Goal: Task Accomplishment & Management: Complete application form

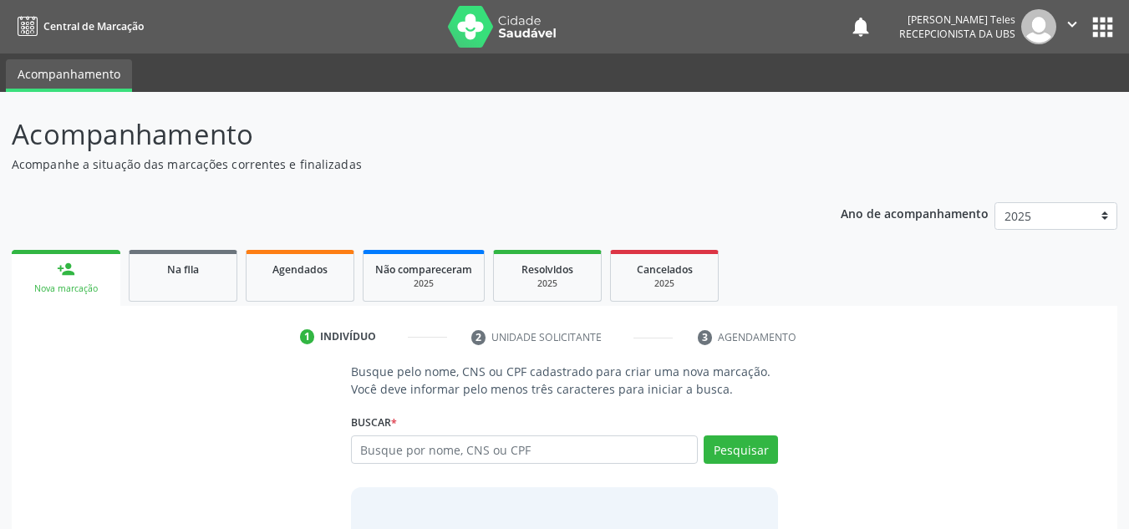
click at [408, 454] on input "text" at bounding box center [525, 450] width 348 height 28
type input "700007915297605"
click at [738, 441] on button "Pesquisar" at bounding box center [741, 450] width 74 height 28
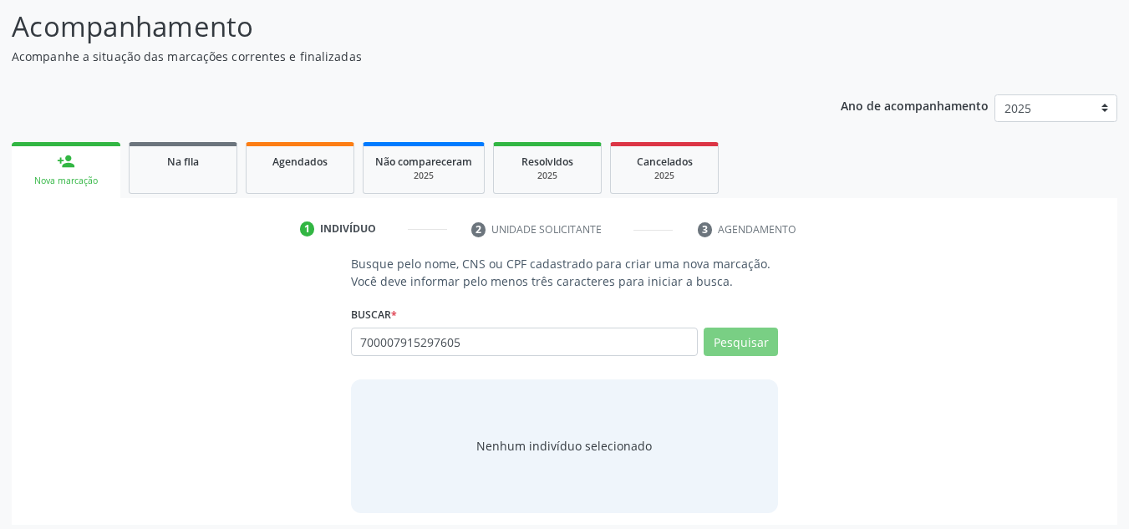
scroll to position [115, 0]
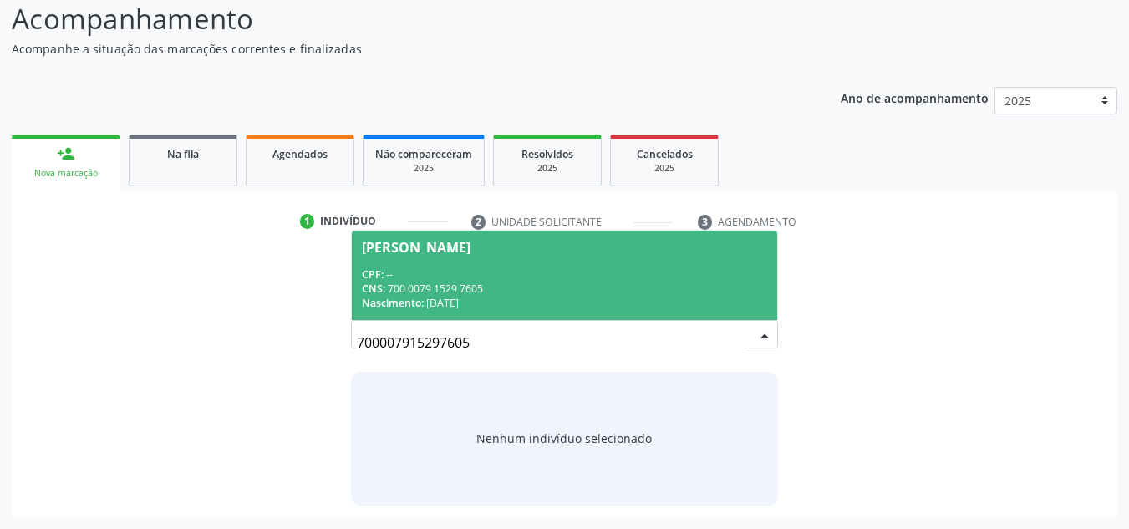
click at [431, 279] on div "CPF: --" at bounding box center [565, 275] width 406 height 14
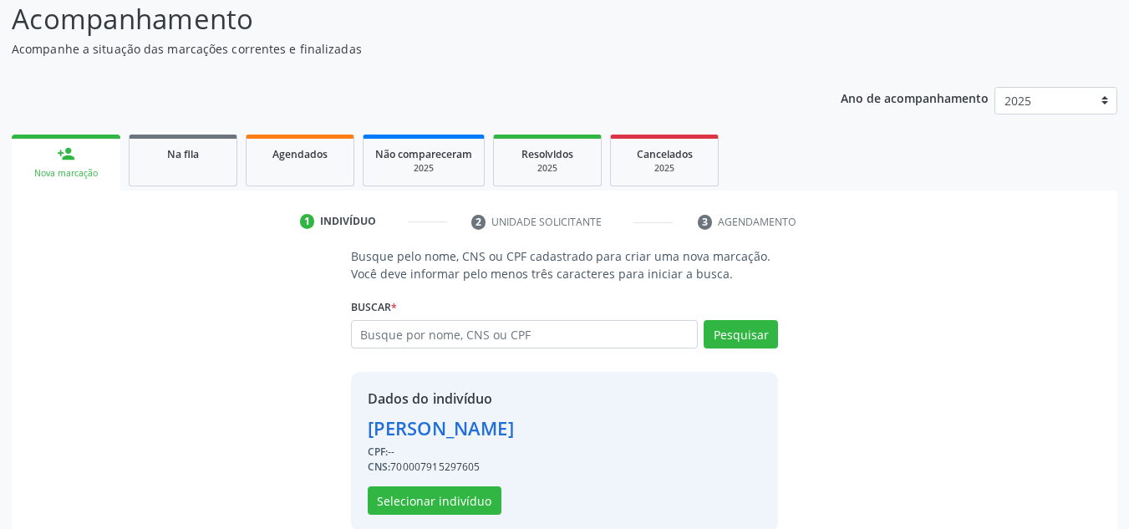
click at [438, 517] on div "Dados do indivíduo [PERSON_NAME] CPF: -- CNS: 700007915297605 Selecionar indiví…" at bounding box center [565, 452] width 428 height 160
click at [441, 506] on button "Selecionar indivíduo" at bounding box center [435, 501] width 134 height 28
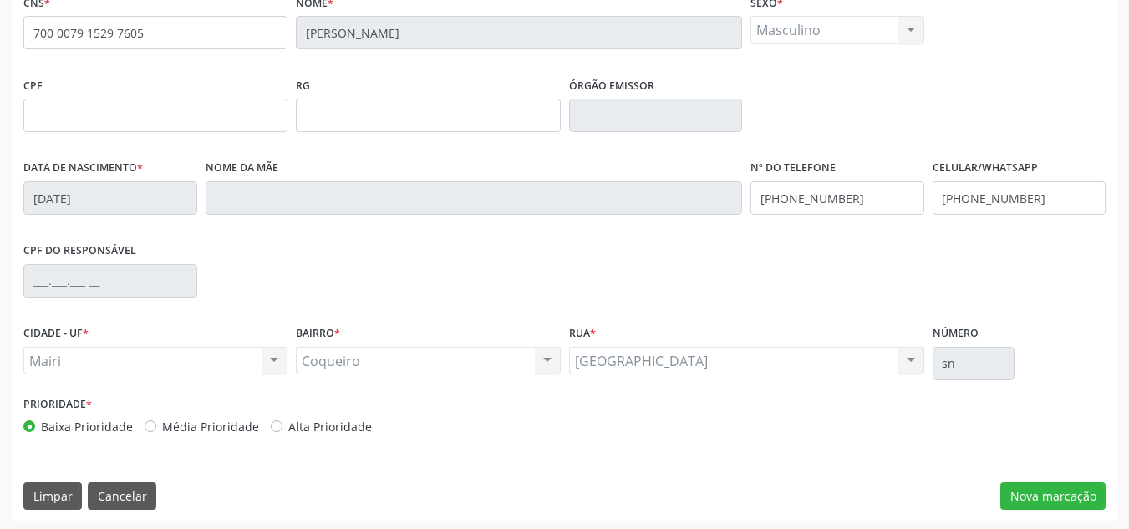
scroll to position [377, 0]
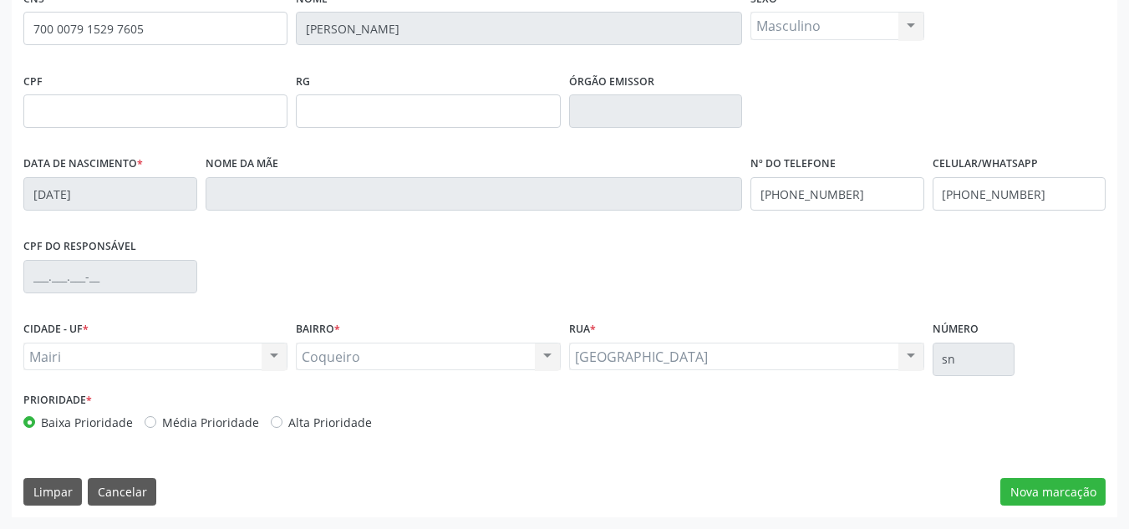
click at [288, 426] on label "Alta Prioridade" at bounding box center [330, 423] width 84 height 18
click at [276, 426] on input "Alta Prioridade" at bounding box center [277, 421] width 12 height 15
radio input "true"
click at [1058, 498] on button "Nova marcação" at bounding box center [1053, 492] width 105 height 28
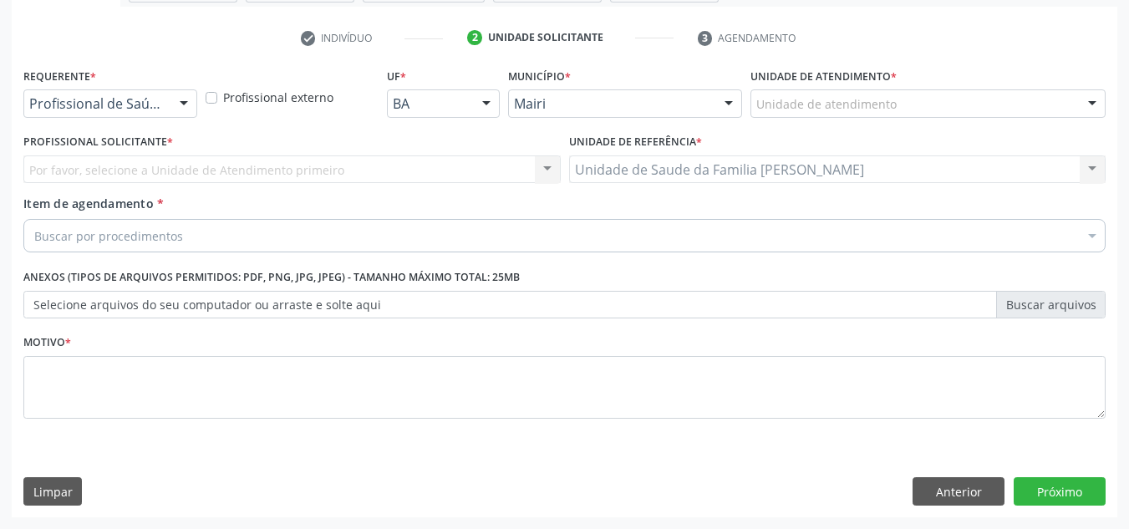
scroll to position [299, 0]
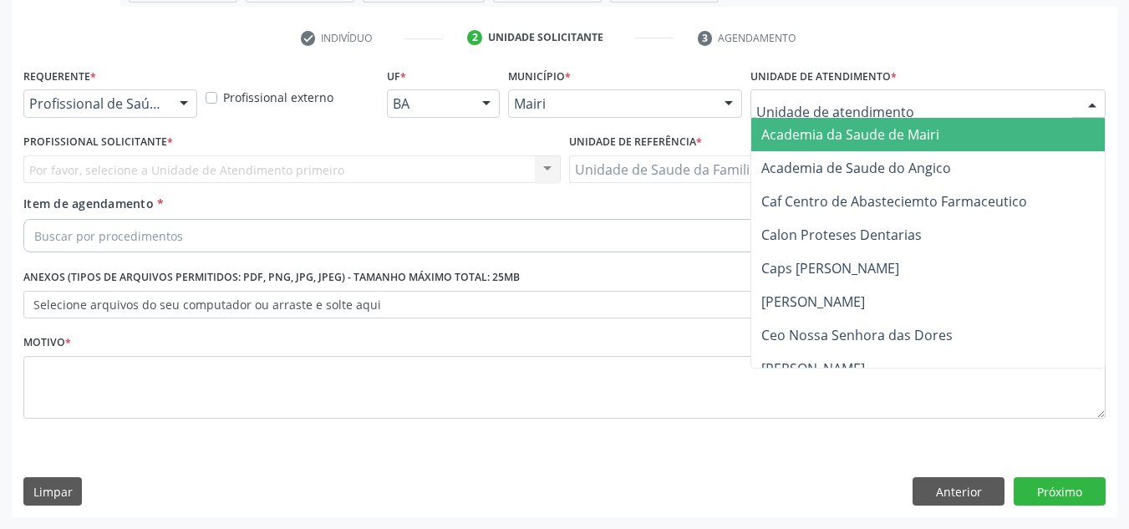
type input "j"
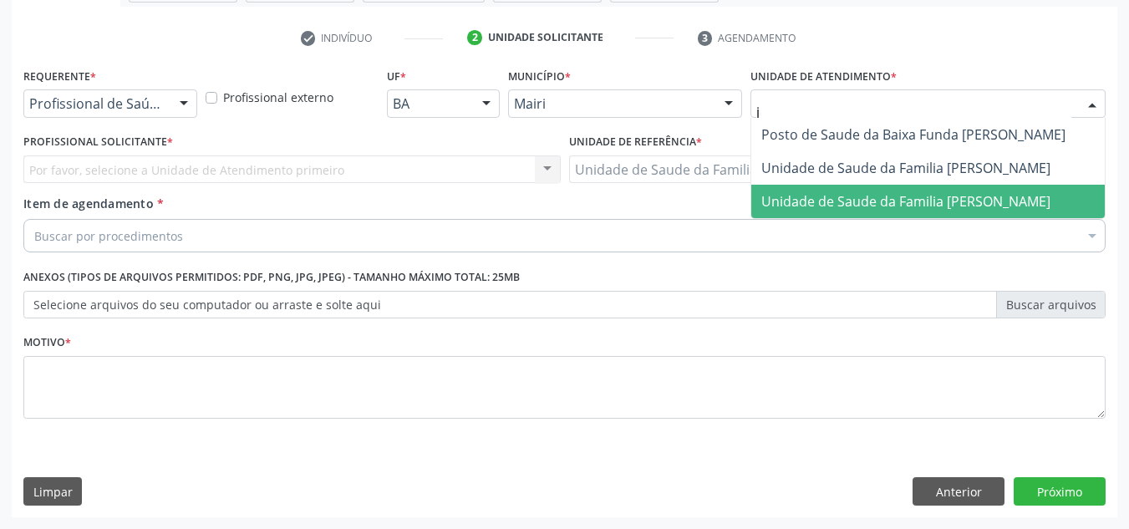
click at [826, 192] on span "Unidade de Saude da Familia [PERSON_NAME]" at bounding box center [906, 201] width 289 height 18
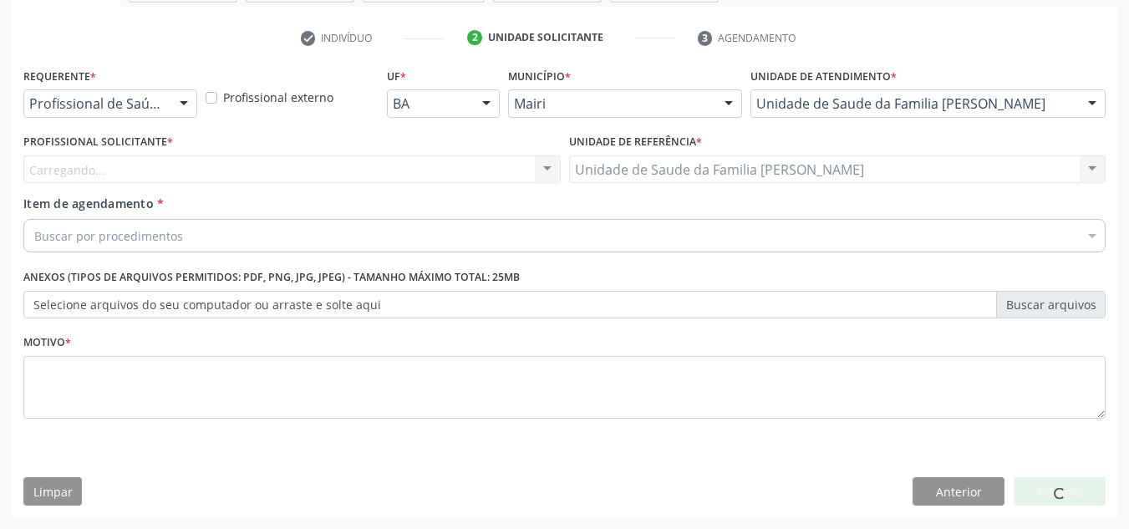
click at [138, 165] on div "Carregando... Nenhum resultado encontrado para: " " Não há nenhuma opção para s…" at bounding box center [292, 169] width 538 height 28
click at [143, 164] on div "Carregando... Nenhum resultado encontrado para: " " Não há nenhuma opção para s…" at bounding box center [292, 169] width 538 height 28
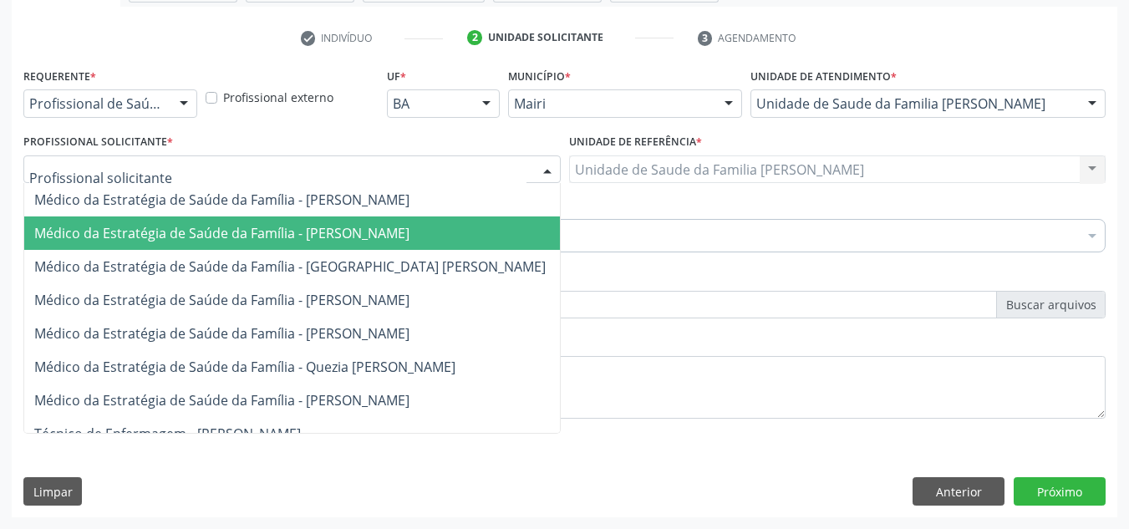
click at [170, 226] on span "Médico da Estratégia de Saúde da Família - [PERSON_NAME]" at bounding box center [221, 233] width 375 height 18
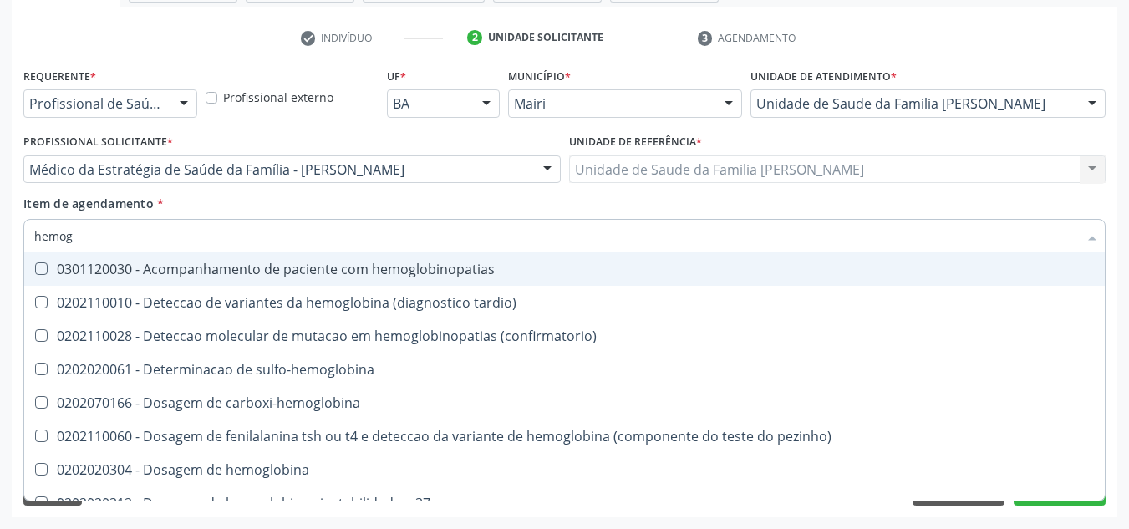
type input "hemogr"
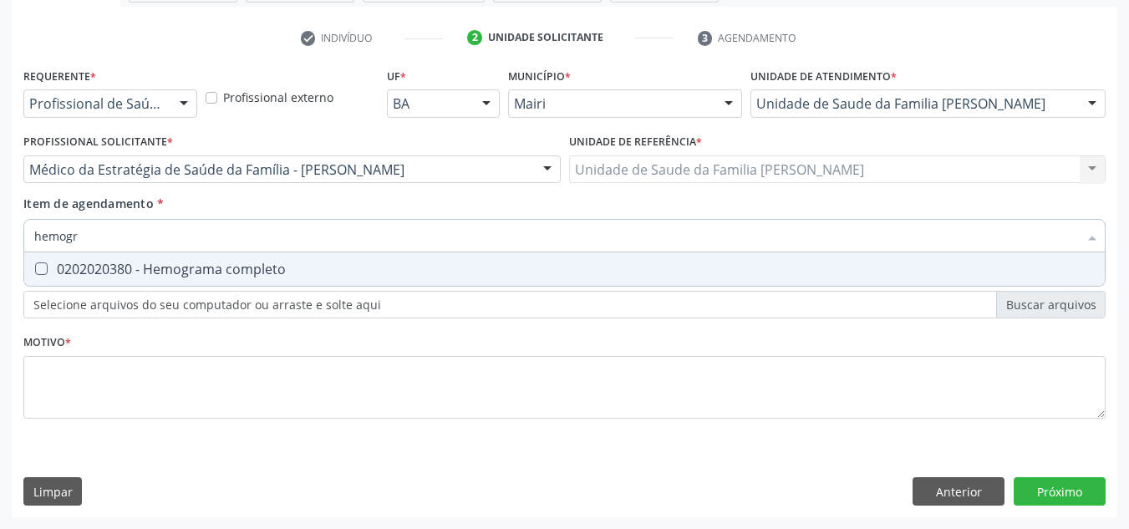
click at [200, 264] on div "0202020380 - Hemograma completo" at bounding box center [564, 268] width 1061 height 13
checkbox completo "true"
type input "hemog"
checkbox completo "false"
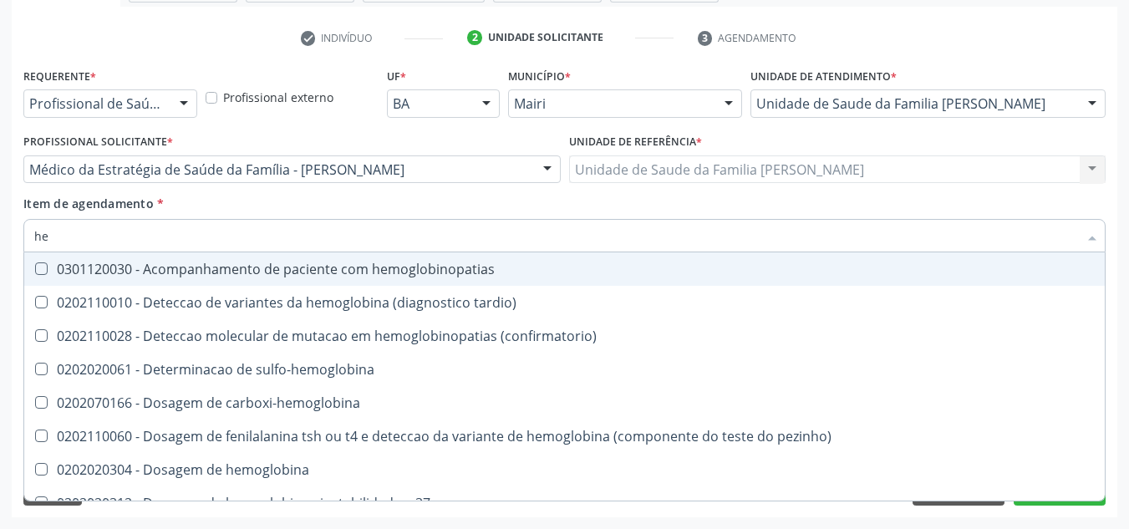
type input "h"
checkbox completo "false"
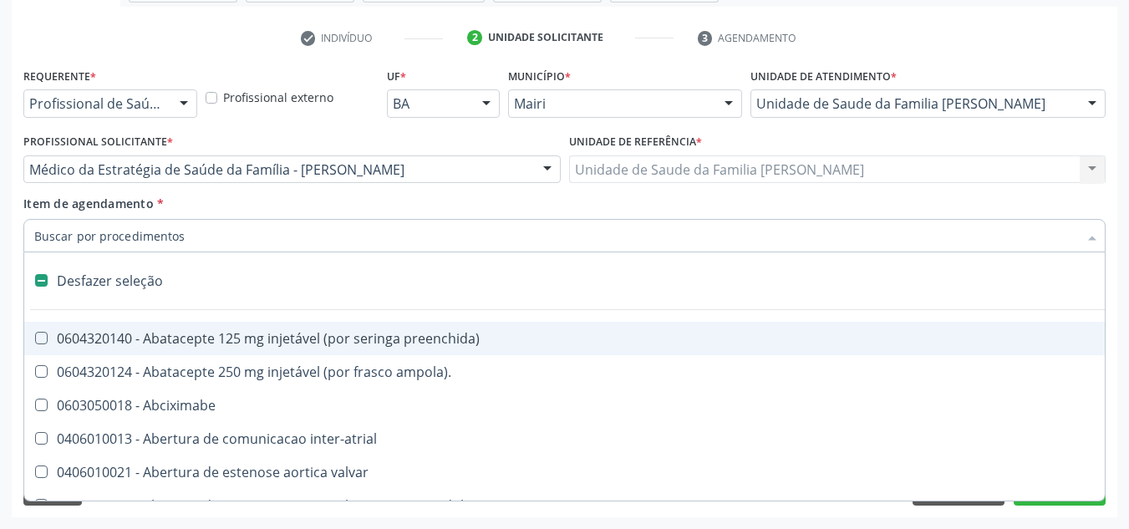
type input "g"
checkbox adolescente\) "true"
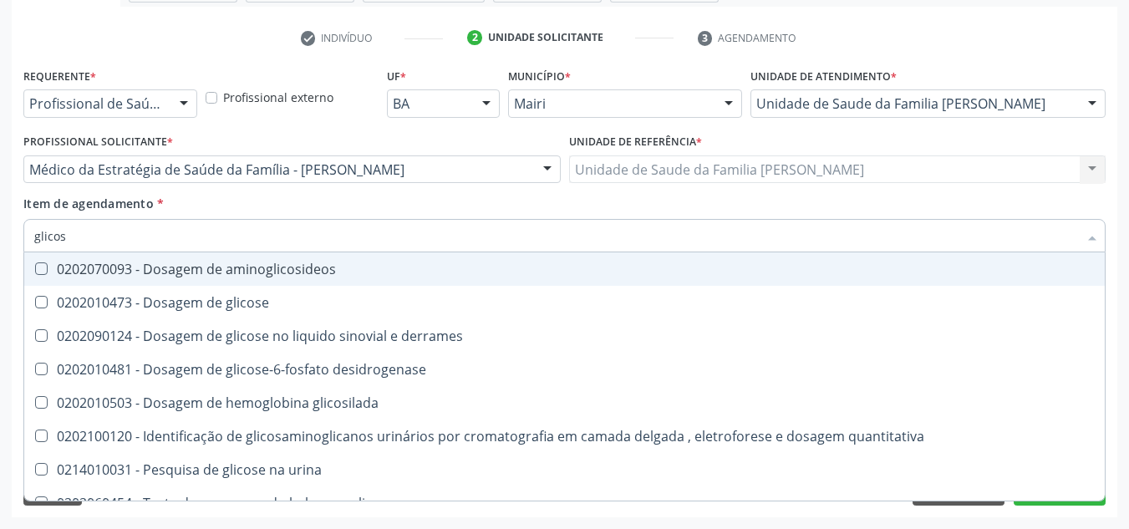
type input "glicose"
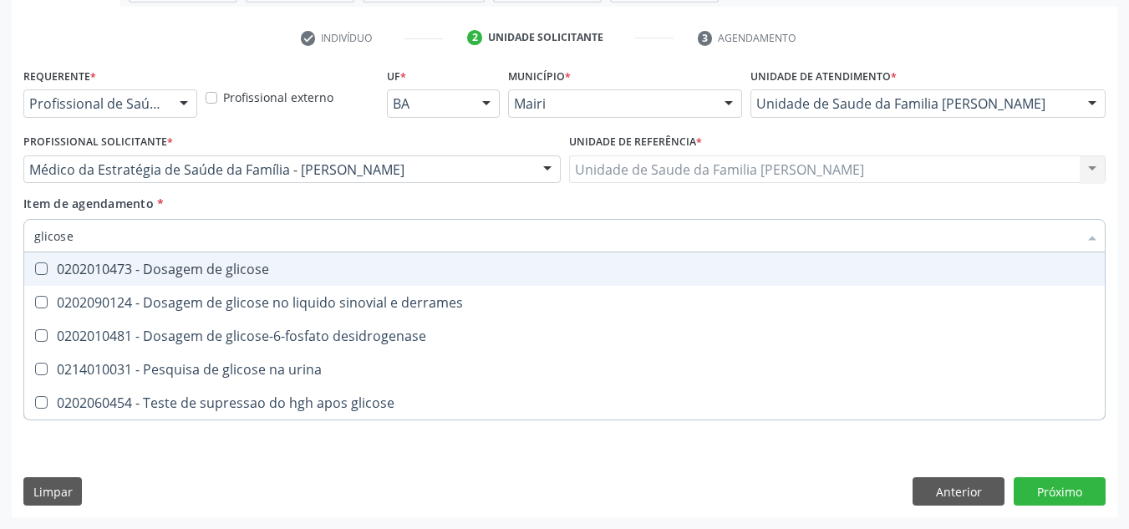
click at [200, 264] on div "0202010473 - Dosagem de glicose" at bounding box center [564, 268] width 1061 height 13
checkbox glicose "true"
type input "glicos"
checkbox glicose "false"
checkbox derrames "true"
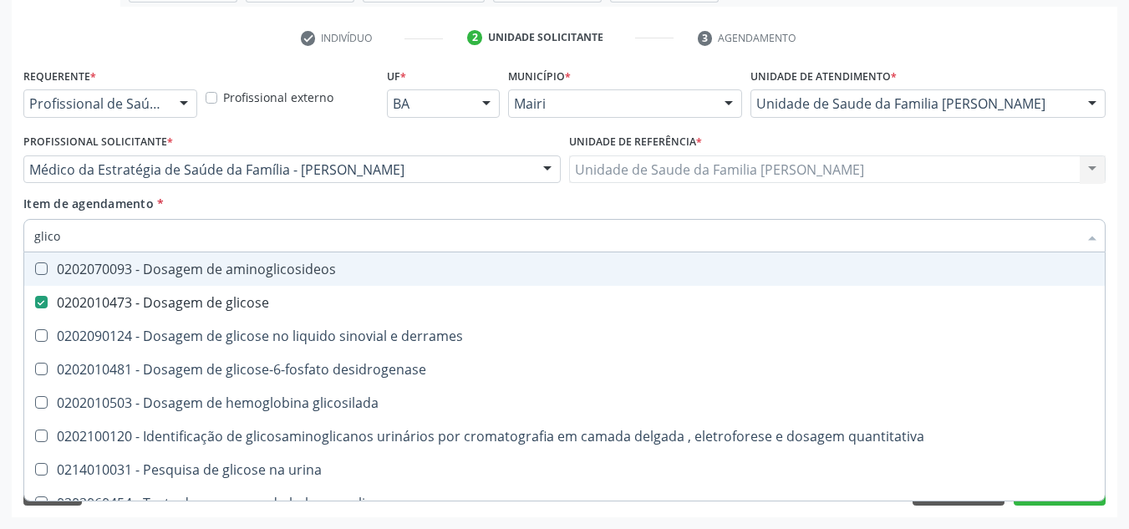
type input "glic"
checkbox glicose "false"
checkbox derrames "false"
type input "g"
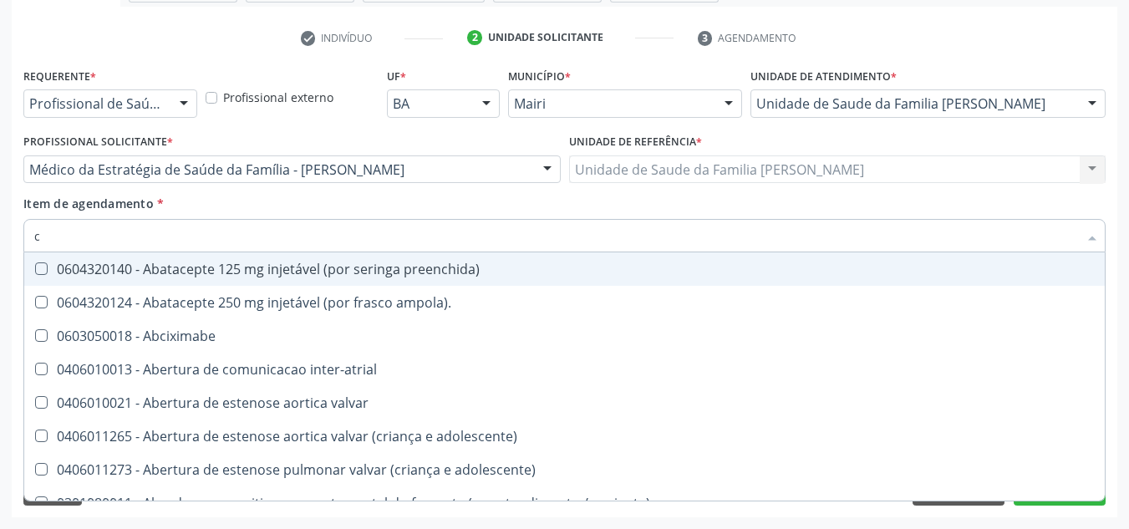
type input "co"
checkbox comprimido\) "true"
checkbox osseo "true"
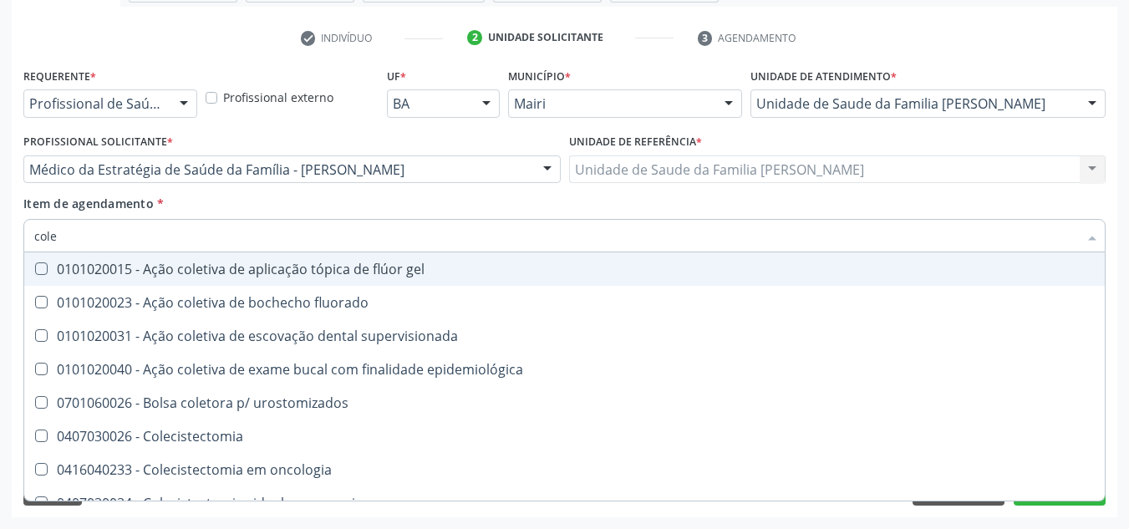
type input "coles"
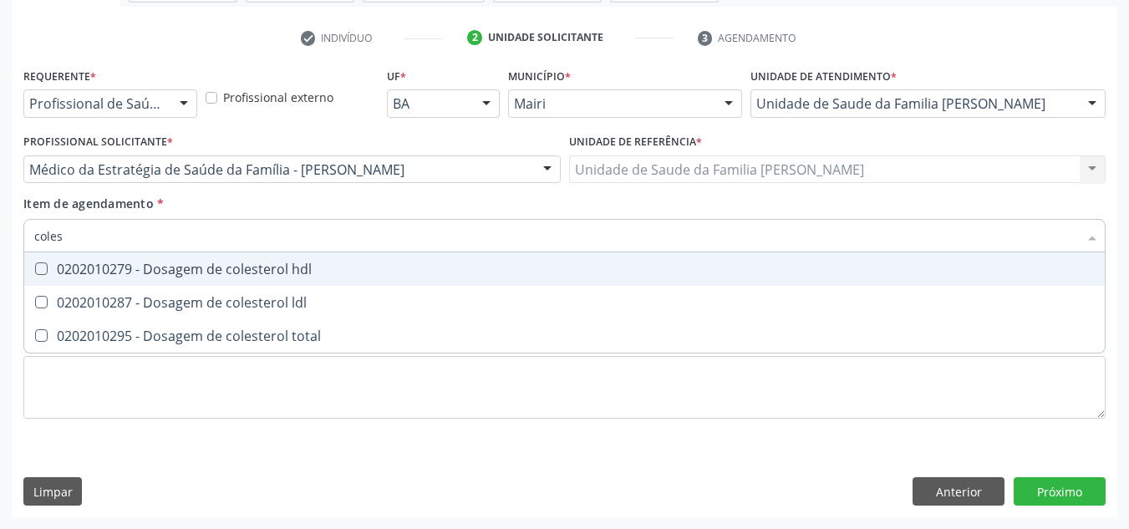
click at [200, 265] on div "0202010279 - Dosagem de colesterol hdl" at bounding box center [564, 268] width 1061 height 13
checkbox hdl "true"
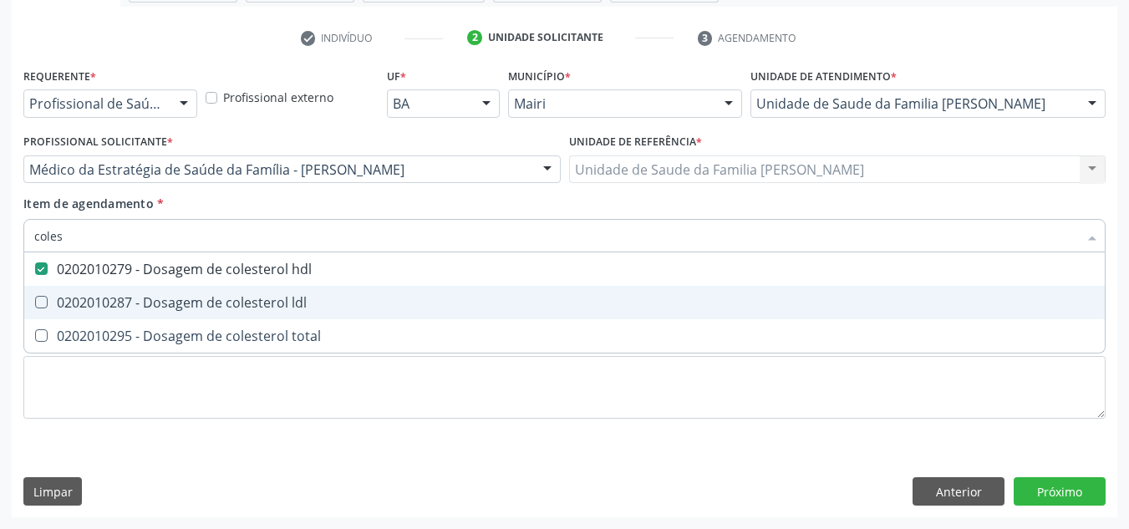
click at [201, 290] on span "0202010287 - Dosagem de colesterol ldl" at bounding box center [564, 302] width 1081 height 33
checkbox ldl "true"
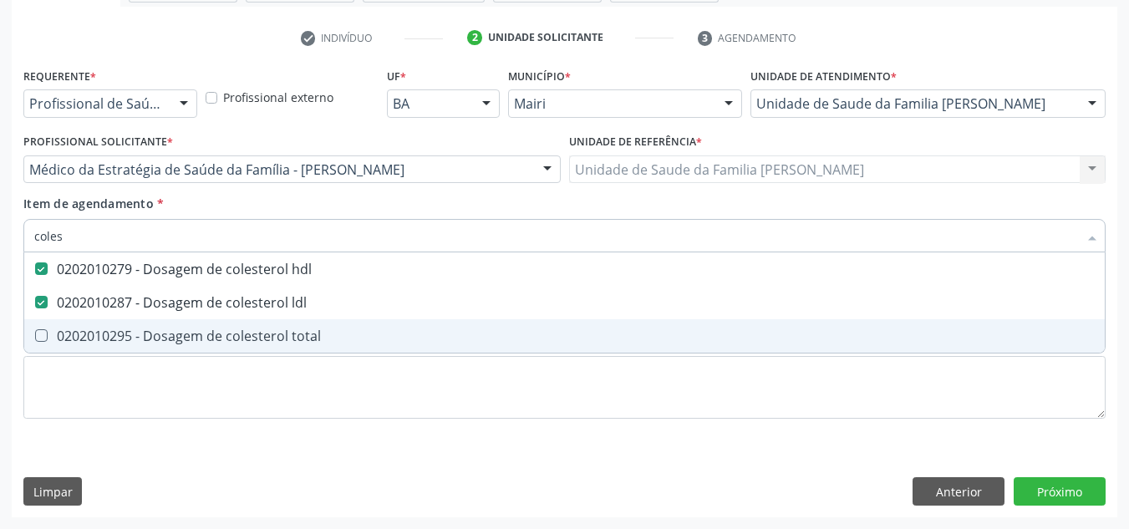
click at [210, 338] on div "0202010295 - Dosagem de colesterol total" at bounding box center [564, 335] width 1061 height 13
checkbox total "true"
type input "cole"
checkbox hdl "false"
checkbox ldl "false"
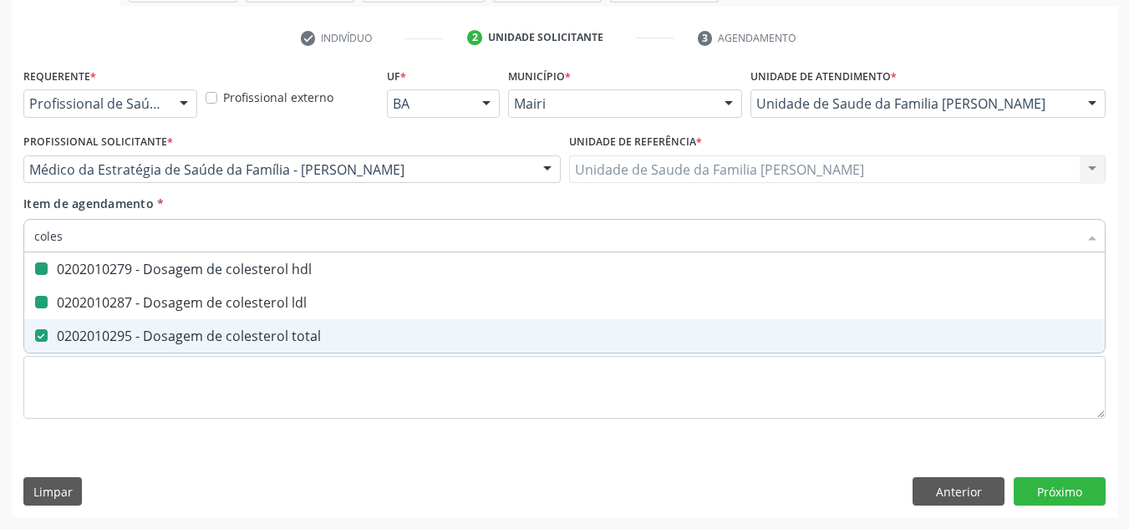
checkbox total "false"
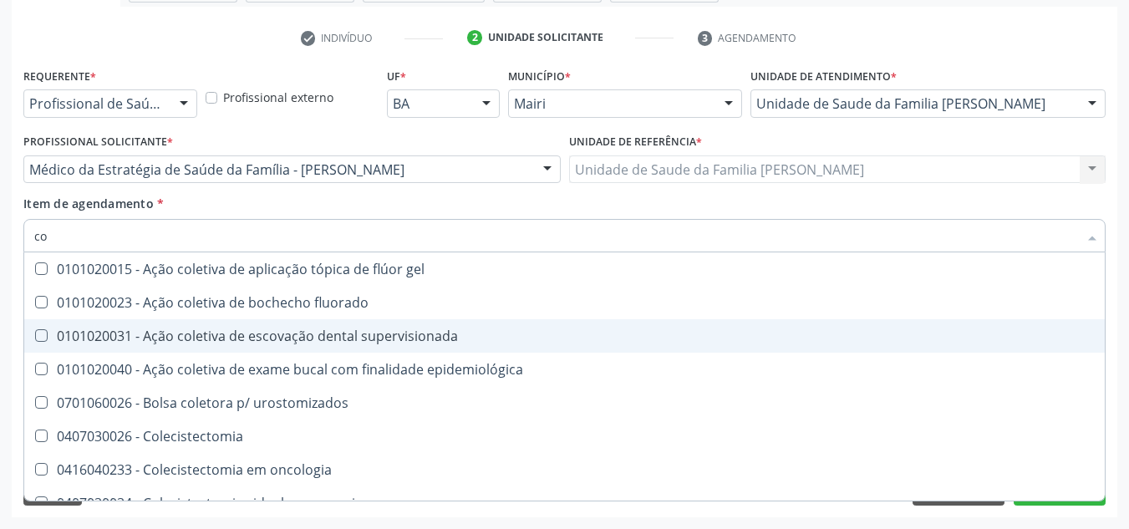
type input "c"
checkbox hdl "false"
checkbox ldl "false"
checkbox total "false"
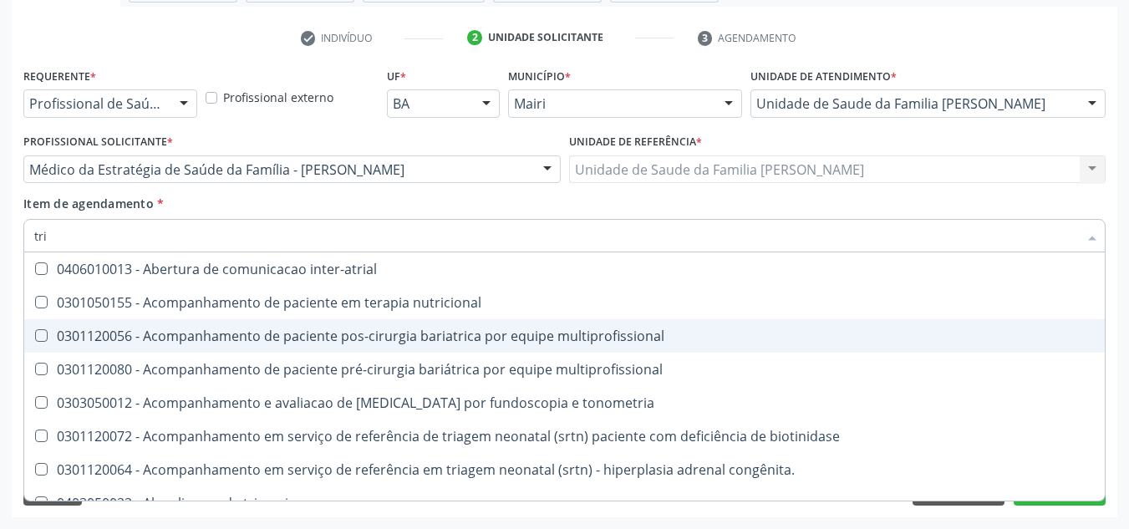
type input "trig"
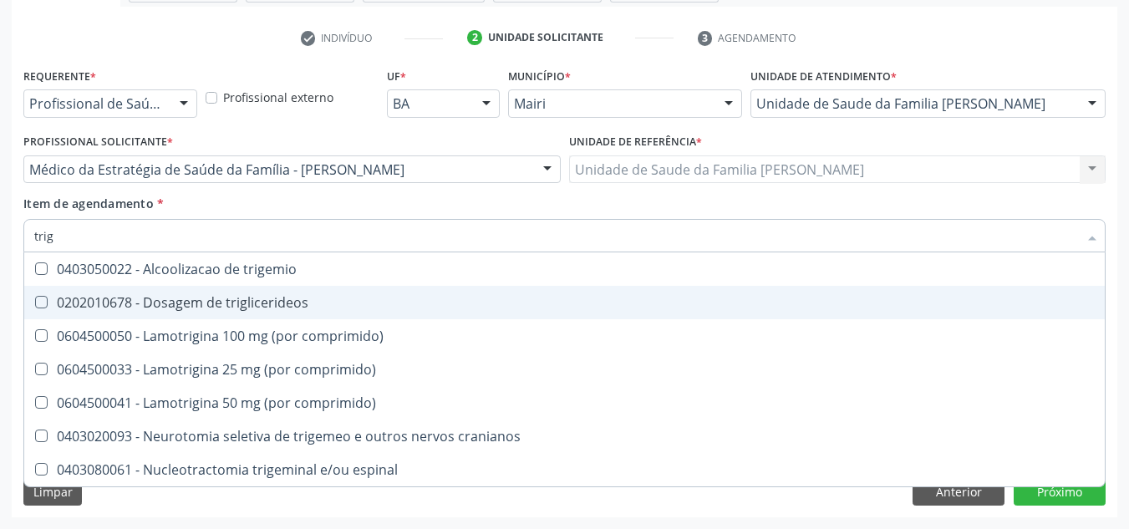
click at [216, 300] on div "0202010678 - Dosagem de triglicerideos" at bounding box center [564, 302] width 1061 height 13
checkbox triglicerideos "true"
type input "tri"
checkbox triglicerideos "false"
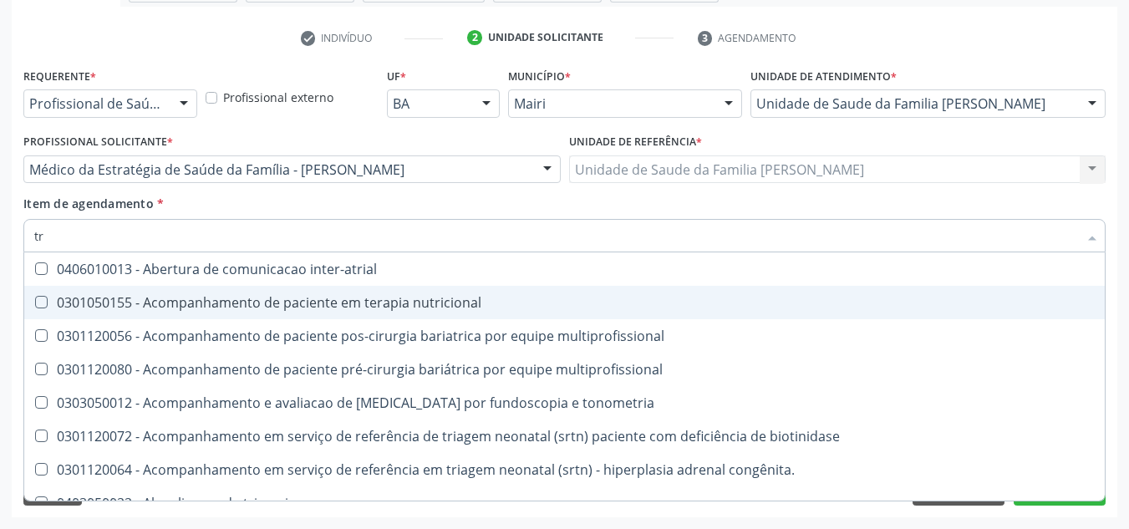
type input "t"
checkbox triglicerideos "false"
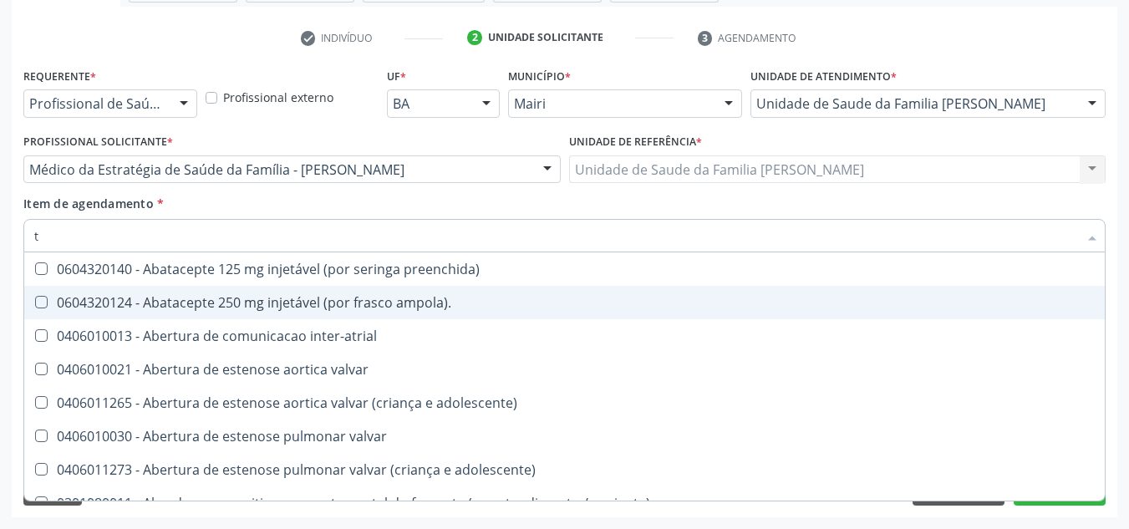
type input "tg"
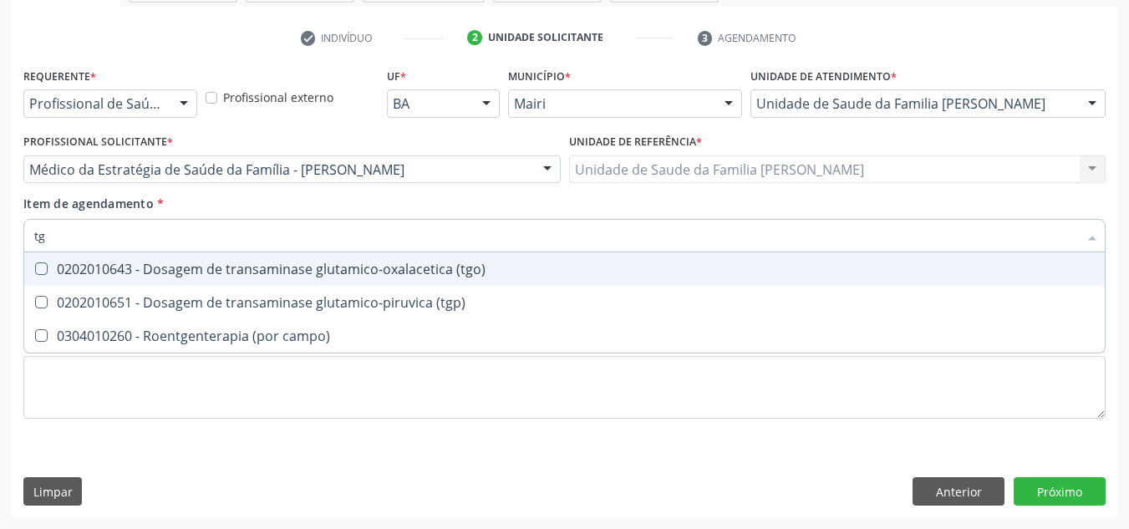
click at [225, 271] on div "0202010643 - Dosagem de transaminase glutamico-oxalacetica (tgo)" at bounding box center [564, 268] width 1061 height 13
checkbox \(tgo\) "true"
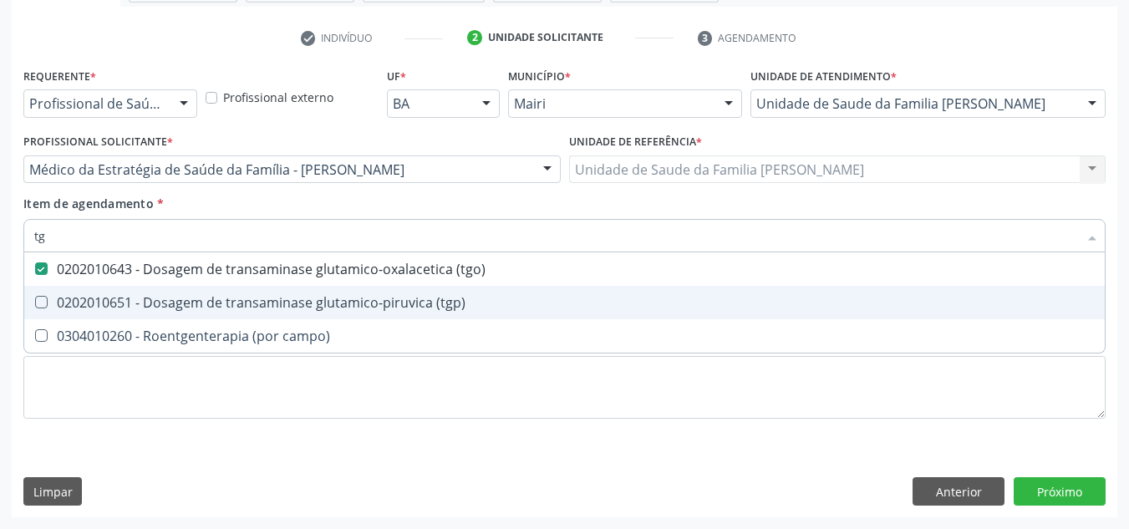
click at [214, 296] on div "0202010651 - Dosagem de transaminase glutamico-piruvica (tgp)" at bounding box center [564, 302] width 1061 height 13
checkbox \(tgp\) "true"
type input "t"
checkbox \(tgo\) "false"
checkbox \(tgp\) "false"
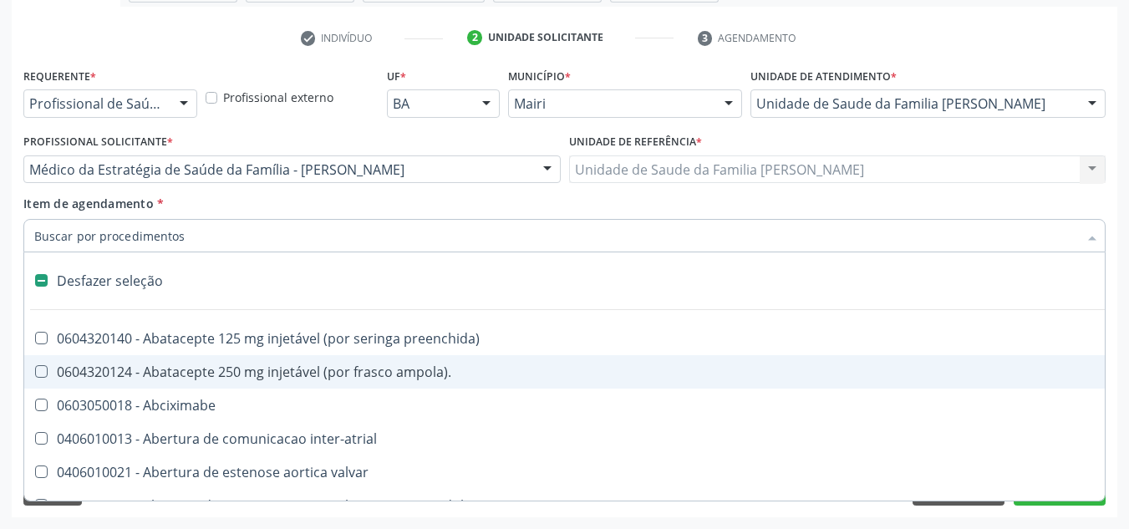
type input "u"
checkbox sexual "true"
checkbox aparentado "true"
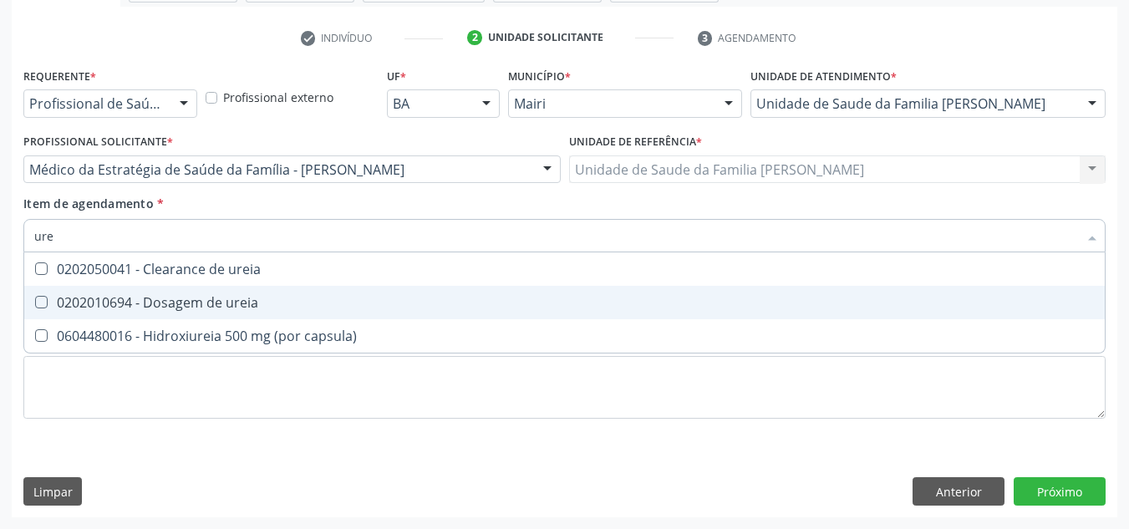
type input "urei"
click at [214, 296] on div "0202010694 - Dosagem de ureia" at bounding box center [564, 302] width 1061 height 13
checkbox ureia "true"
type input "ure"
checkbox ureia "false"
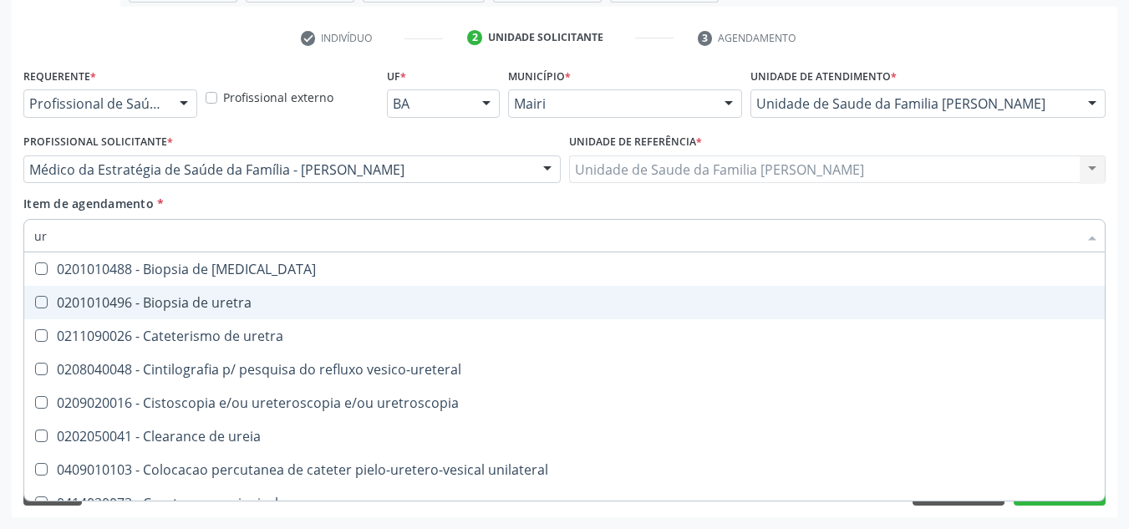
type input "u"
checkbox ureia "false"
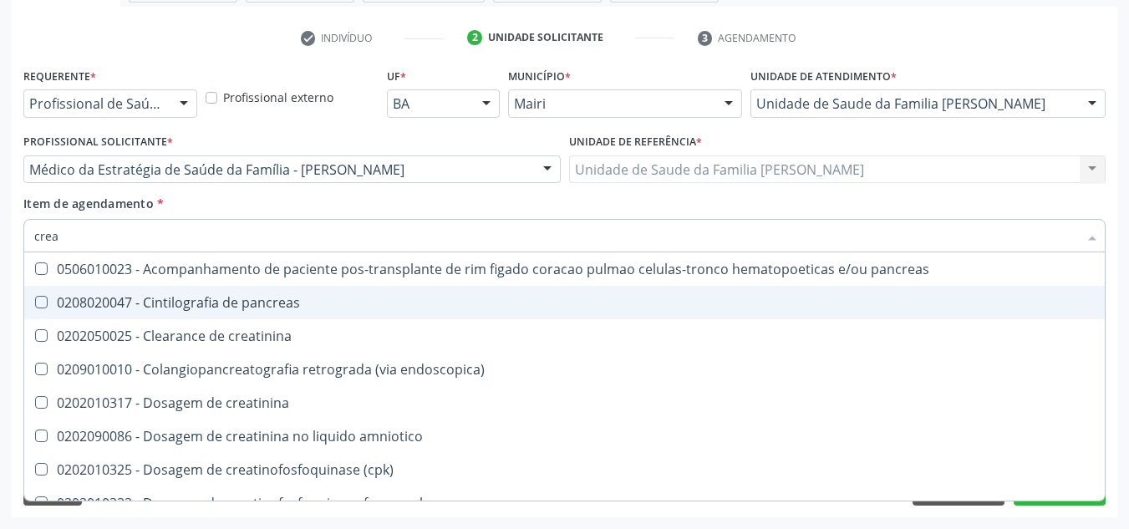
type input "creat"
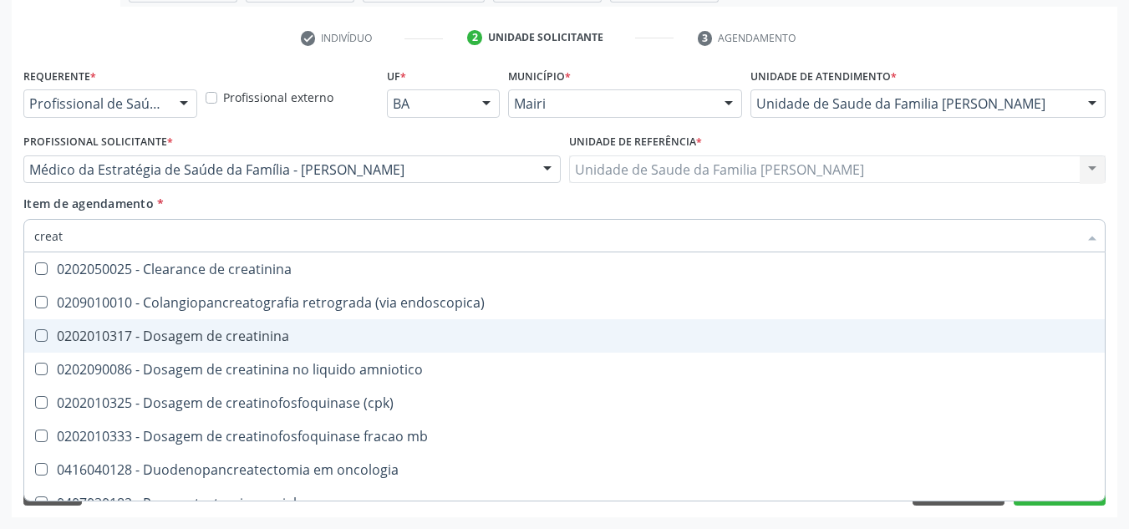
click at [219, 341] on div "0202010317 - Dosagem de creatinina" at bounding box center [564, 335] width 1061 height 13
checkbox creatinina "true"
type input "crea"
checkbox creatinina "false"
checkbox \(cpk\) "true"
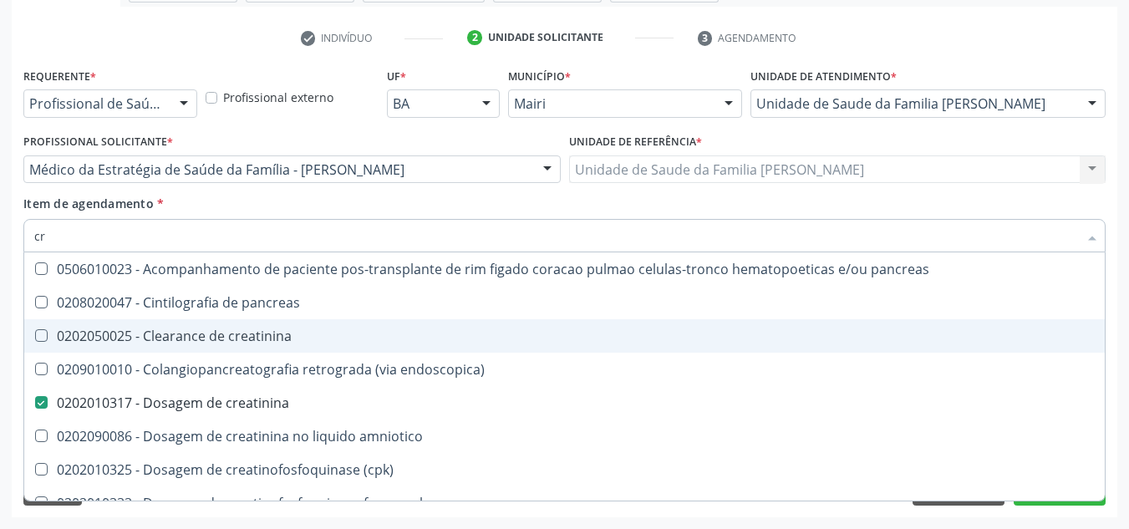
type input "c"
checkbox creatinina "false"
checkbox oncologia "false"
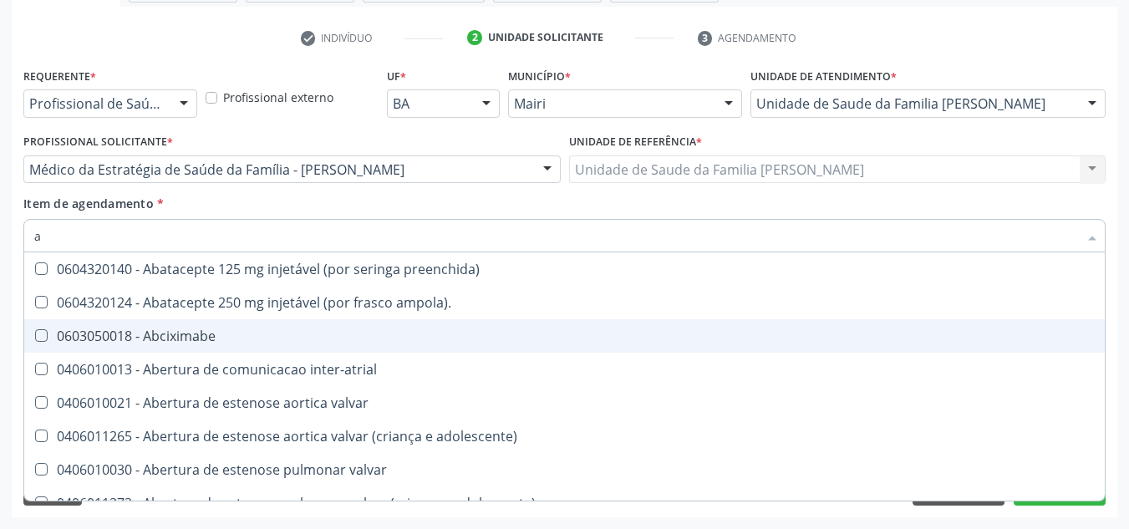
type input "ac"
checkbox população "true"
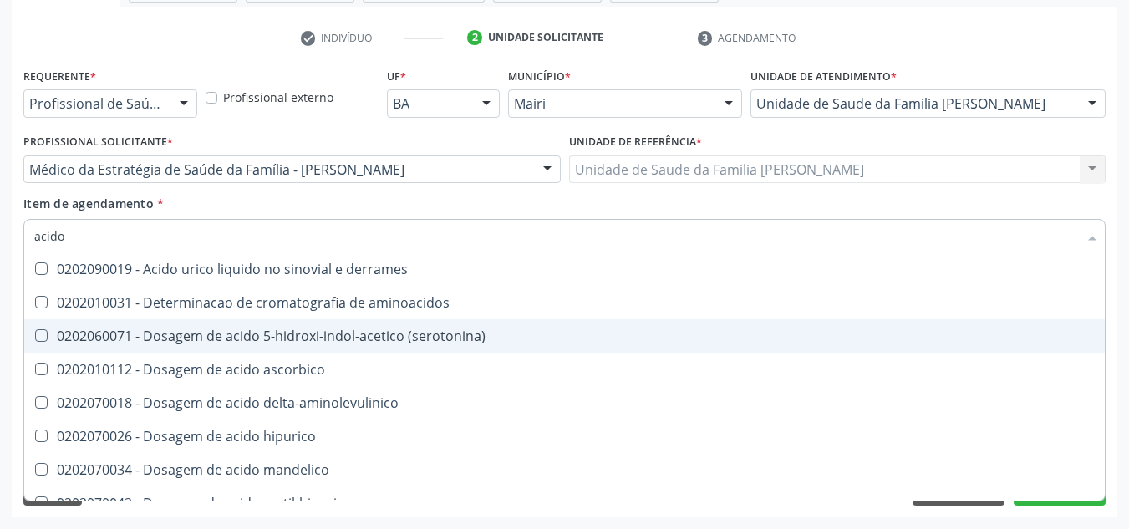
type input "acido u"
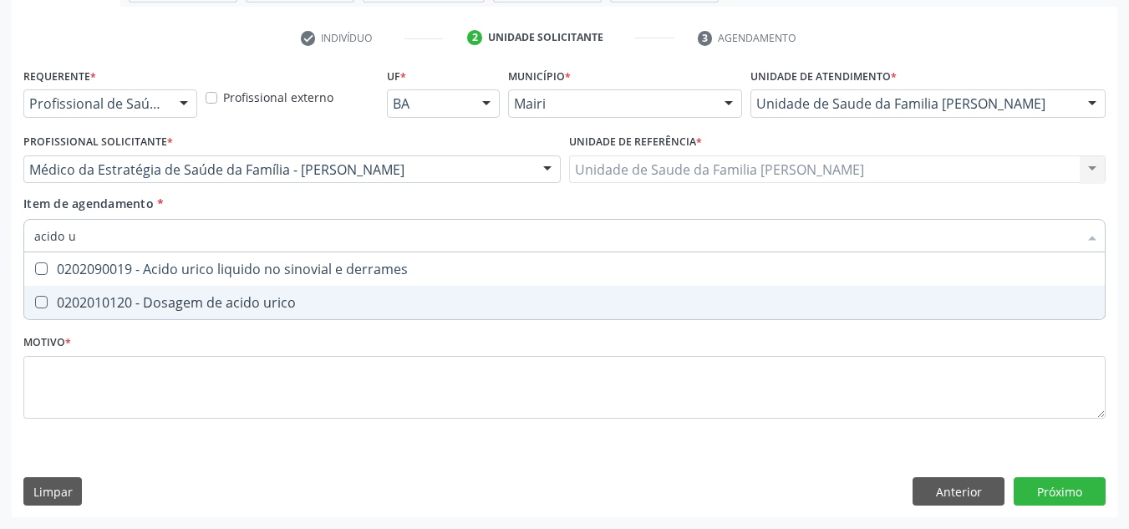
click at [232, 292] on span "0202010120 - Dosagem de acido urico" at bounding box center [564, 302] width 1081 height 33
checkbox urico "true"
type input "acido"
checkbox urico "false"
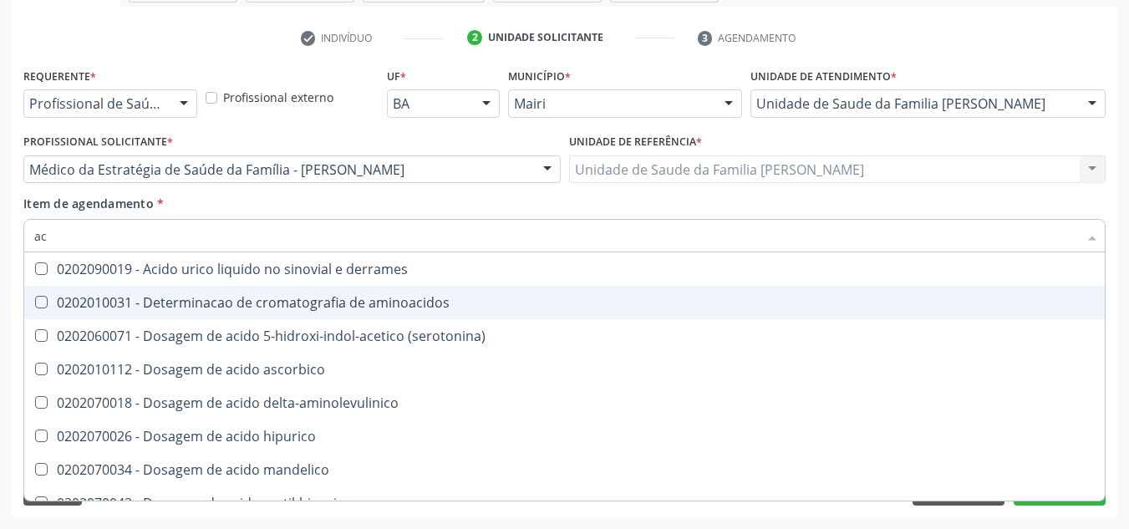
type input "a"
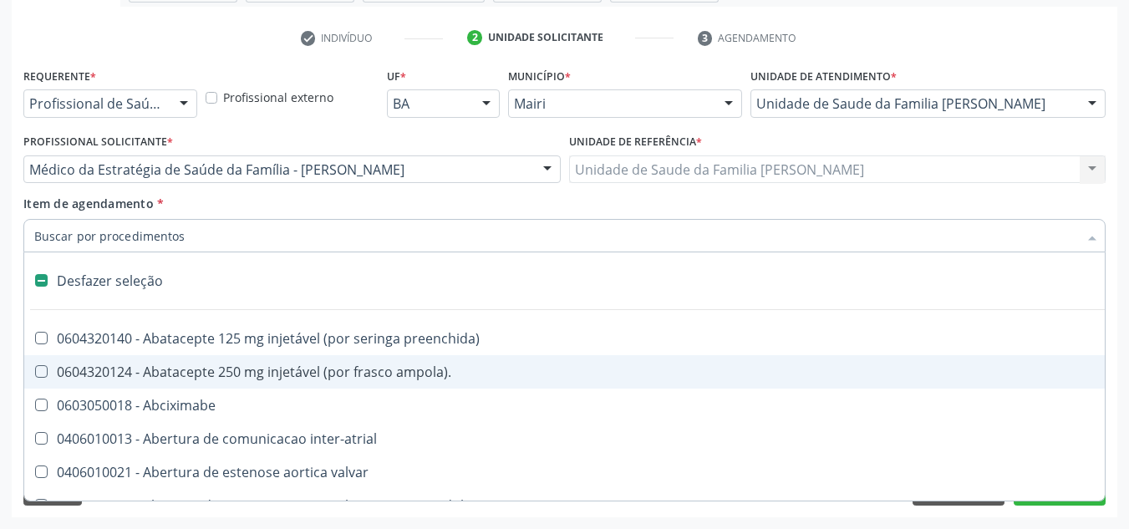
checkbox paciente\) "false"
checkbox comprimido\) "false"
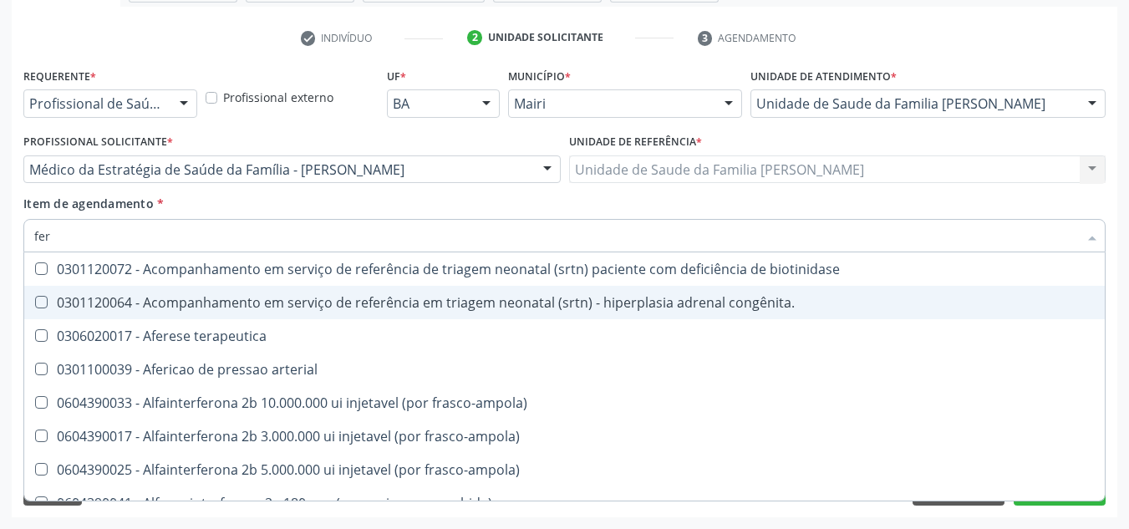
type input "ferr"
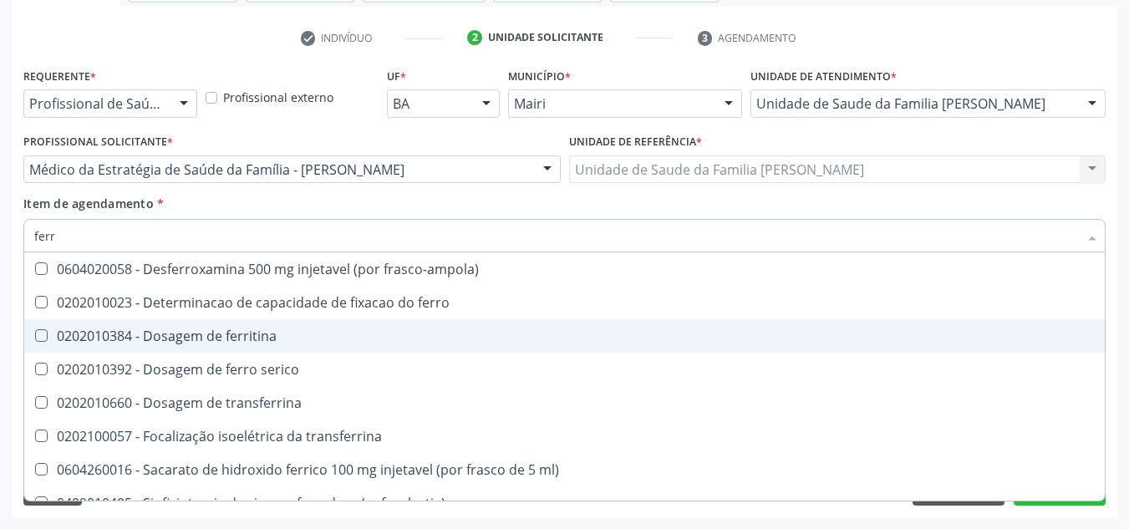
click at [239, 338] on div "0202010384 - Dosagem de ferritina" at bounding box center [564, 335] width 1061 height 13
checkbox ferritina "true"
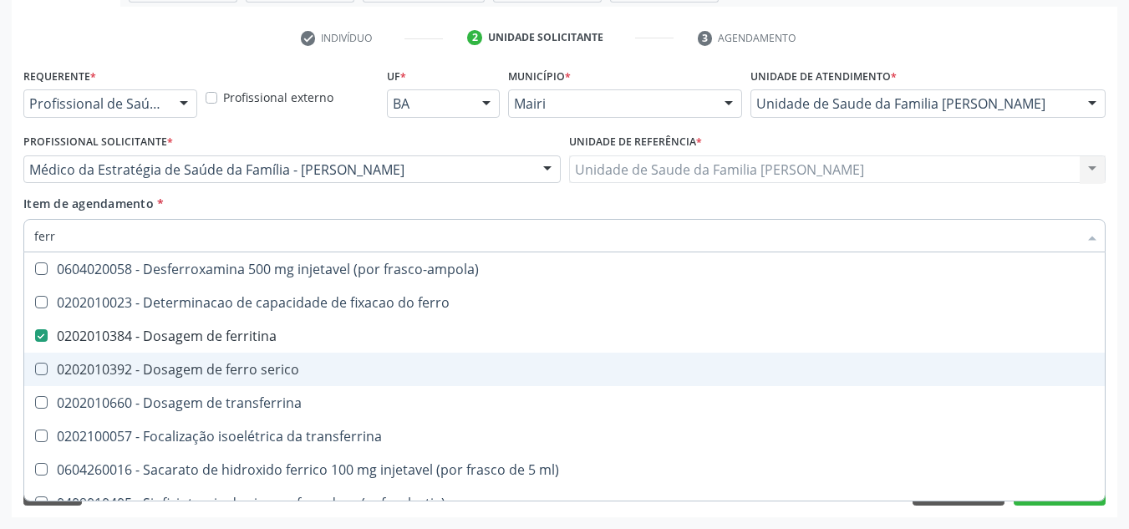
click at [257, 374] on div "0202010392 - Dosagem de ferro serico" at bounding box center [564, 369] width 1061 height 13
checkbox serico "true"
type input "fer"
checkbox ferritina "false"
checkbox serico "false"
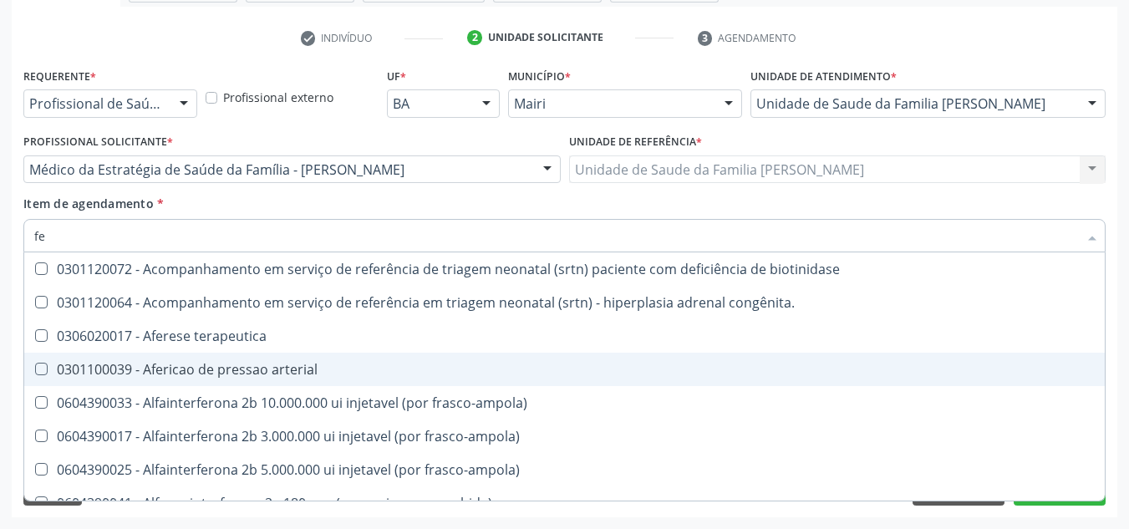
type input "f"
checkbox ferritina "false"
checkbox serico "false"
checkbox interferencia "false"
checkbox inferior "false"
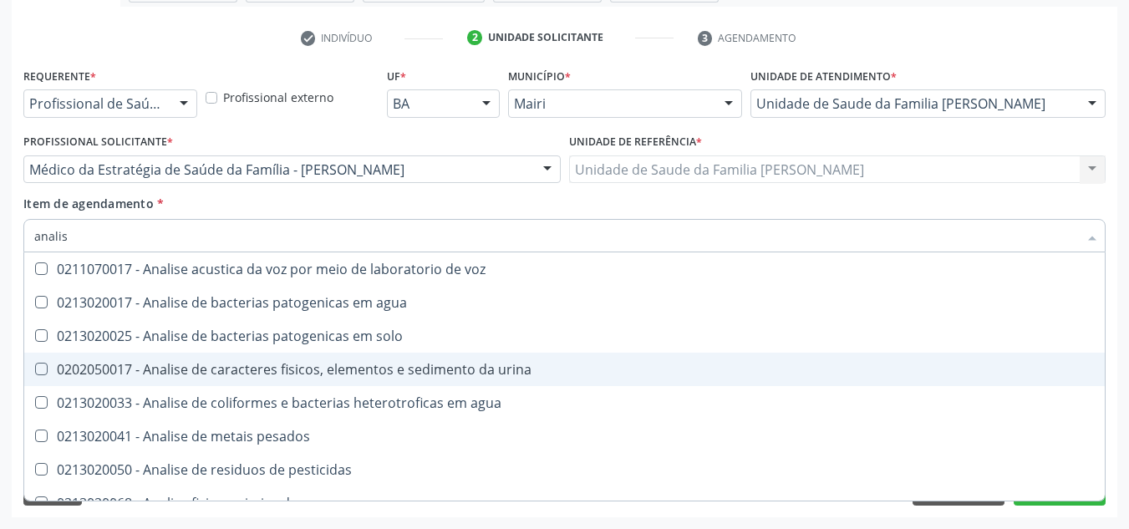
type input "analise"
click at [257, 373] on div "0202050017 - Analise de caracteres fisicos, elementos e sedimento da urina" at bounding box center [564, 369] width 1061 height 13
checkbox urina "true"
type input "a"
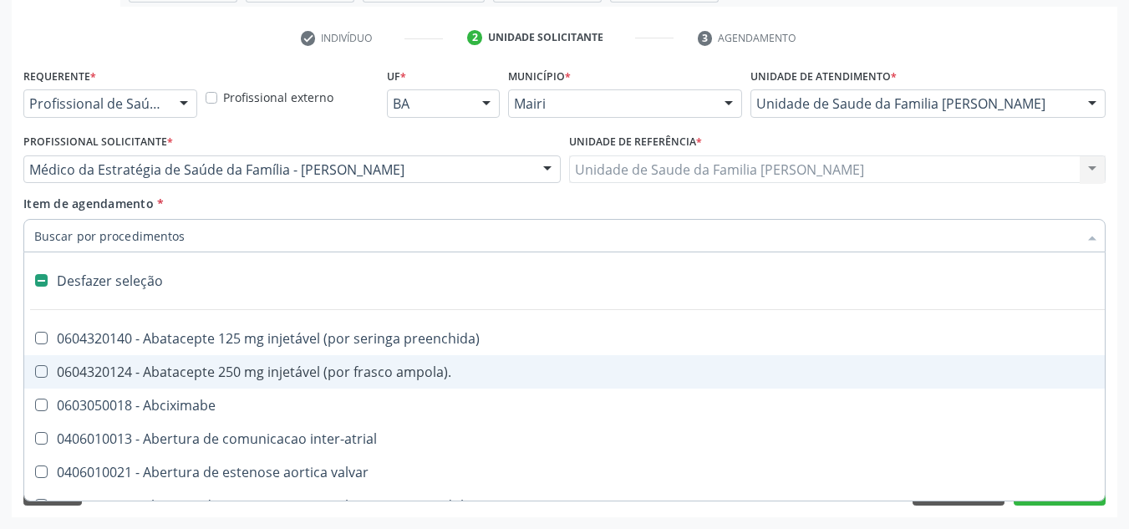
checkbox inter-atrial "false"
checkbox valvar "false"
checkbox adolescente\) "false"
type input "f"
checkbox reabilitacao "true"
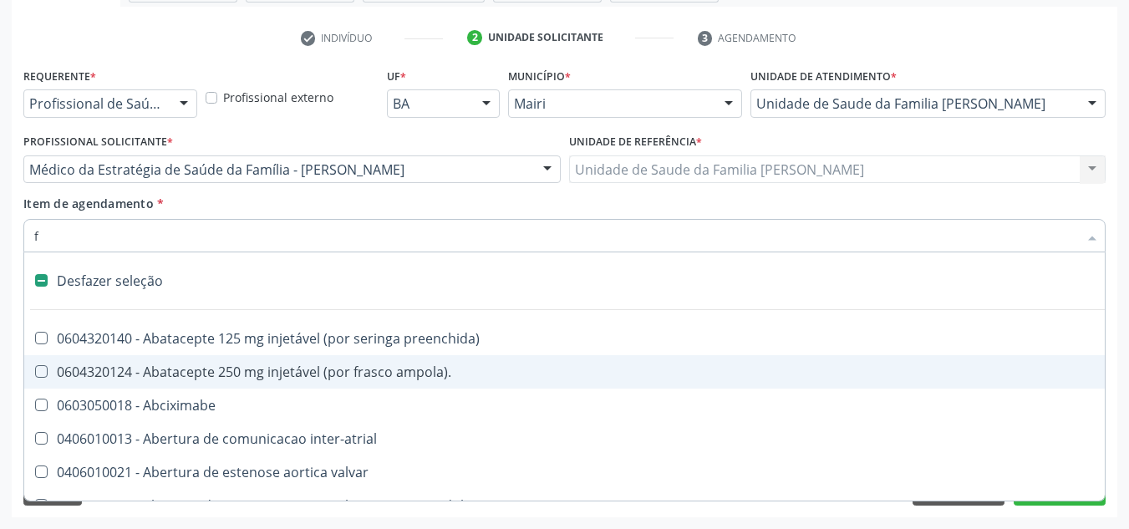
checkbox urina "false"
checkbox implantavel "true"
checkbox leitura "true"
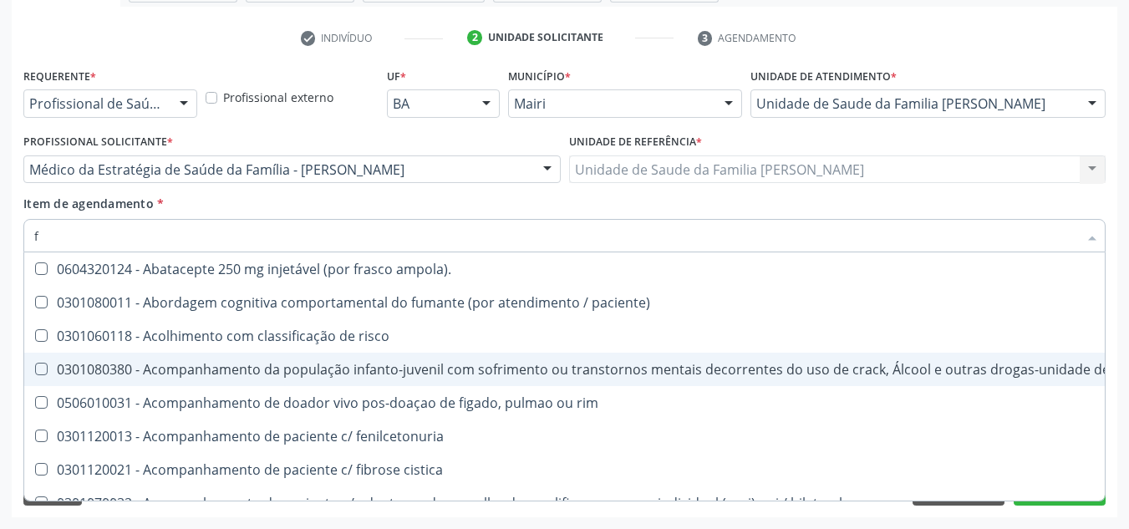
type input "fe"
checkbox urina "false"
checkbox b "true"
checkbox c "true"
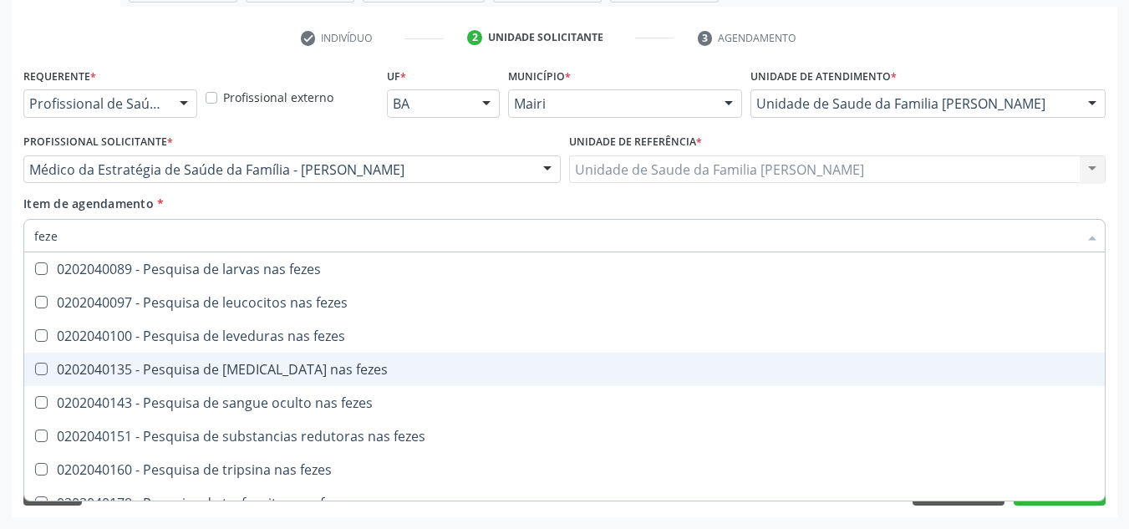
type input "fezes"
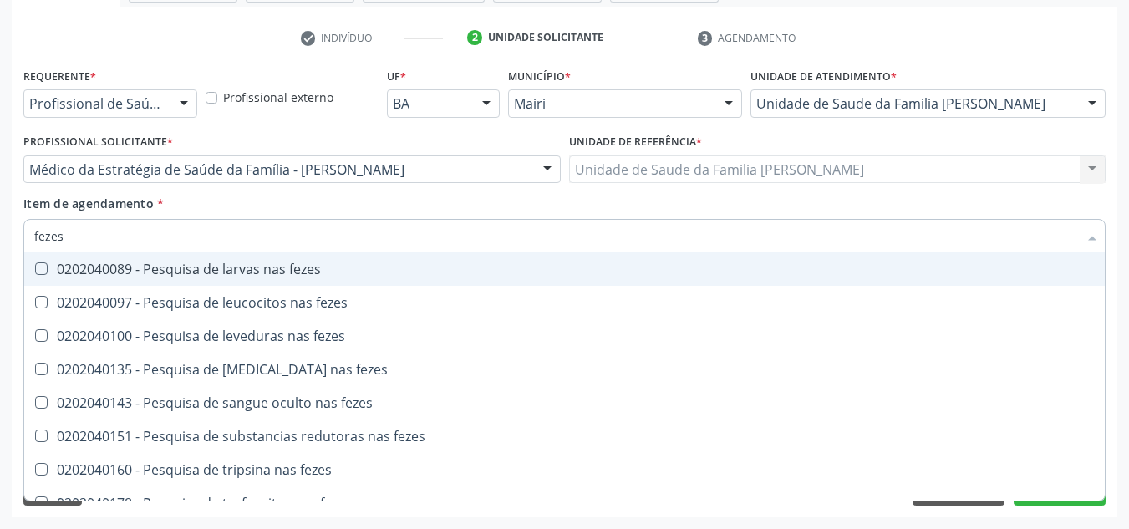
click at [256, 276] on div "0202040089 - Pesquisa de larvas nas fezes" at bounding box center [564, 268] width 1061 height 13
checkbox fezes "true"
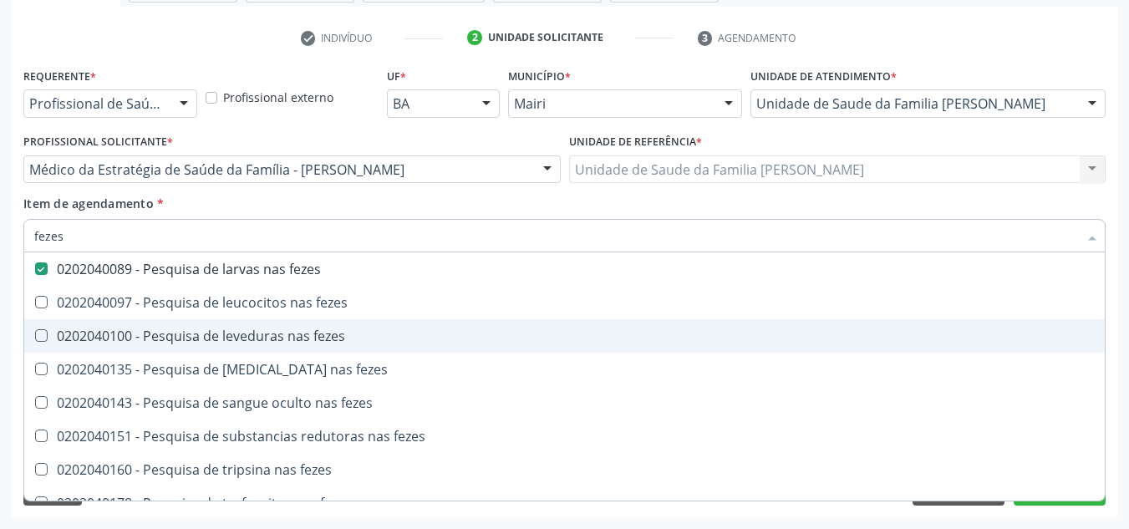
scroll to position [19, 0]
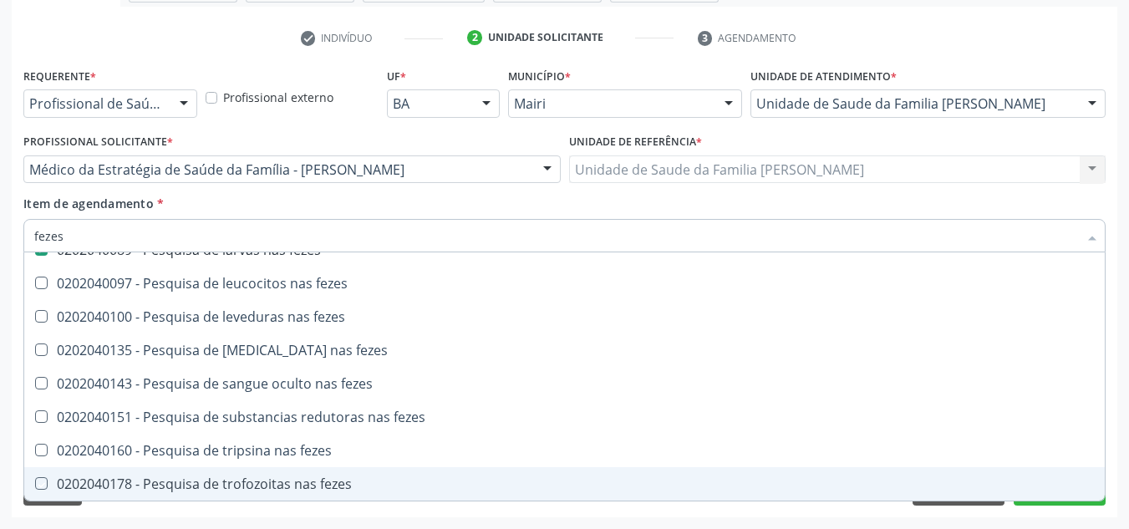
click at [1116, 492] on div "Requerente * Profissional de Saúde Profissional de Saúde Paciente Nenhum result…" at bounding box center [565, 291] width 1106 height 454
checkbox fezes "true"
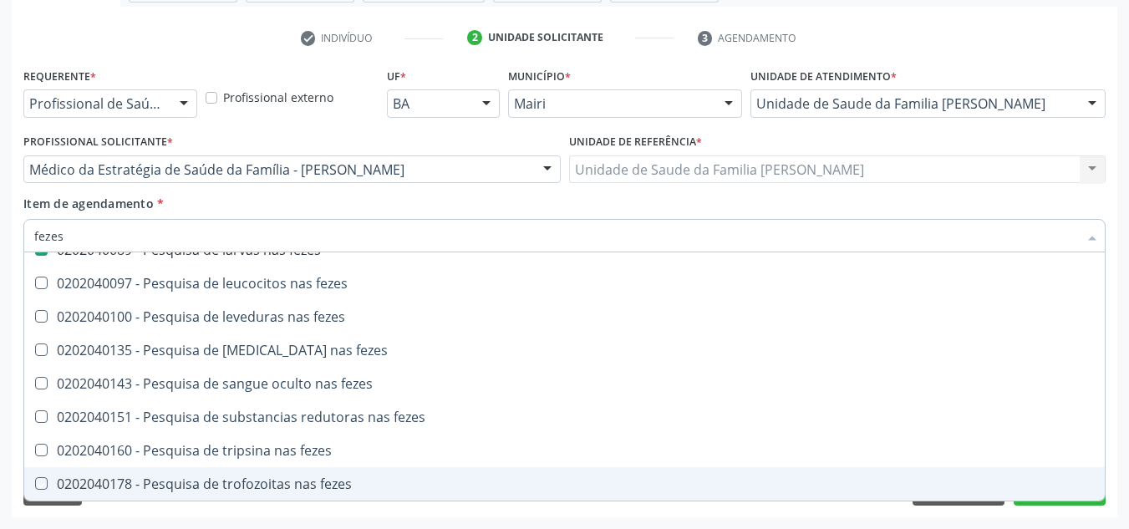
checkbox fezes "true"
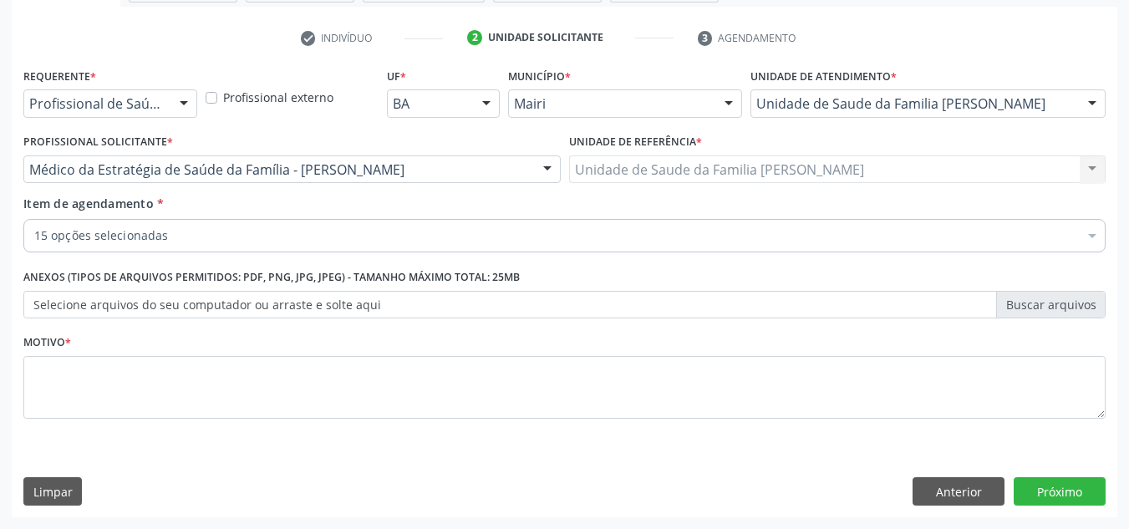
scroll to position [0, 0]
click at [1083, 487] on button "Próximo" at bounding box center [1060, 491] width 92 height 28
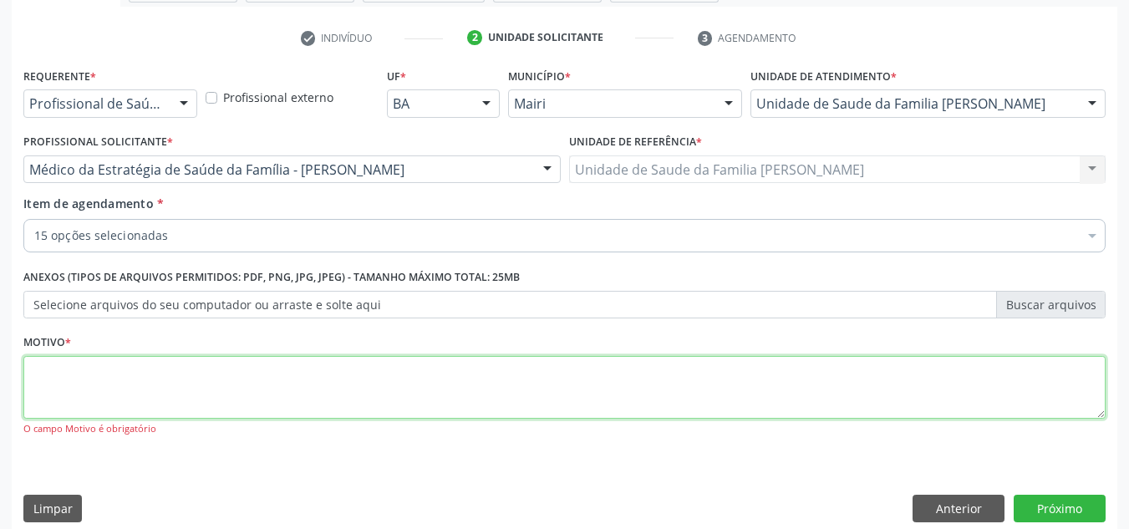
click at [202, 381] on textarea at bounding box center [564, 388] width 1083 height 64
type textarea "avaliuacao"
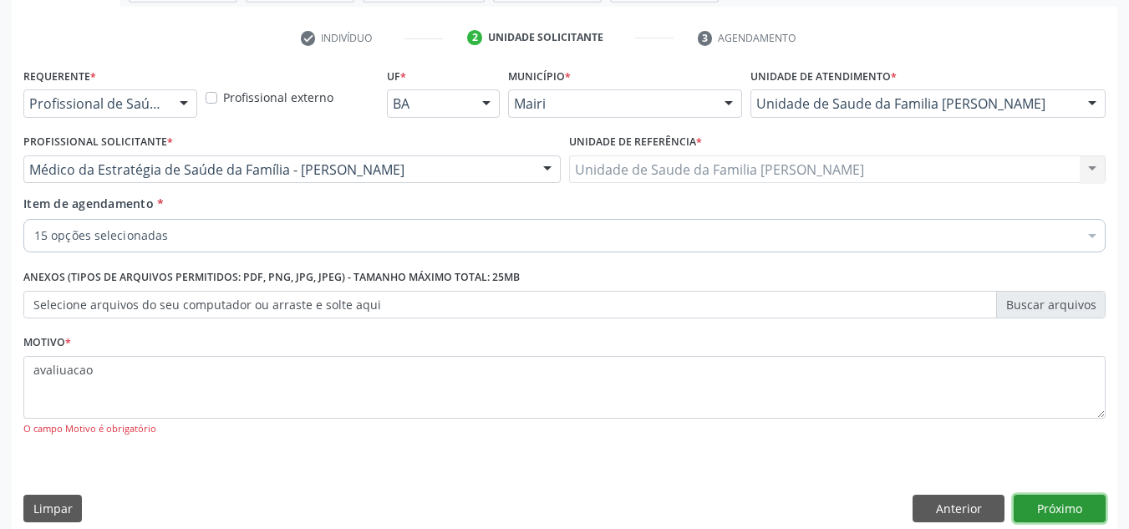
click at [1060, 497] on button "Próximo" at bounding box center [1060, 509] width 92 height 28
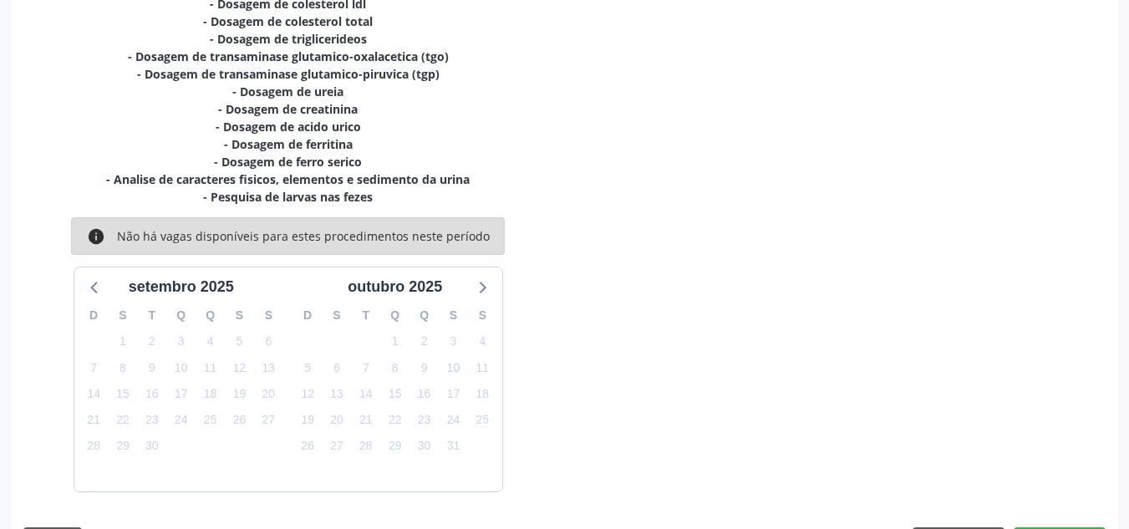
scroll to position [493, 0]
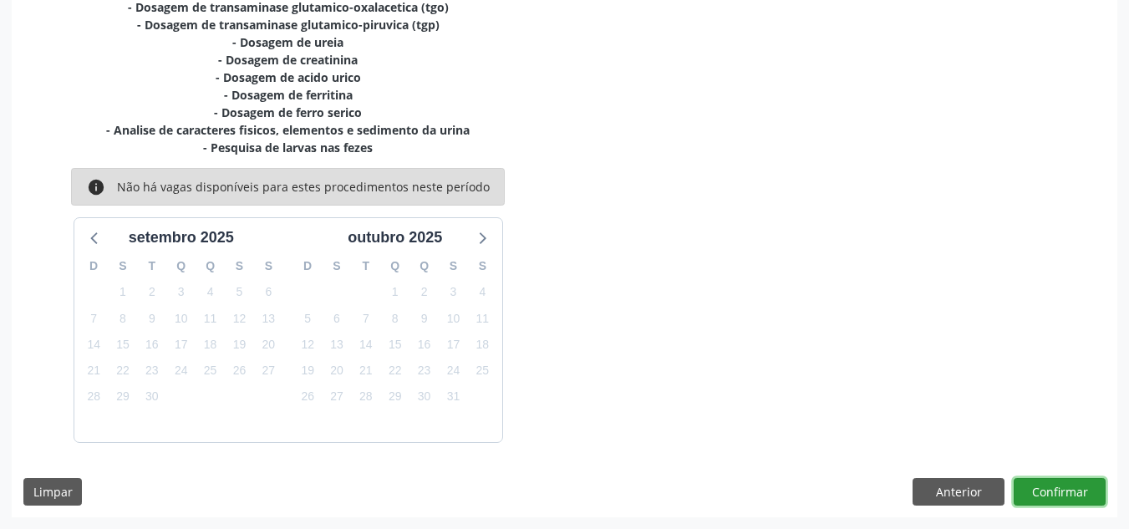
click at [1060, 490] on button "Confirmar" at bounding box center [1060, 492] width 92 height 28
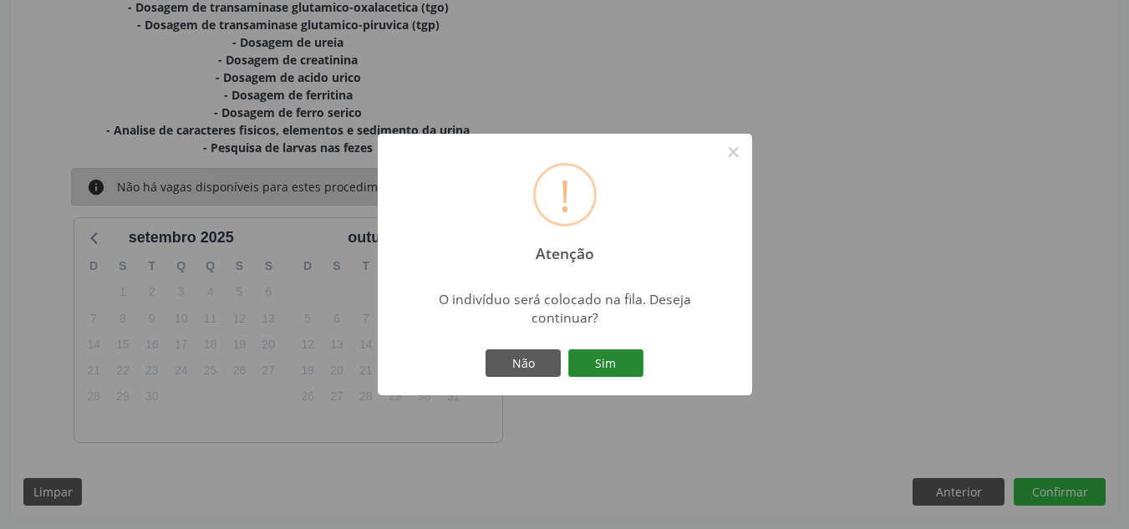
click at [614, 354] on button "Sim" at bounding box center [605, 363] width 75 height 28
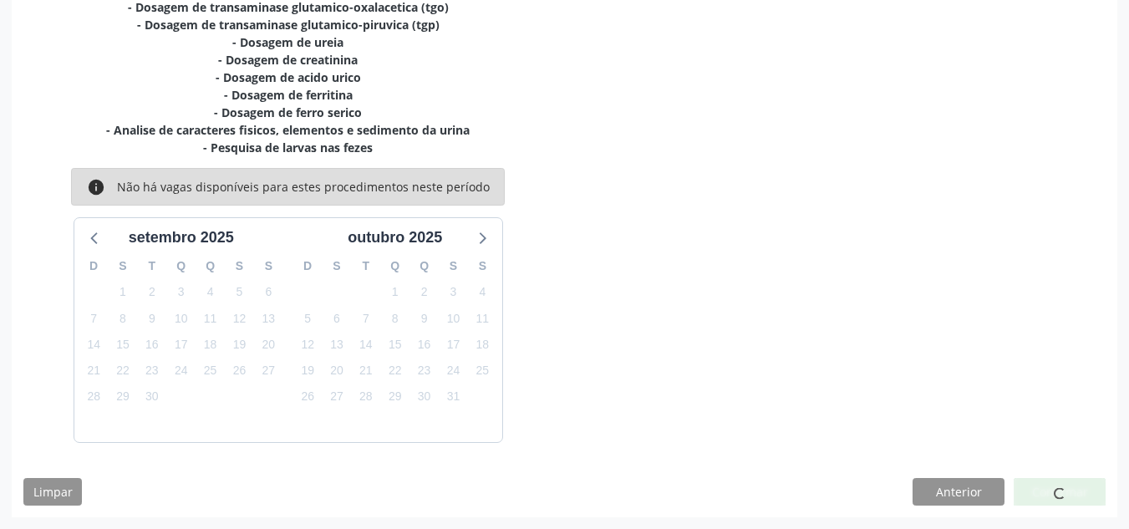
scroll to position [23, 0]
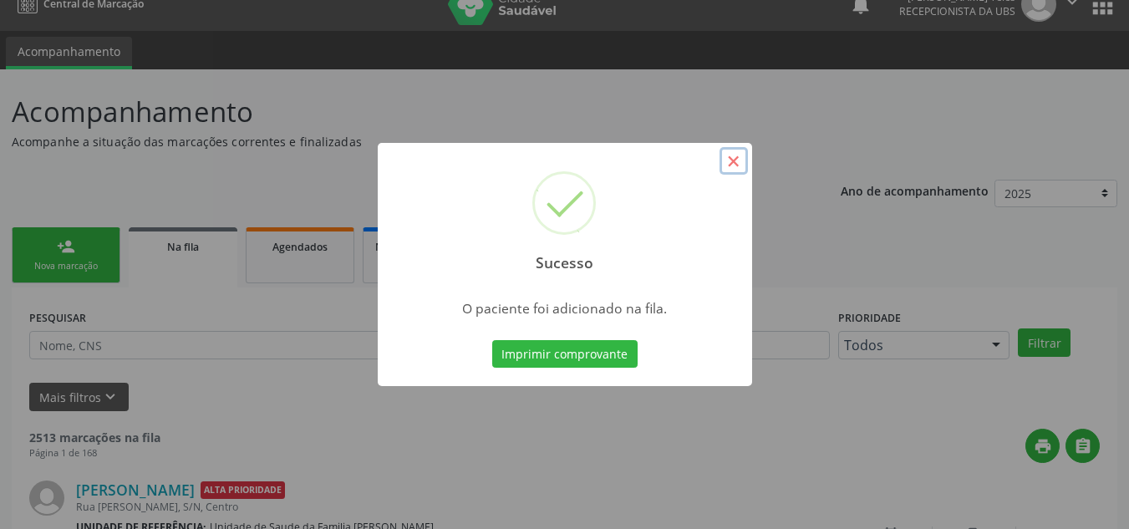
click at [734, 163] on button "×" at bounding box center [734, 161] width 28 height 28
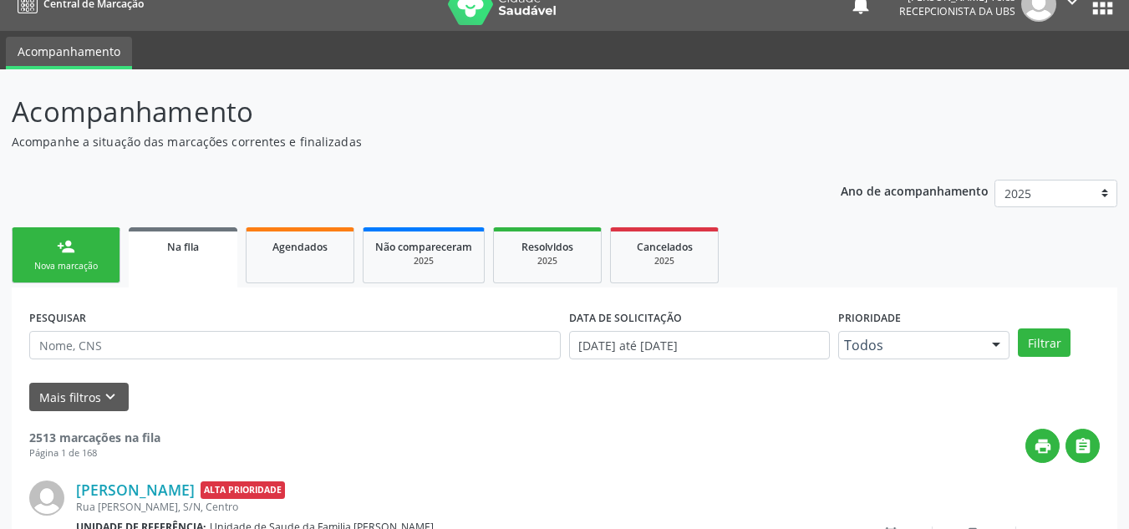
scroll to position [23, 0]
click at [98, 246] on link "person_add Nova marcação" at bounding box center [66, 255] width 109 height 56
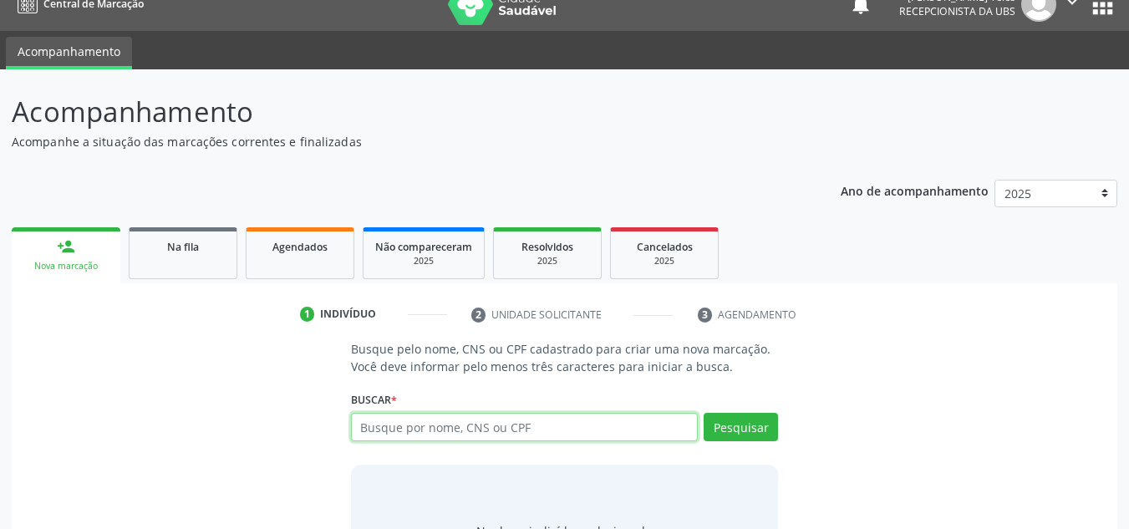
click at [479, 420] on input "text" at bounding box center [525, 427] width 348 height 28
type input "ivanilton couto cerqueira"
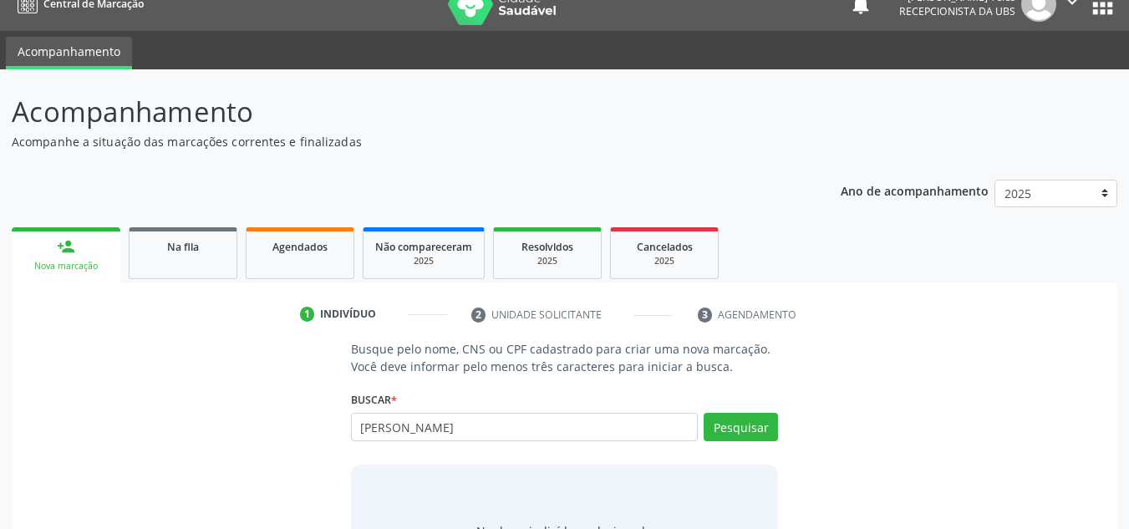
click at [744, 417] on button "Pesquisar" at bounding box center [741, 427] width 74 height 28
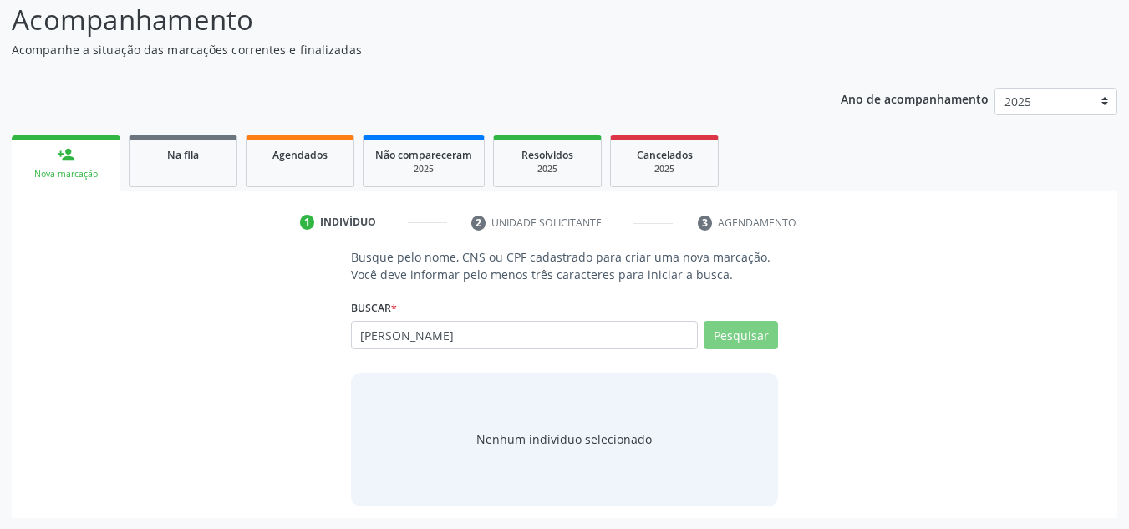
scroll to position [115, 0]
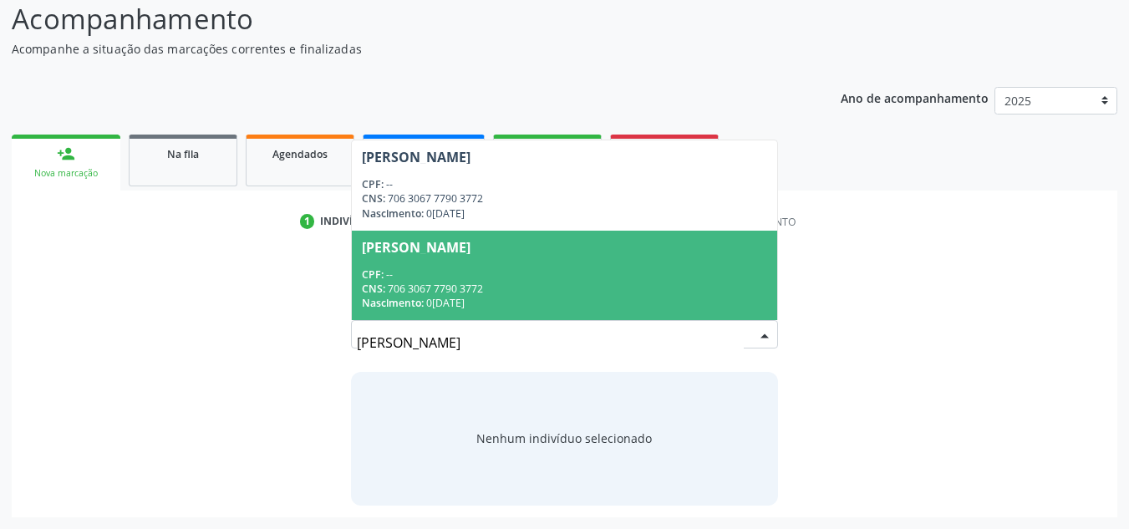
click at [578, 268] on div "CPF: --" at bounding box center [565, 275] width 406 height 14
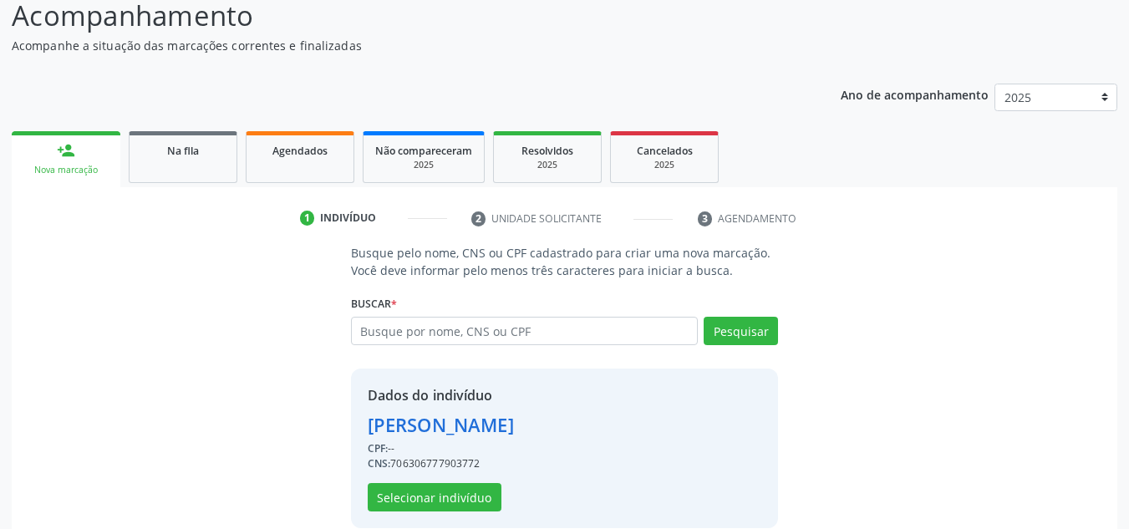
scroll to position [141, 0]
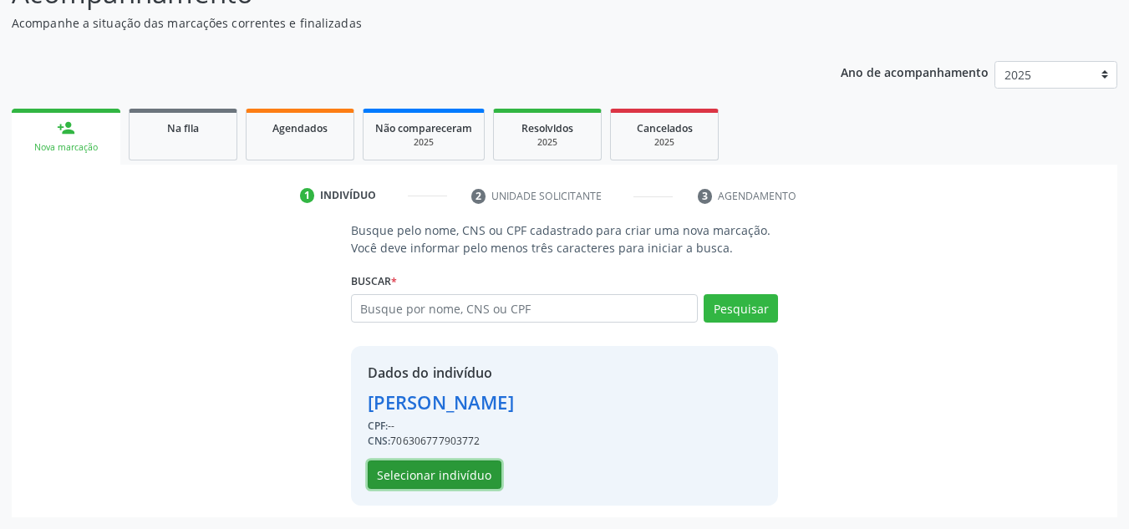
click at [458, 478] on button "Selecionar indivíduo" at bounding box center [435, 475] width 134 height 28
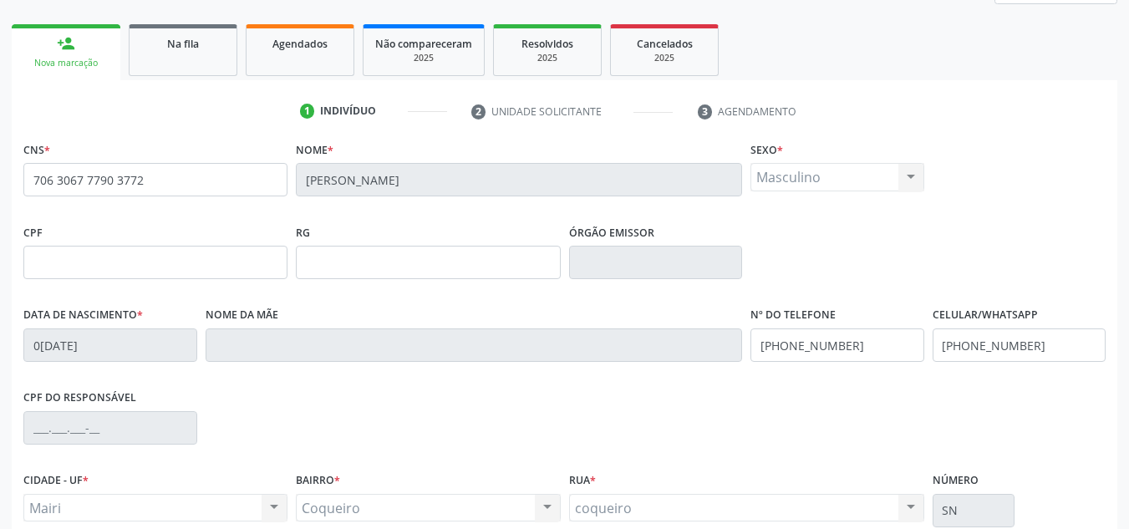
scroll to position [377, 0]
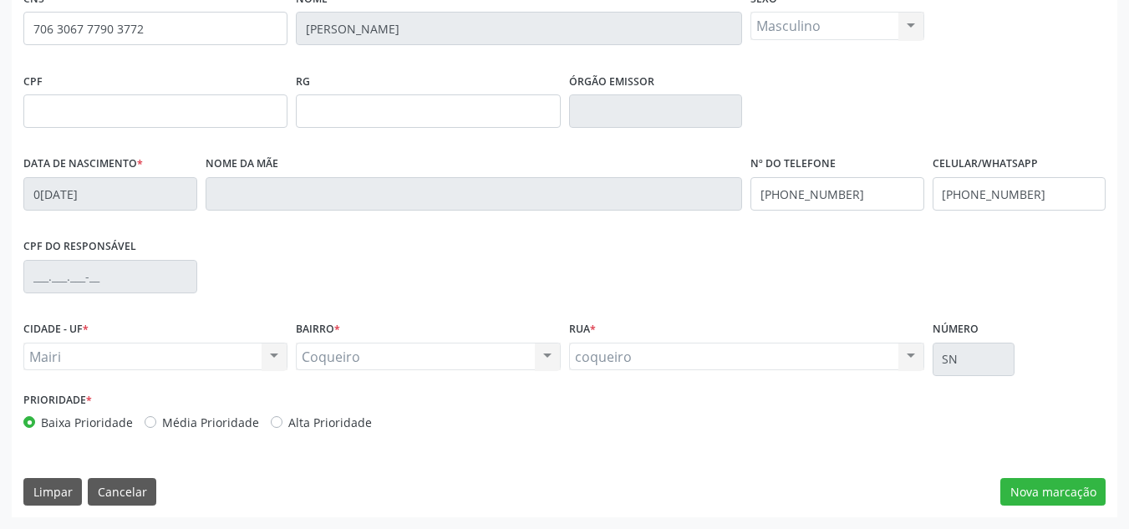
click at [288, 419] on label "Alta Prioridade" at bounding box center [330, 423] width 84 height 18
click at [277, 419] on input "Alta Prioridade" at bounding box center [277, 421] width 12 height 15
radio input "true"
click at [1022, 493] on button "Nova marcação" at bounding box center [1053, 492] width 105 height 28
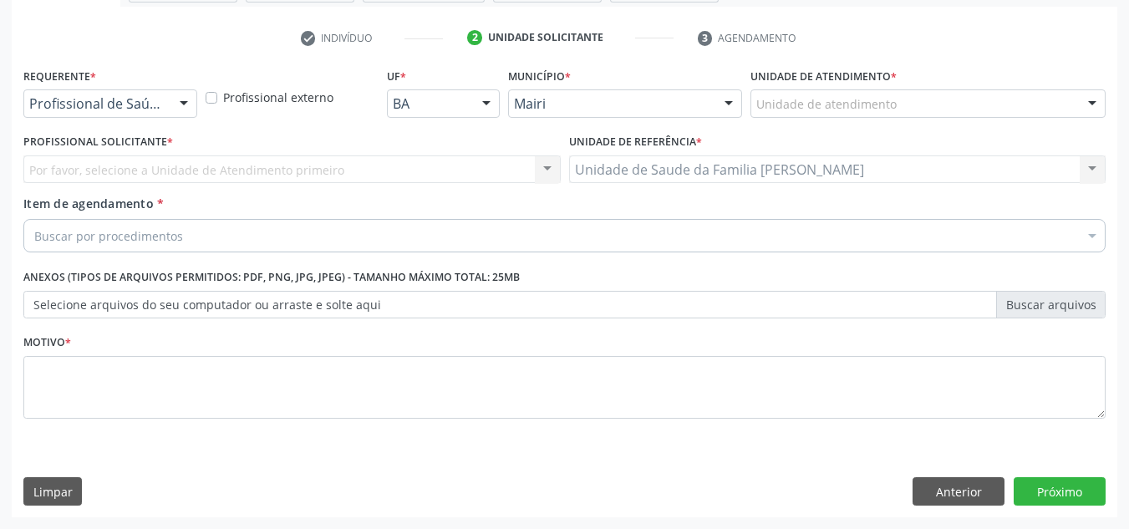
scroll to position [299, 0]
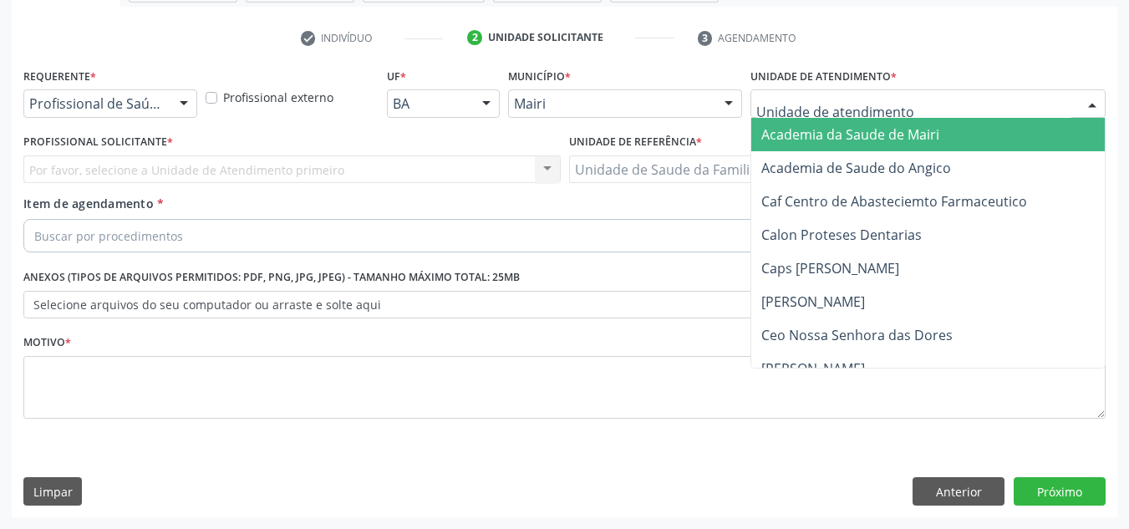
click at [1025, 110] on div at bounding box center [928, 103] width 355 height 28
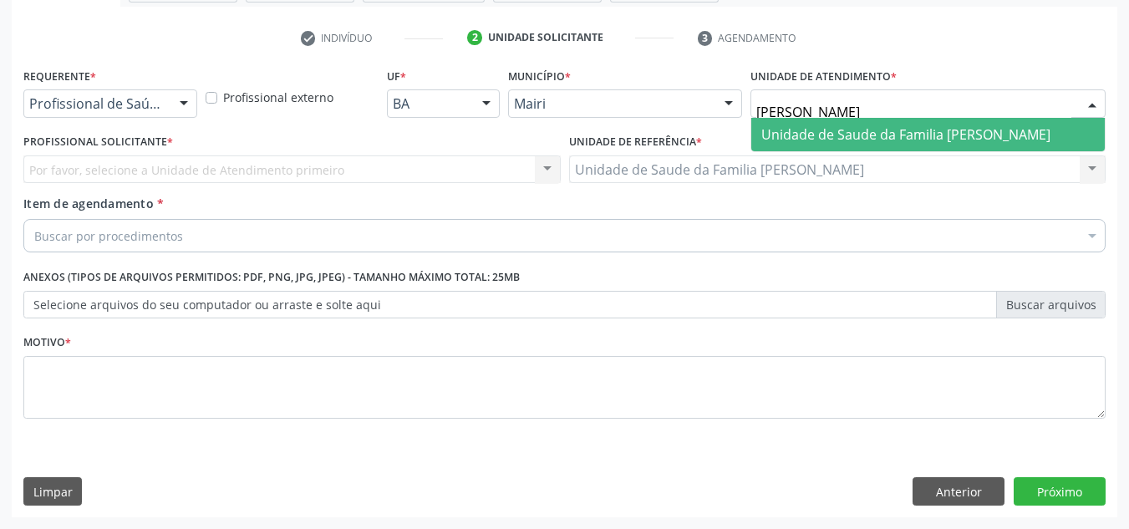
type input "jona"
click at [998, 129] on span "Unidade de Saude da Familia [PERSON_NAME]" at bounding box center [906, 134] width 289 height 18
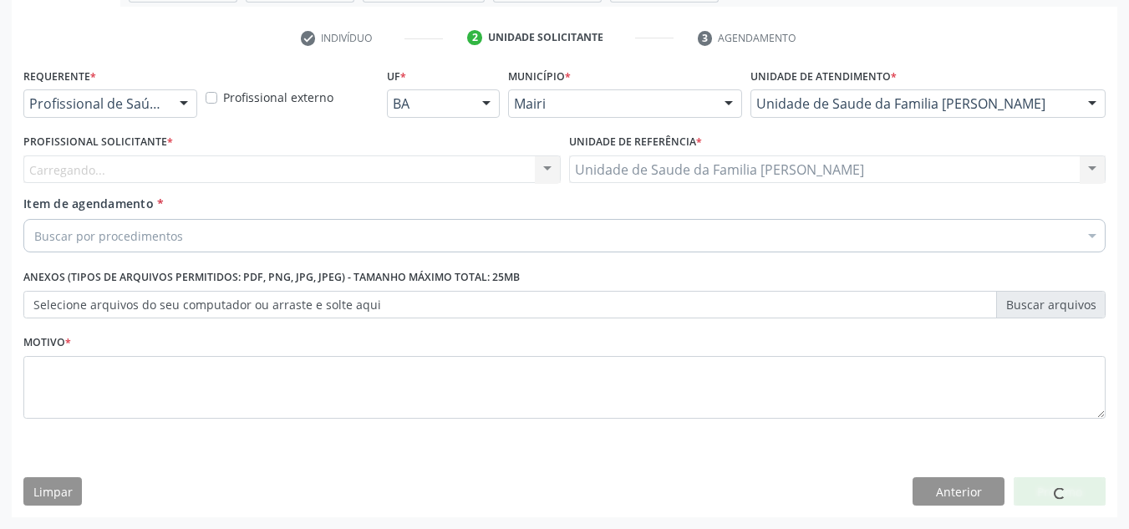
click at [451, 166] on div "Carregando... Nenhum resultado encontrado para: " " Não há nenhuma opção para s…" at bounding box center [292, 169] width 538 height 28
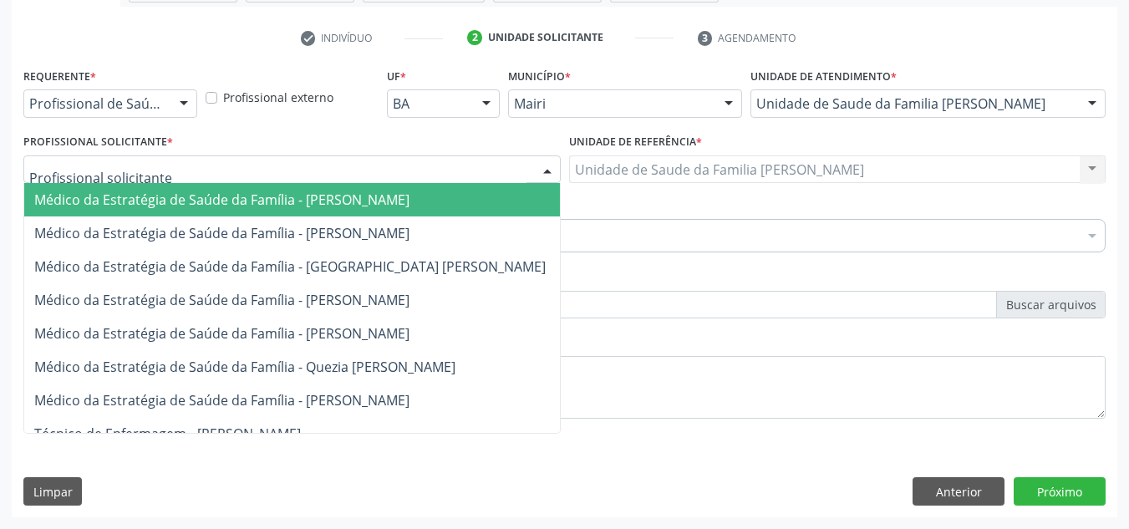
click at [433, 169] on div at bounding box center [292, 169] width 538 height 28
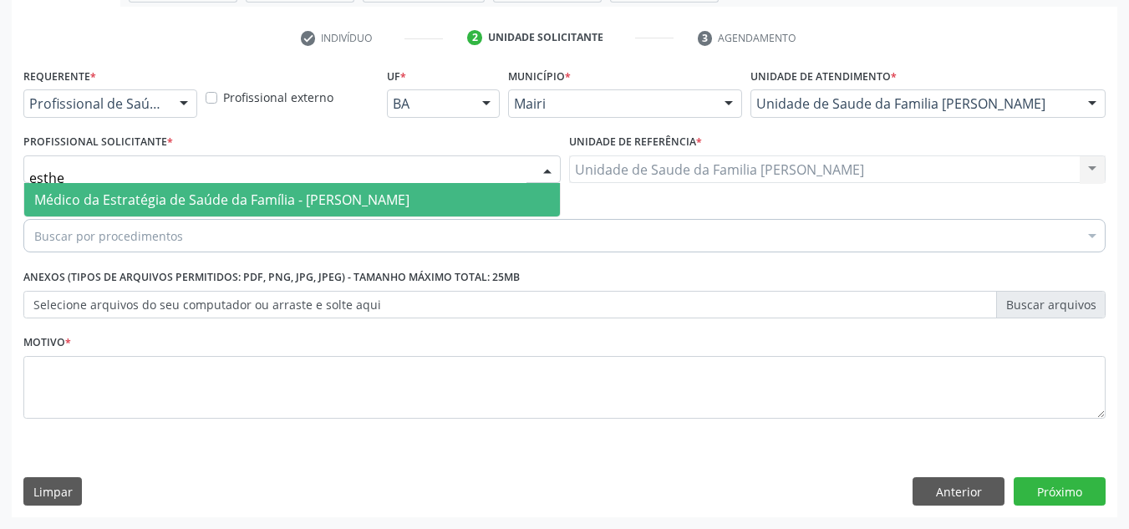
type input "esther"
click at [410, 203] on span "Médico da Estratégia de Saúde da Família - [PERSON_NAME]" at bounding box center [221, 200] width 375 height 18
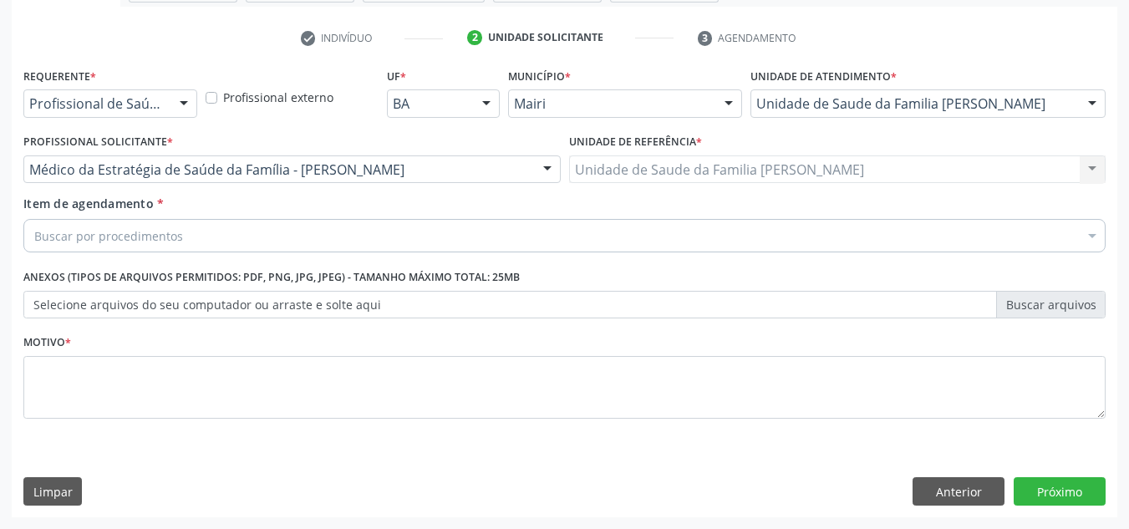
click at [353, 227] on div "Buscar por procedimentos" at bounding box center [564, 235] width 1083 height 33
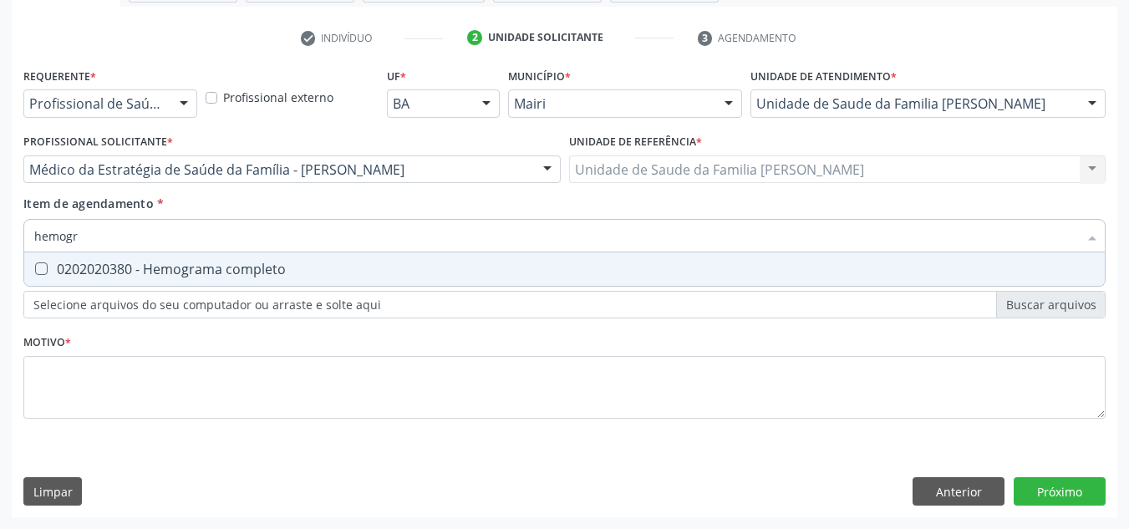
type input "hemogra"
click at [185, 265] on div "0202020380 - Hemograma completo" at bounding box center [564, 268] width 1061 height 13
checkbox completo "true"
click at [172, 238] on input "hemogra" at bounding box center [556, 235] width 1044 height 33
type input "h"
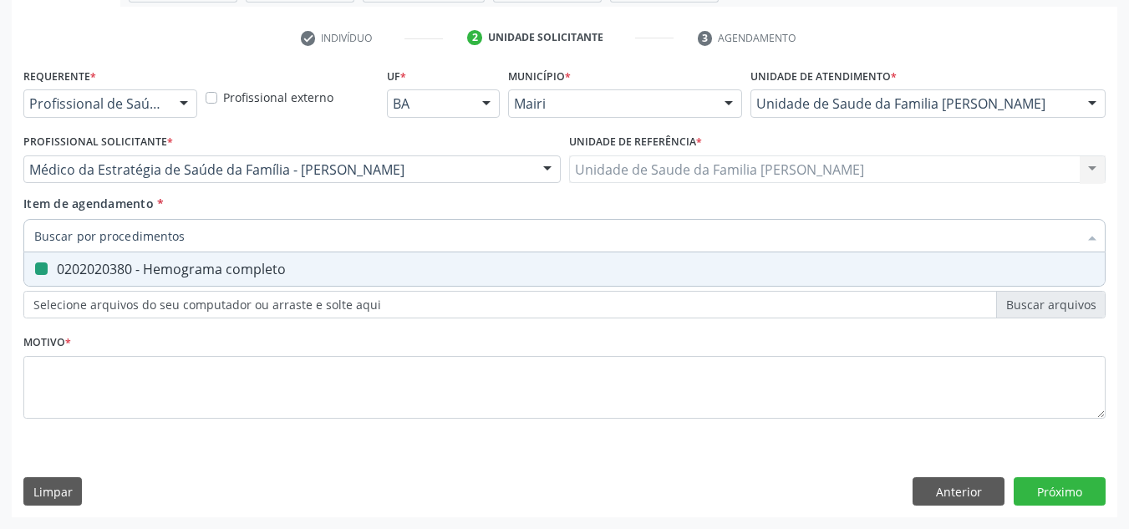
checkbox completo "false"
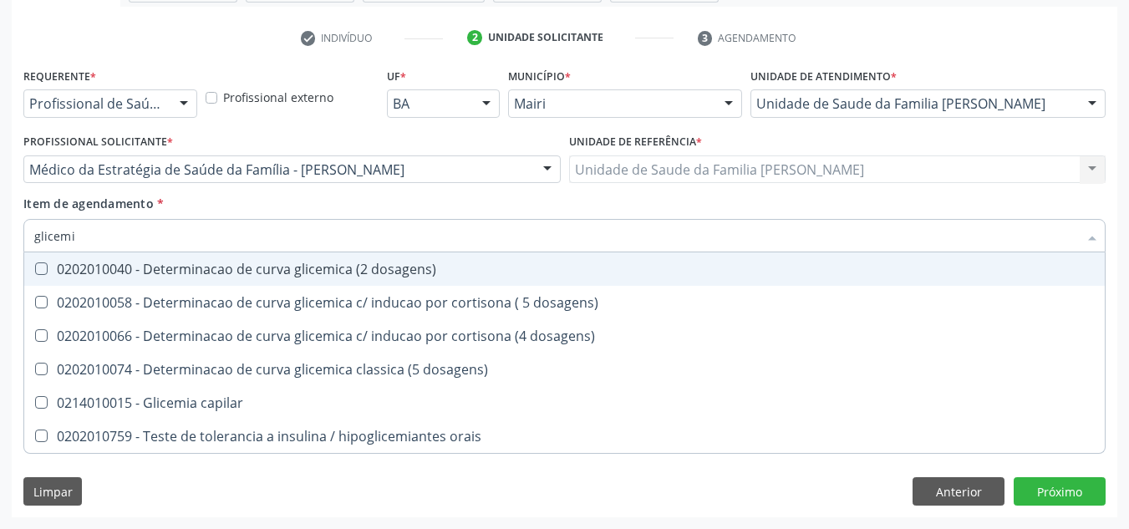
type input "glicemia"
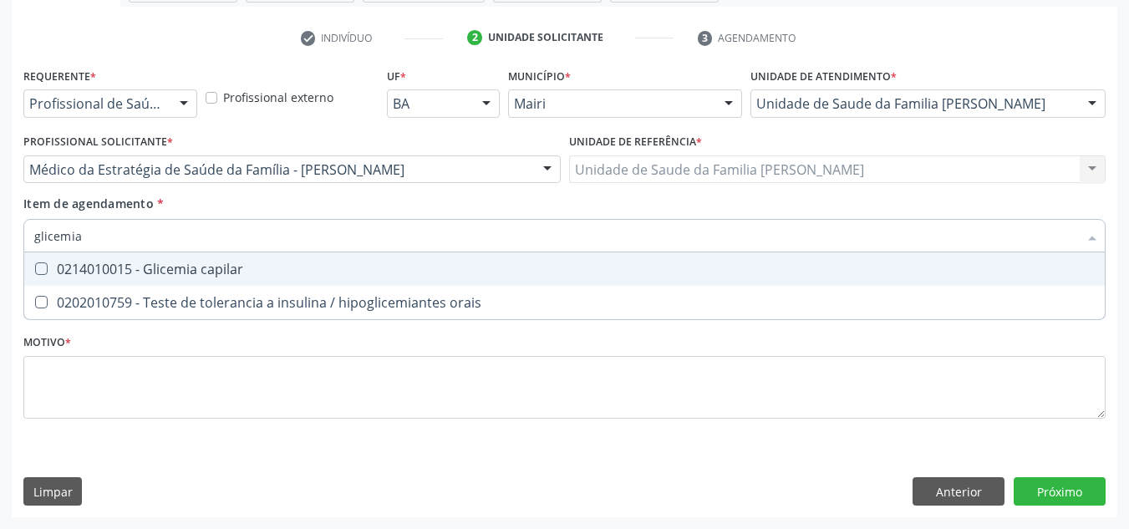
click at [146, 272] on div "0214010015 - Glicemia capilar" at bounding box center [564, 268] width 1061 height 13
click at [35, 270] on capilar at bounding box center [41, 268] width 13 height 13
click at [35, 270] on capilar "checkbox" at bounding box center [29, 268] width 11 height 11
checkbox capilar "false"
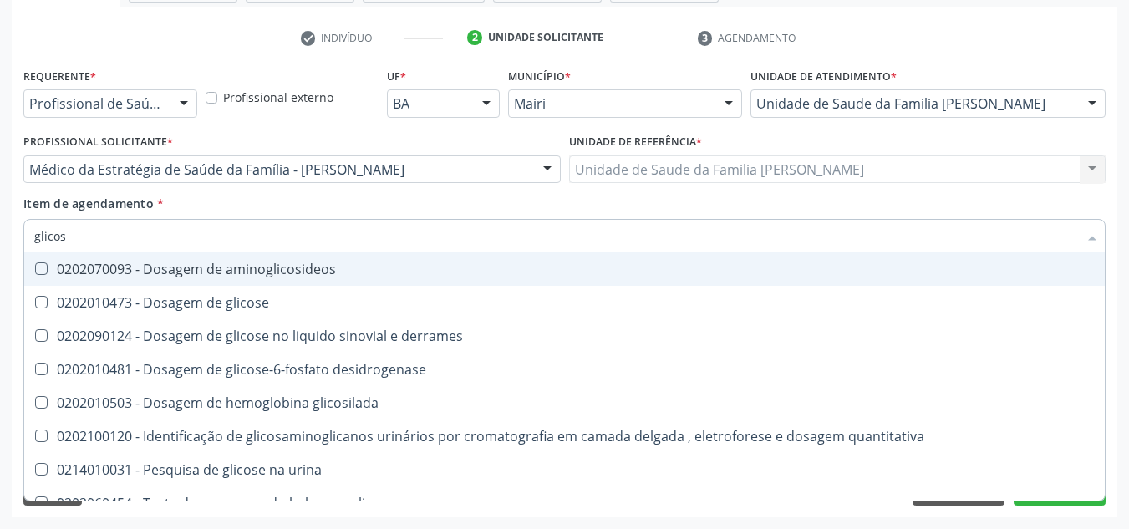
type input "glicose"
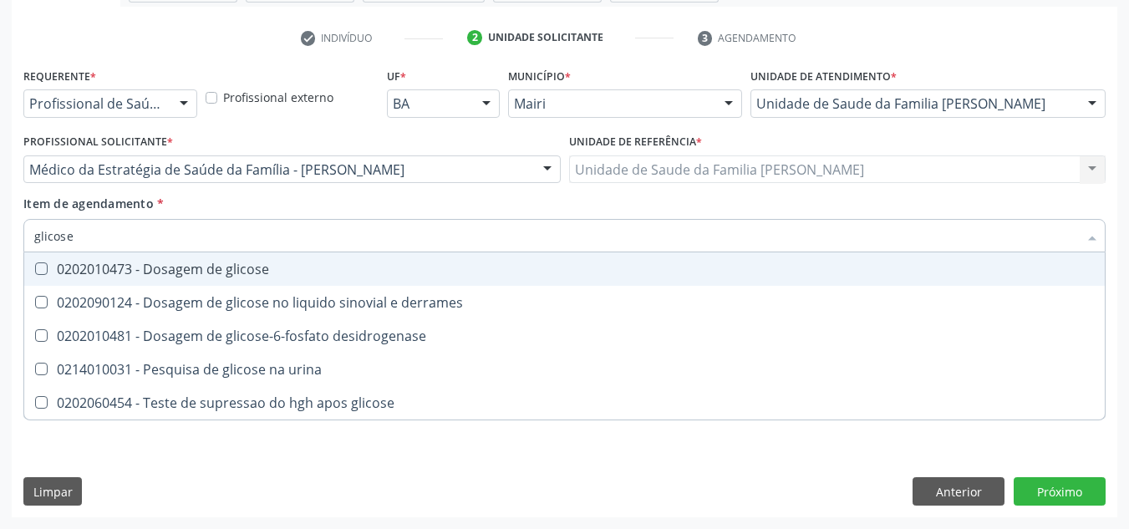
click at [41, 267] on glicose at bounding box center [41, 268] width 13 height 13
click at [35, 267] on glicose "checkbox" at bounding box center [29, 268] width 11 height 11
checkbox glicose "true"
click at [89, 237] on input "glicose" at bounding box center [556, 235] width 1044 height 33
type input "glicos"
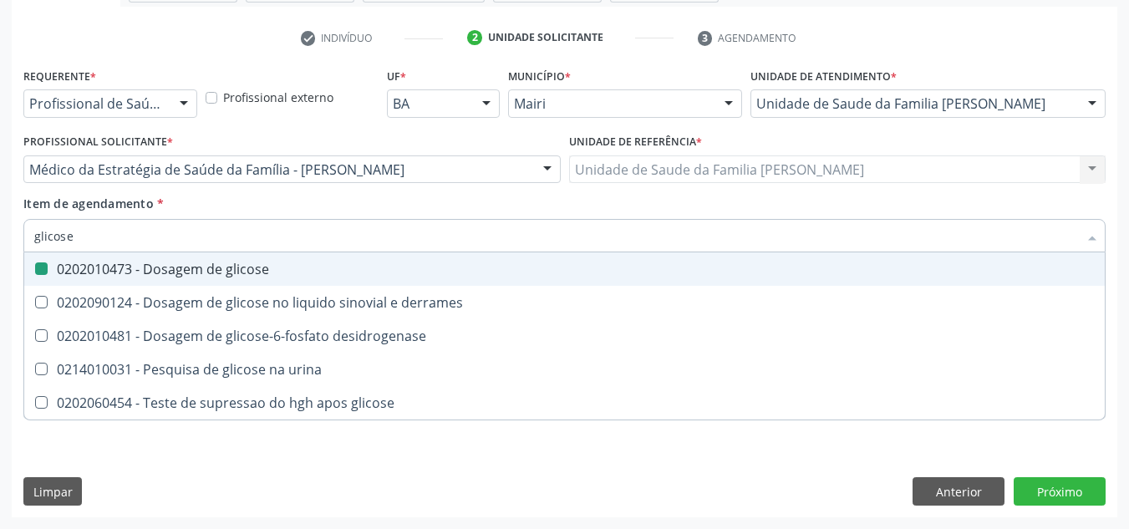
checkbox glicose "false"
checkbox derrames "true"
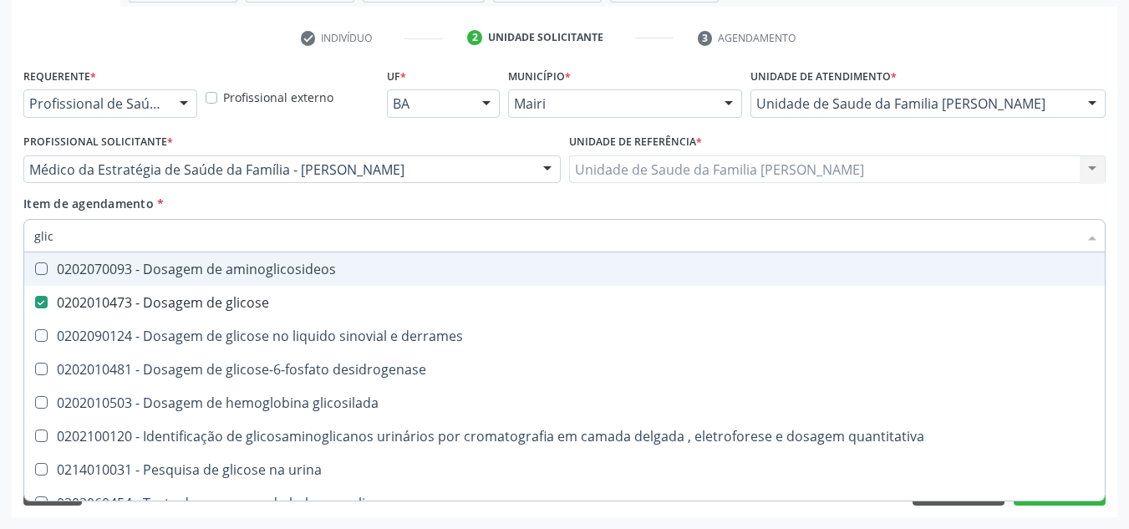
type input "gli"
checkbox glicose "false"
checkbox derrames "false"
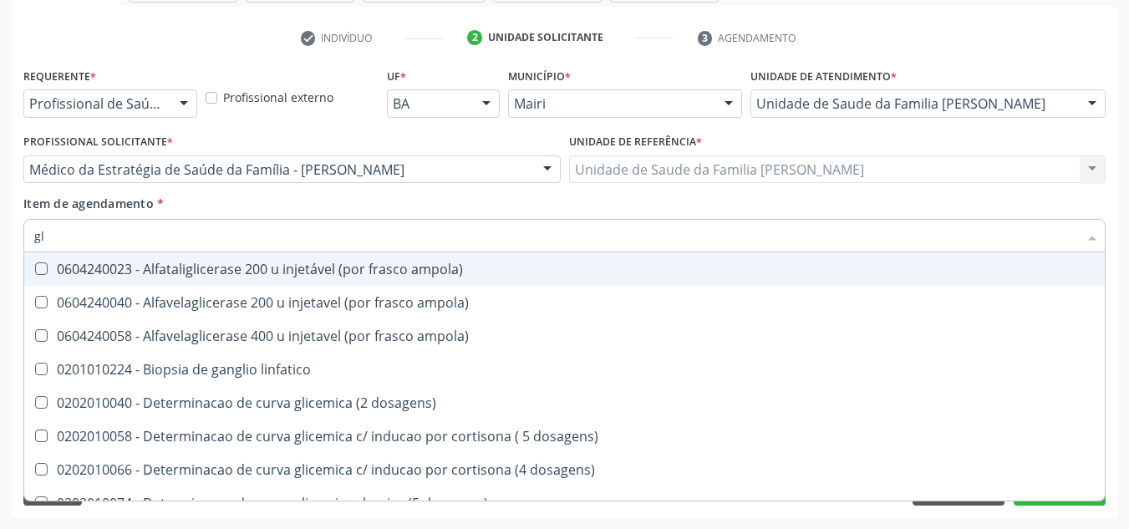
type input "g"
checkbox glicose "false"
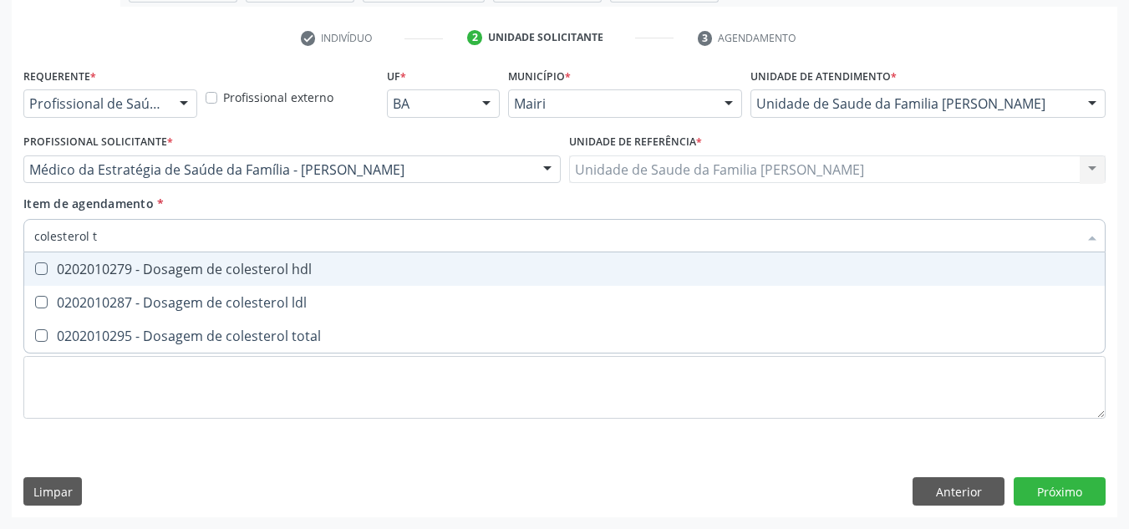
type input "colesterol to"
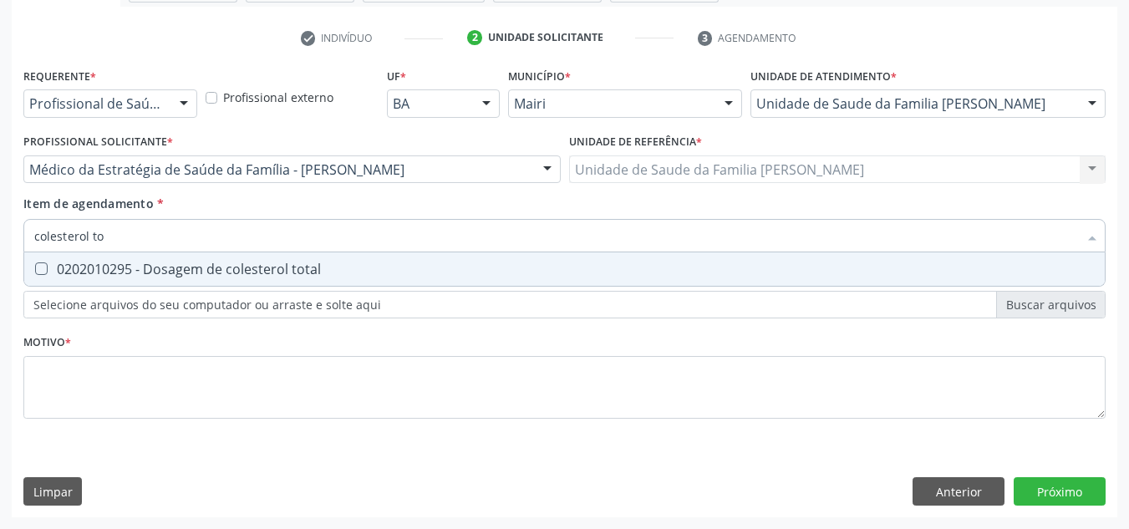
click at [35, 268] on total at bounding box center [41, 268] width 13 height 13
click at [35, 268] on total "checkbox" at bounding box center [29, 268] width 11 height 11
click at [122, 252] on span "0202010295 - Dosagem de colesterol total" at bounding box center [564, 268] width 1081 height 33
drag, startPoint x: 45, startPoint y: 263, endPoint x: 57, endPoint y: 256, distance: 13.9
click at [44, 262] on total at bounding box center [41, 268] width 13 height 13
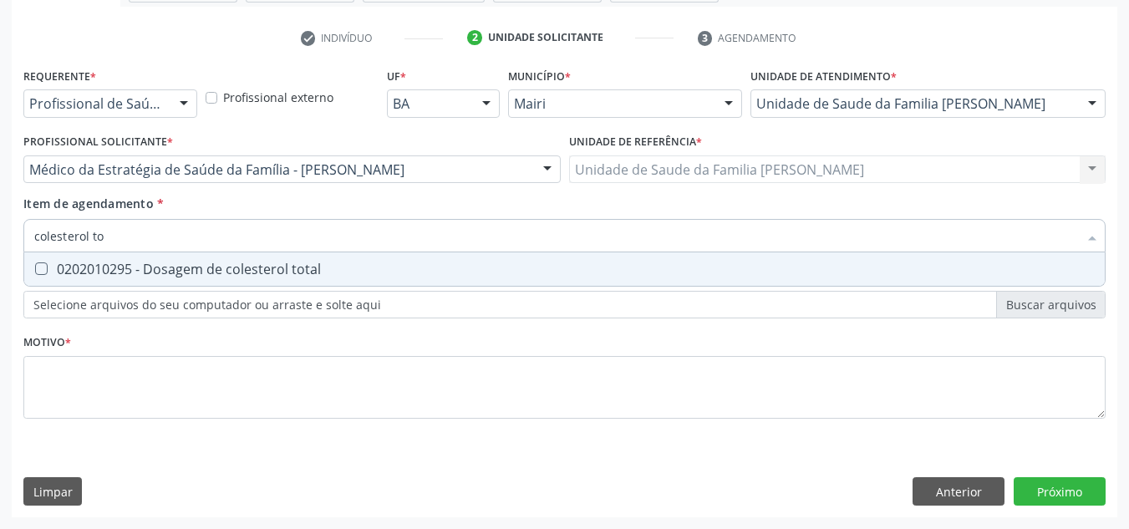
click at [35, 263] on total "checkbox" at bounding box center [29, 268] width 11 height 11
checkbox total "true"
click at [128, 231] on input "colesterol to" at bounding box center [556, 235] width 1044 height 33
type input "colesterol"
checkbox total "false"
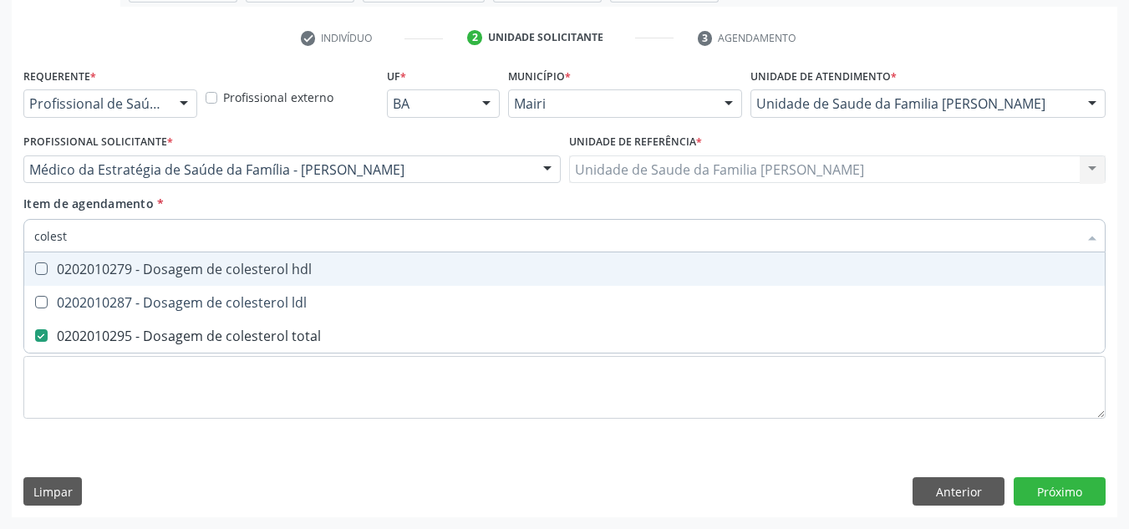
type input "coles"
click at [36, 267] on hdl at bounding box center [41, 268] width 13 height 13
click at [35, 267] on hdl "checkbox" at bounding box center [29, 268] width 11 height 11
checkbox hdl "true"
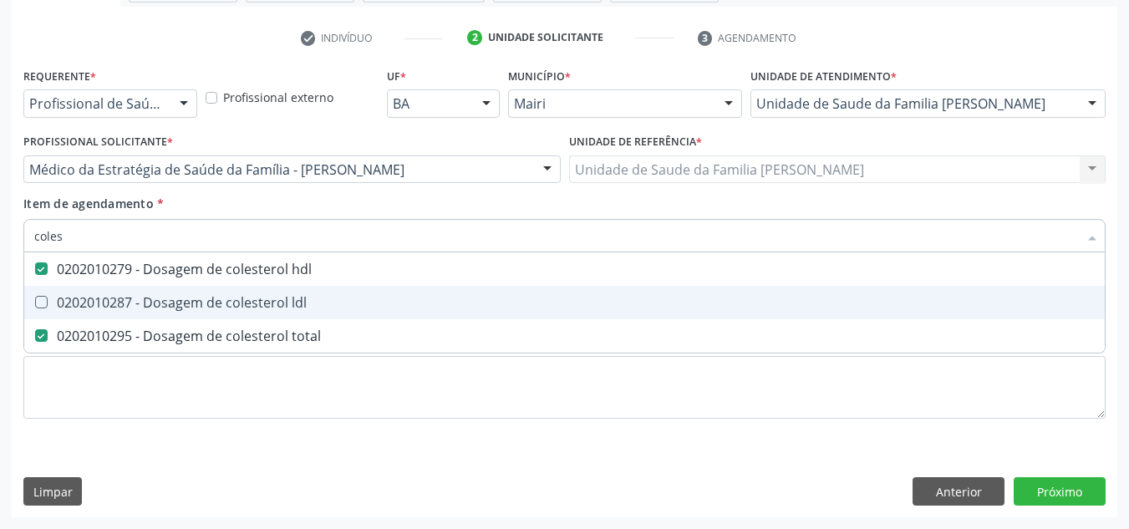
click at [38, 298] on ldl at bounding box center [41, 302] width 13 height 13
click at [35, 298] on ldl "checkbox" at bounding box center [29, 302] width 11 height 11
checkbox ldl "true"
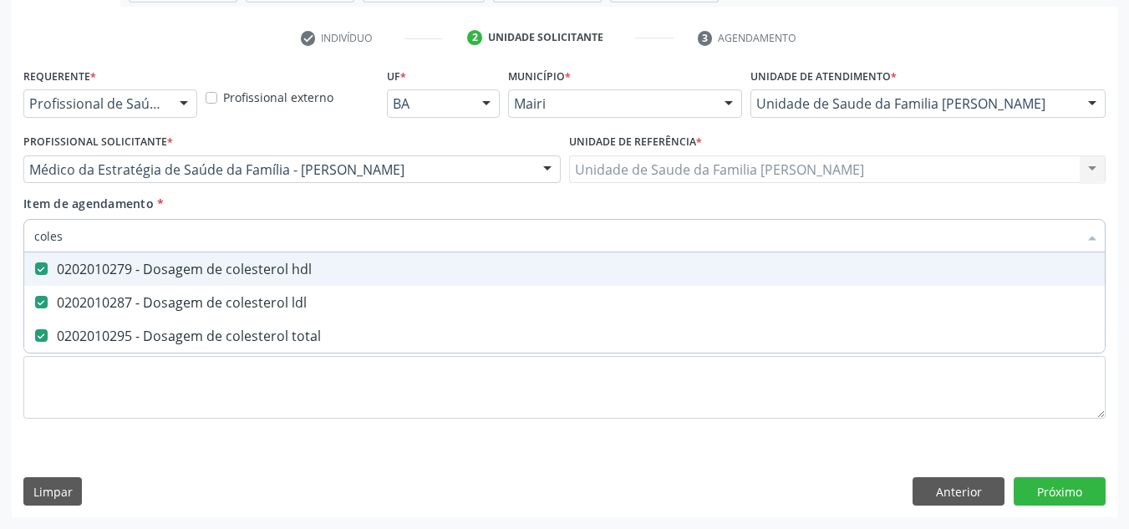
click at [74, 230] on input "coles" at bounding box center [556, 235] width 1044 height 33
type input "cole"
checkbox hdl "false"
checkbox ldl "false"
checkbox total "false"
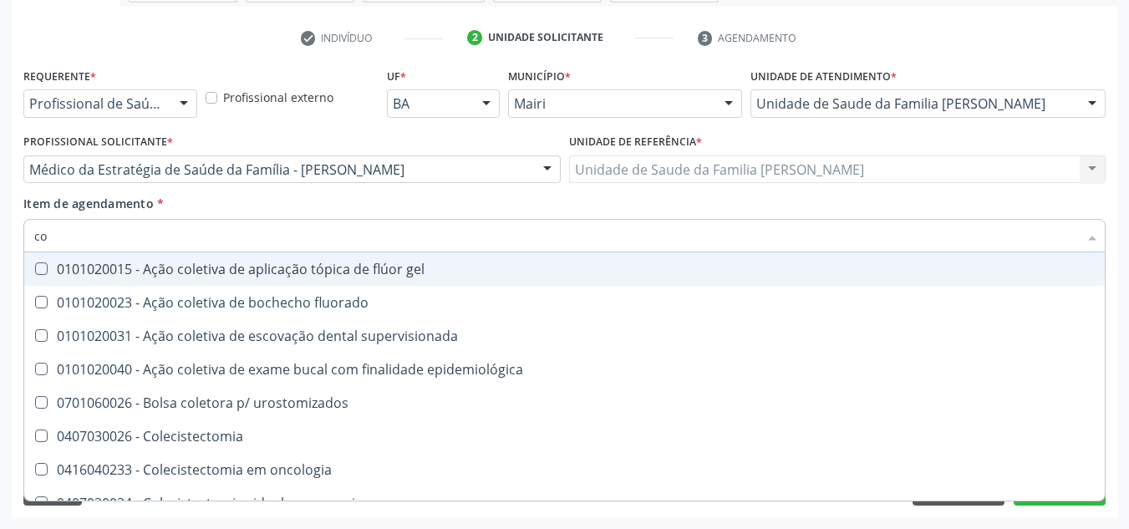
type input "c"
checkbox hdl "false"
checkbox ldl "false"
checkbox total "false"
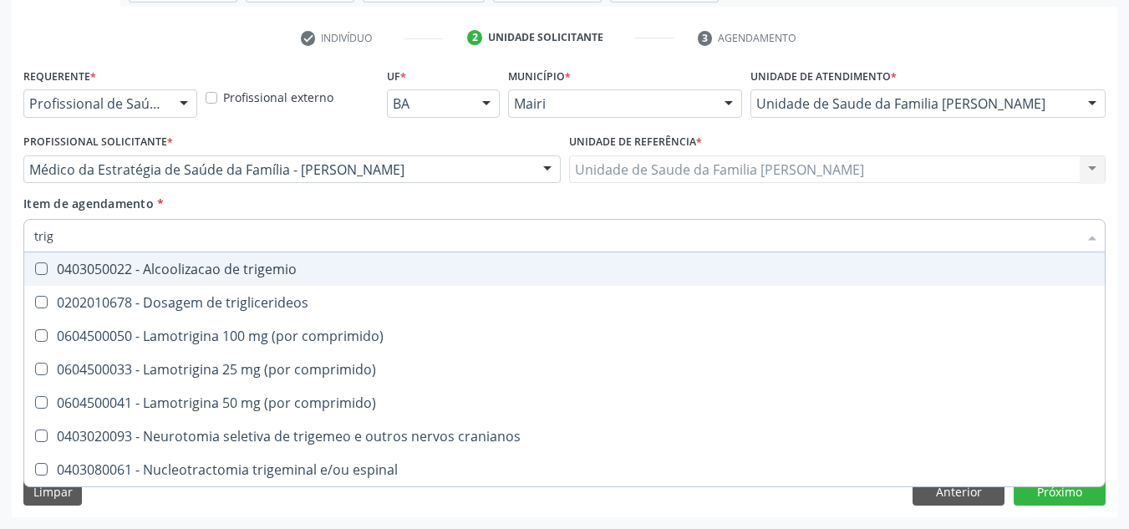
type input "trigl"
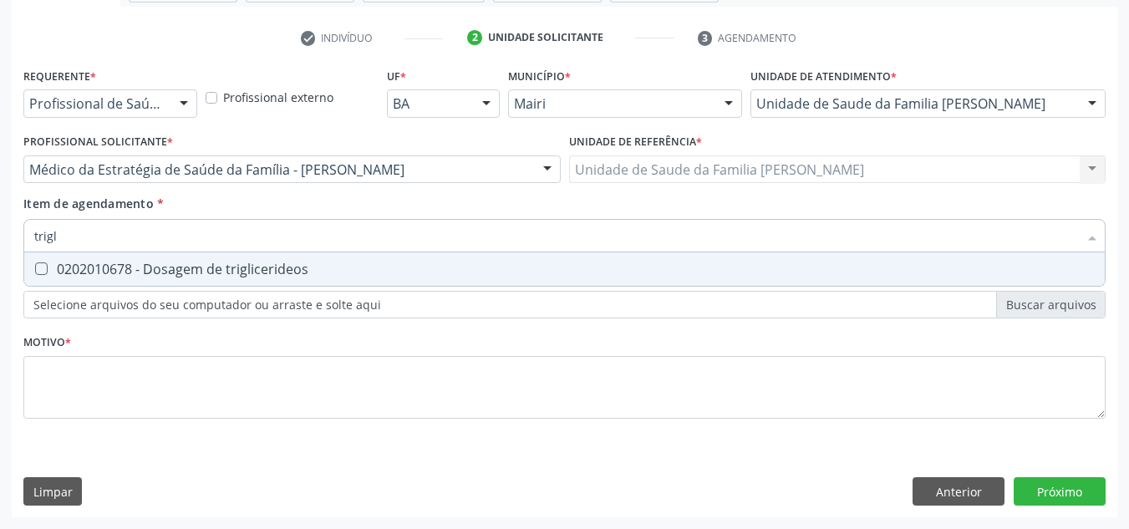
click at [41, 271] on triglicerideos at bounding box center [41, 268] width 13 height 13
click at [35, 271] on triglicerideos "checkbox" at bounding box center [29, 268] width 11 height 11
checkbox triglicerideos "true"
click at [73, 237] on input "trigl" at bounding box center [556, 235] width 1044 height 33
type input "trig"
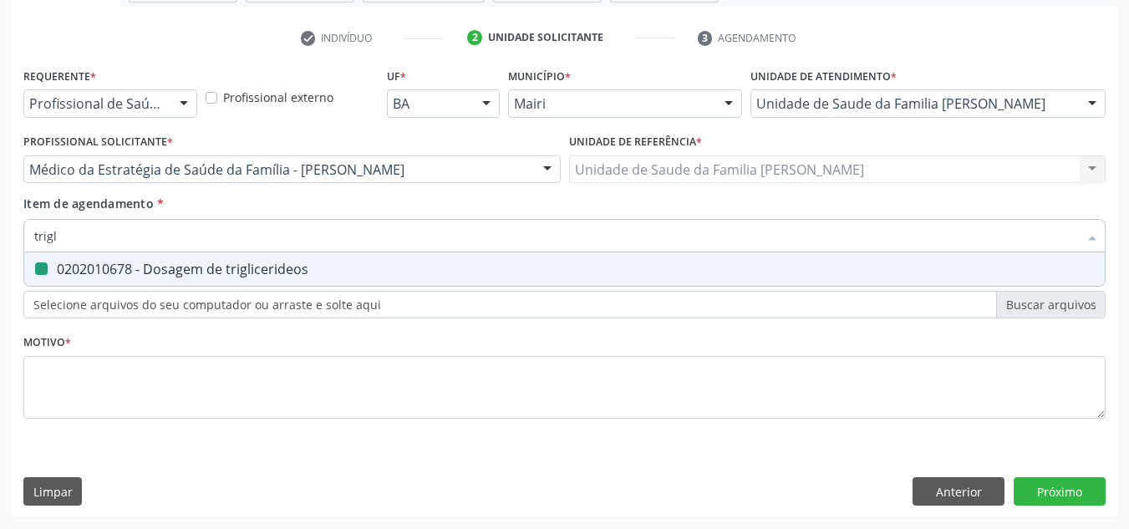
checkbox triglicerideos "false"
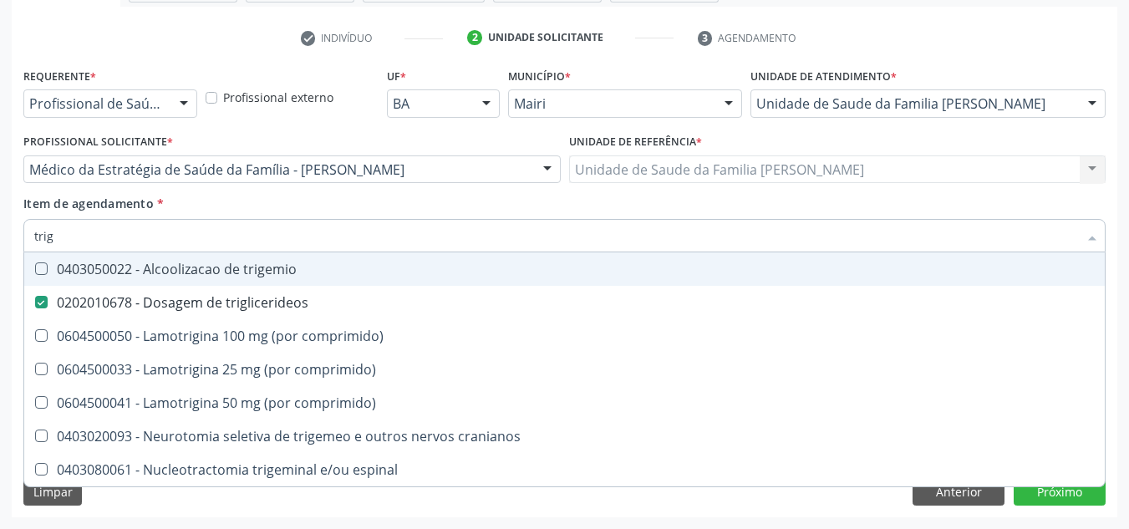
type input "tri"
checkbox triglicerideos "false"
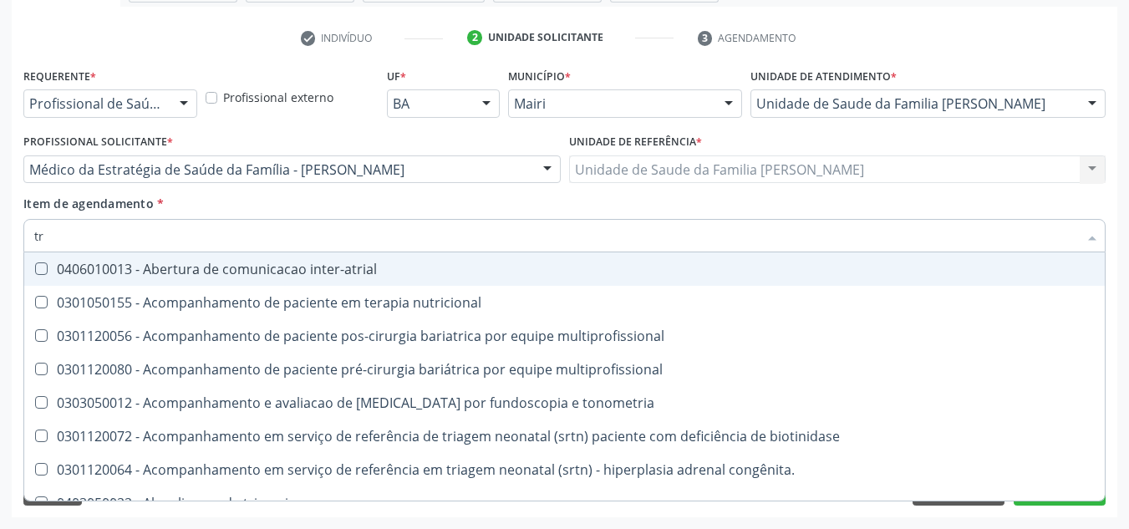
type input "t"
checkbox triglicerideos "false"
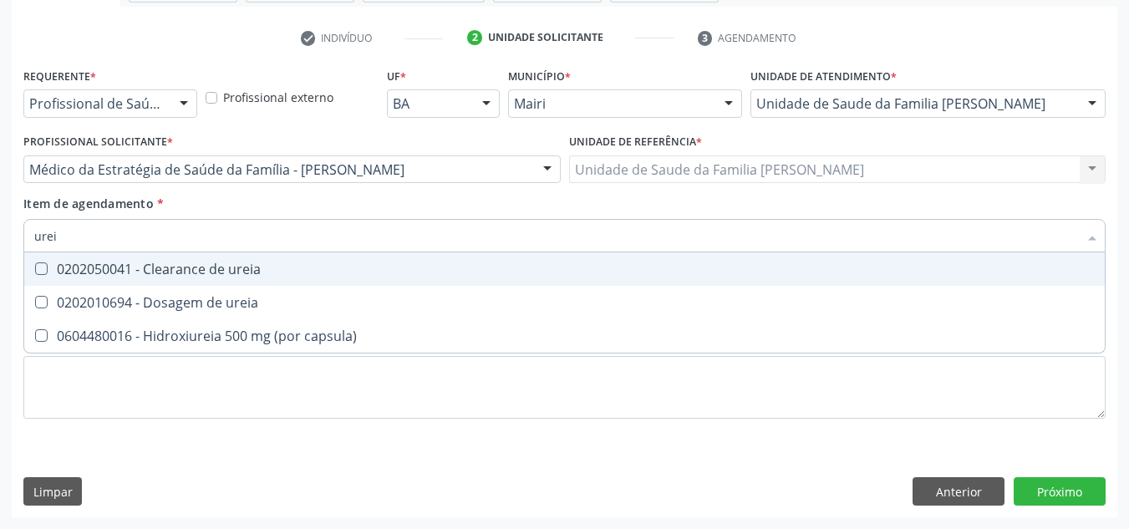
type input "ureia"
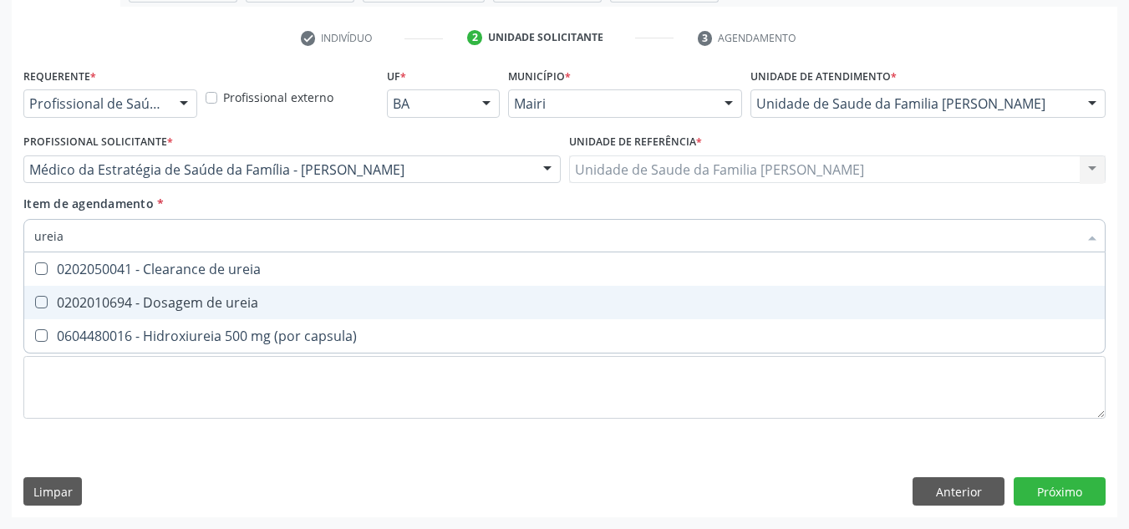
click at [32, 300] on div at bounding box center [30, 302] width 13 height 13
checkbox ureia "true"
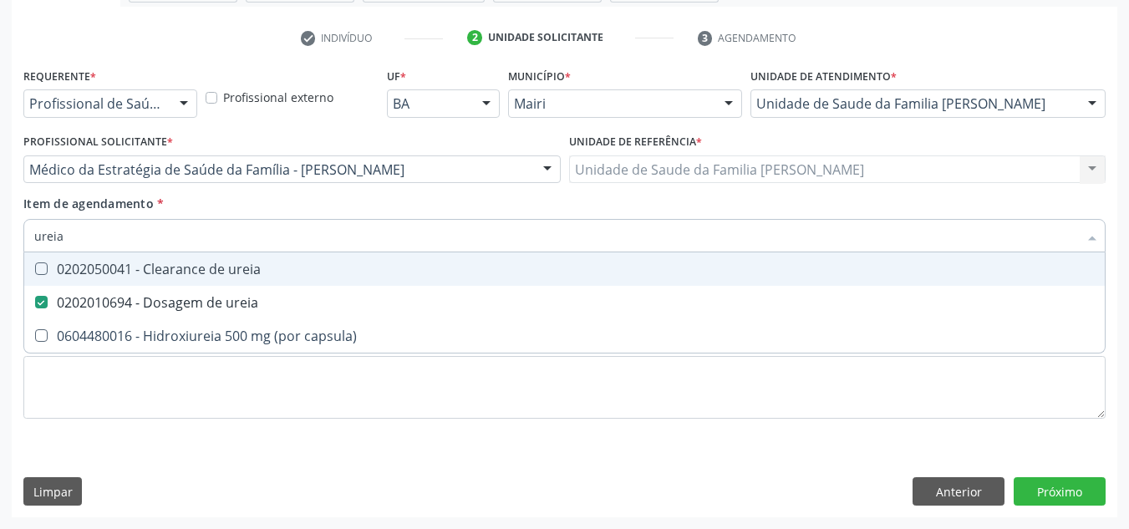
click at [92, 240] on input "ureia" at bounding box center [556, 235] width 1044 height 33
type input "ure"
checkbox ureia "false"
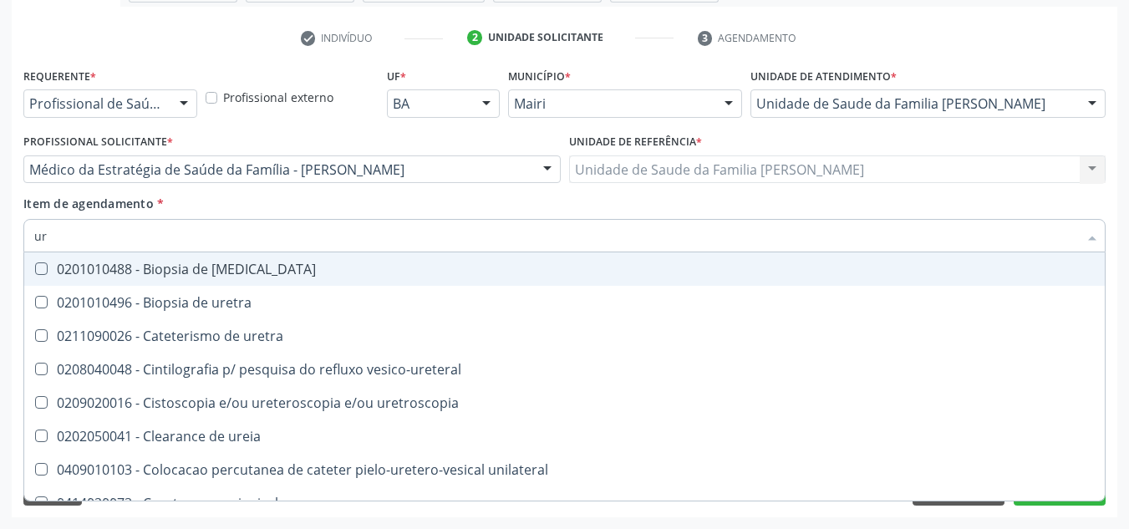
type input "u"
checkbox ureia "false"
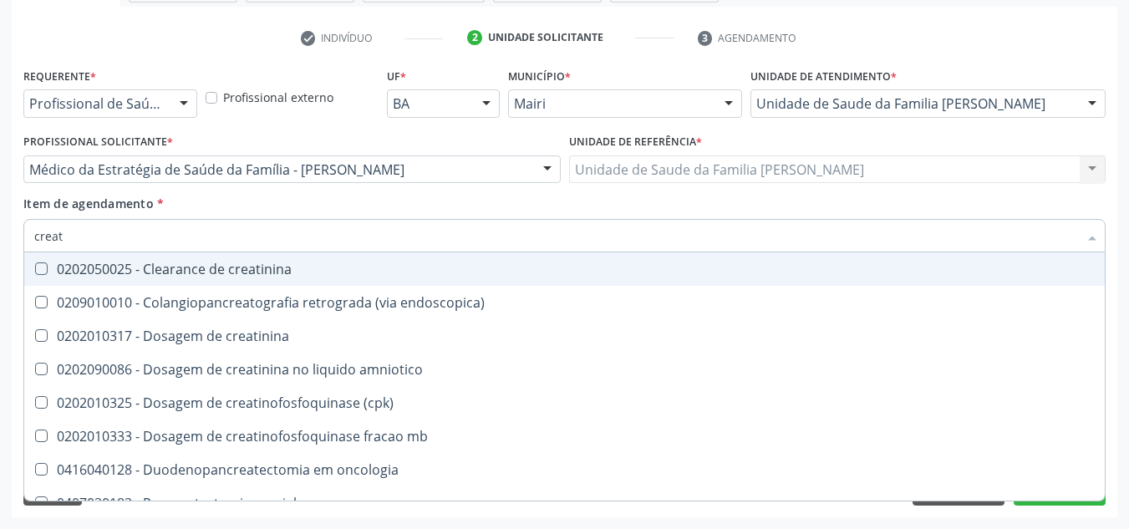
type input "creati"
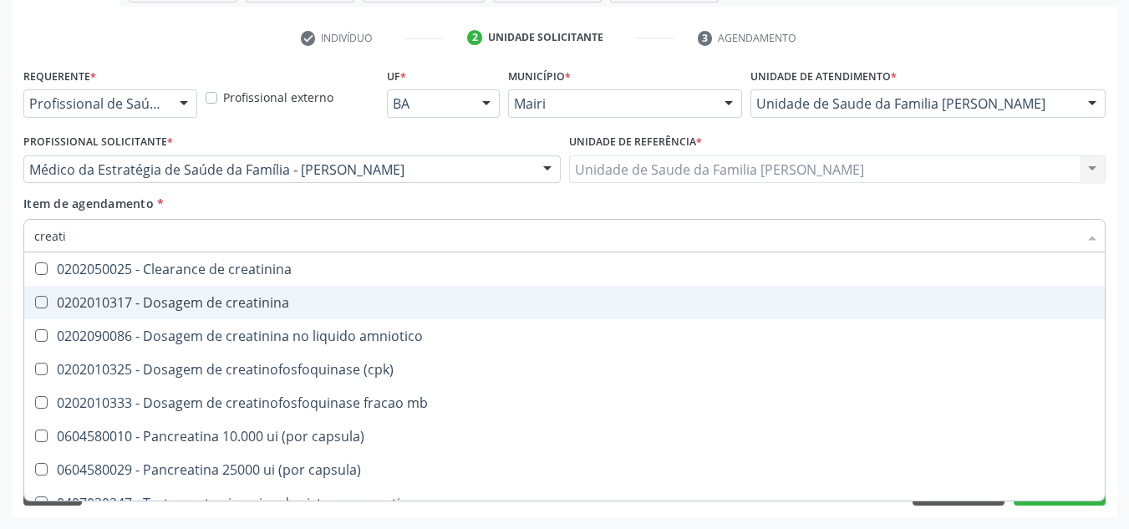
drag, startPoint x: 40, startPoint y: 299, endPoint x: 73, endPoint y: 252, distance: 57.7
click at [40, 298] on creatinina at bounding box center [41, 302] width 13 height 13
click at [35, 298] on creatinina "checkbox" at bounding box center [29, 302] width 11 height 11
checkbox creatinina "true"
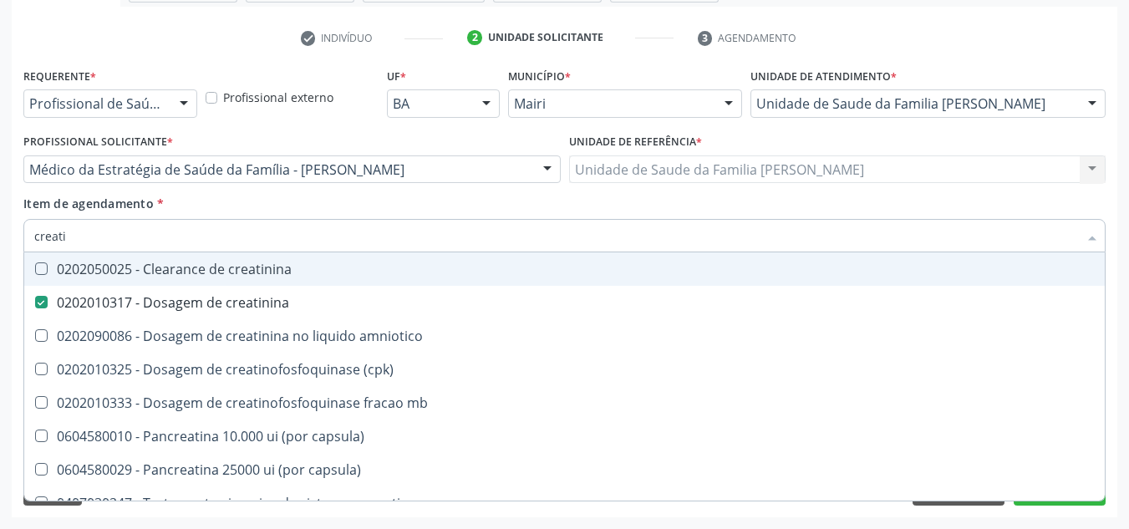
click at [74, 239] on input "creati" at bounding box center [556, 235] width 1044 height 33
type input "creat"
checkbox creatinina "false"
checkbox amniotico "true"
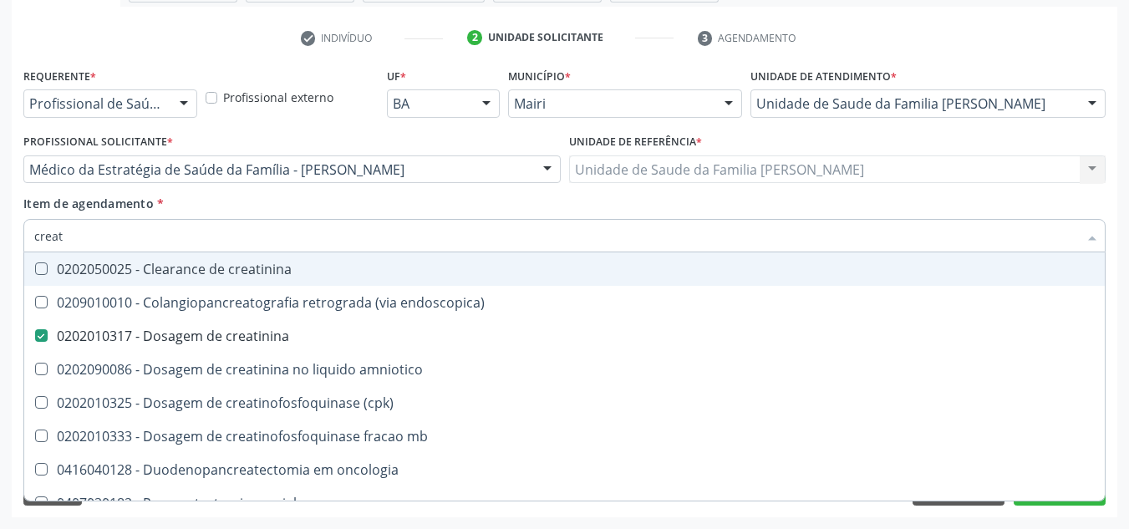
type input "crea"
checkbox creatinina "false"
checkbox \(cpk\) "true"
type input "cre"
checkbox \(cpk\) "false"
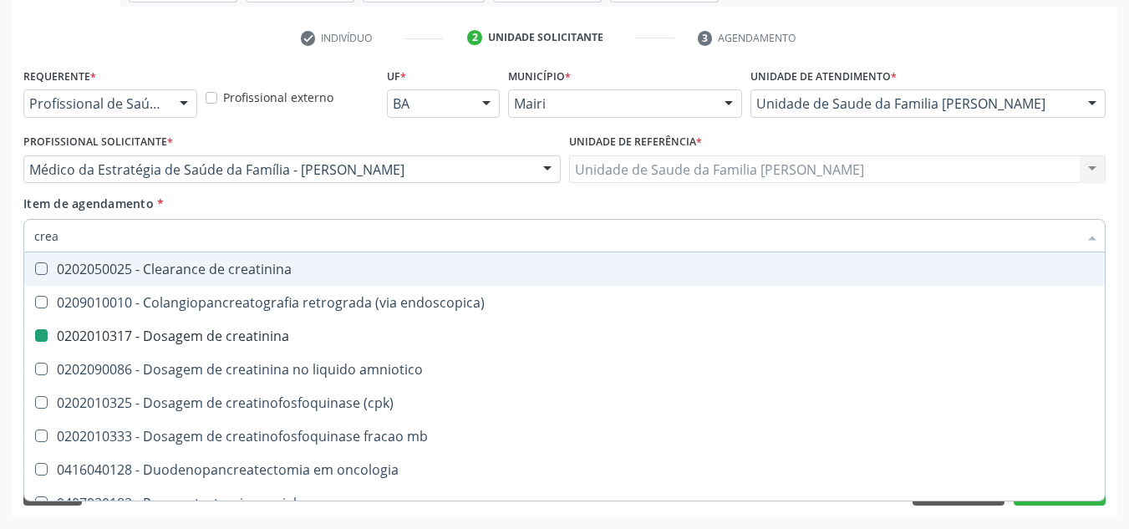
checkbox oncologia "true"
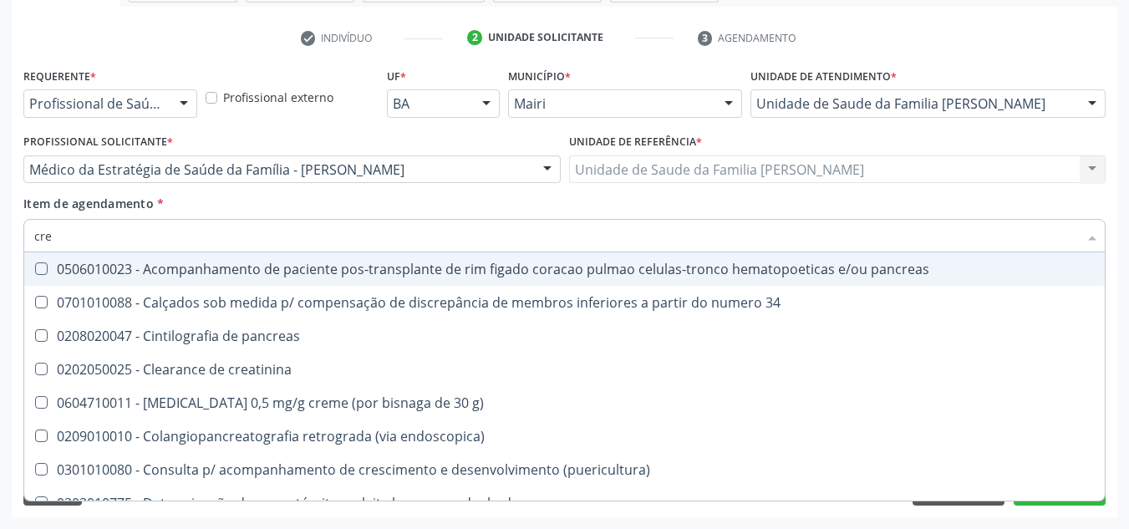
type input "cr"
checkbox creatinina "false"
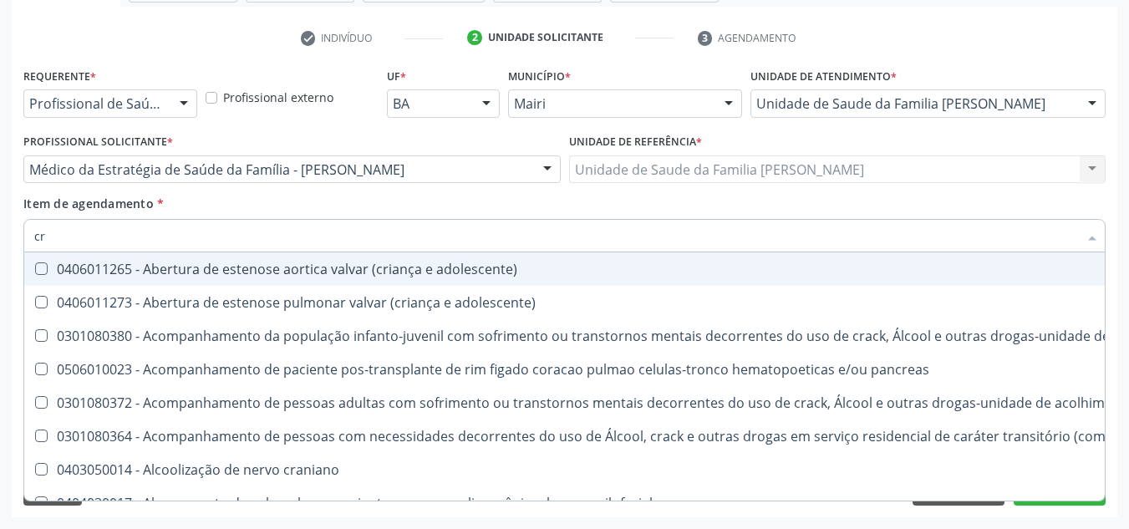
type input "c"
checkbox creatinina "false"
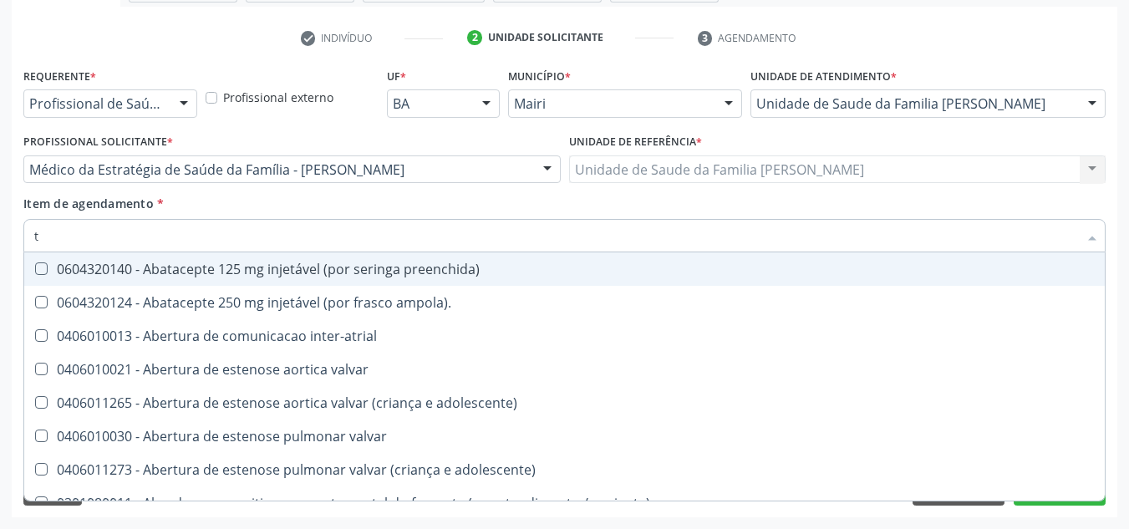
type input "tg"
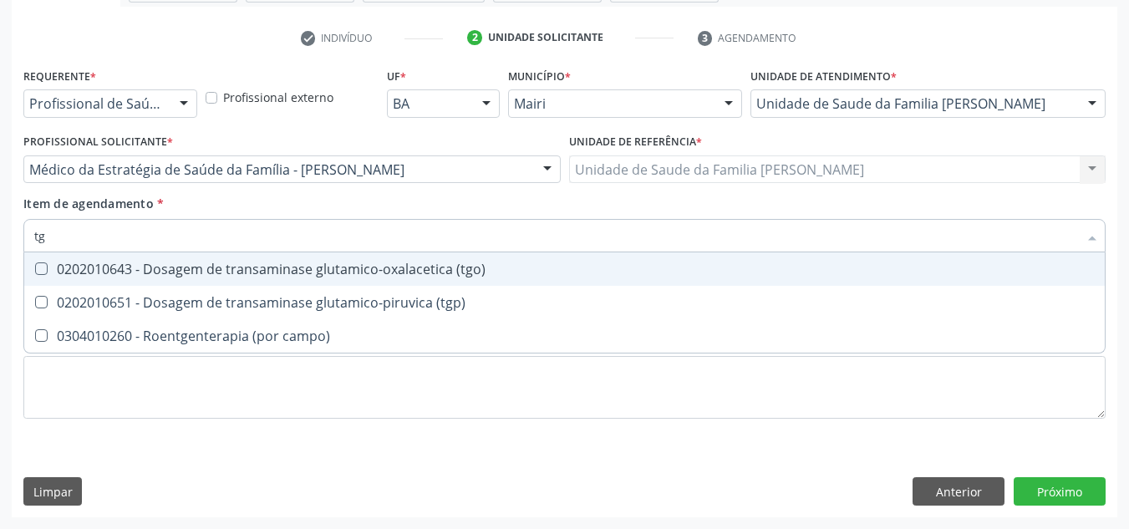
click at [41, 266] on \(tgo\) at bounding box center [41, 268] width 13 height 13
click at [35, 266] on \(tgo\) "checkbox" at bounding box center [29, 268] width 11 height 11
checkbox \(tgo\) "true"
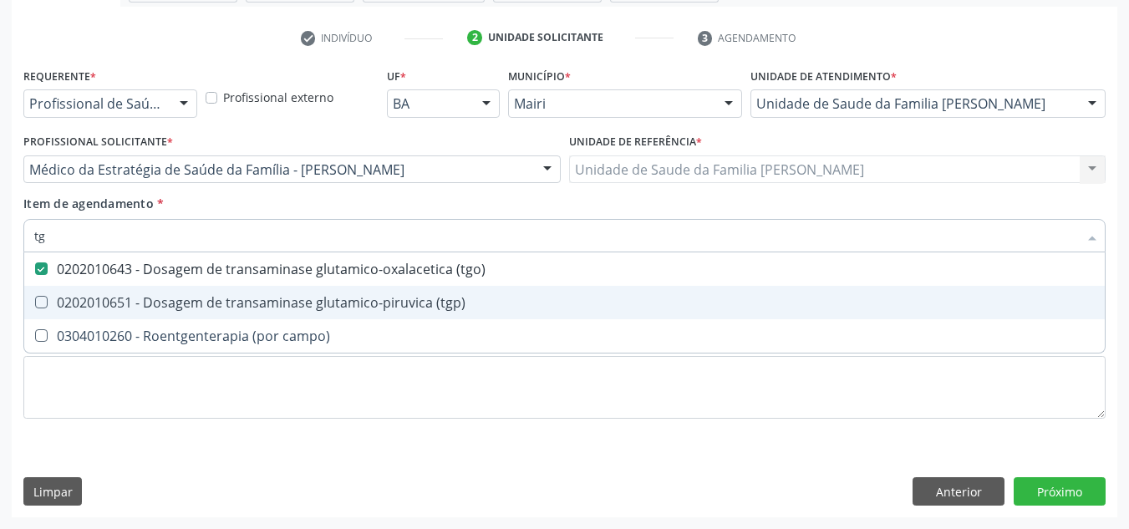
click at [41, 303] on \(tgp\) at bounding box center [41, 302] width 13 height 13
click at [35, 303] on \(tgp\) "checkbox" at bounding box center [29, 302] width 11 height 11
checkbox \(tgp\) "true"
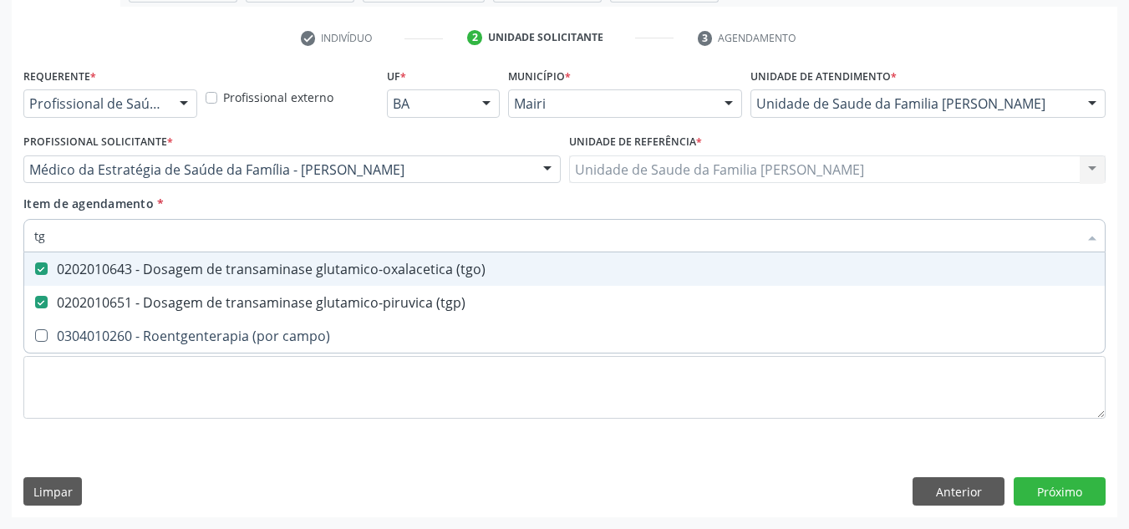
click at [59, 237] on input "tg" at bounding box center [556, 235] width 1044 height 33
type input "t"
checkbox \(tgo\) "false"
checkbox \(tgp\) "false"
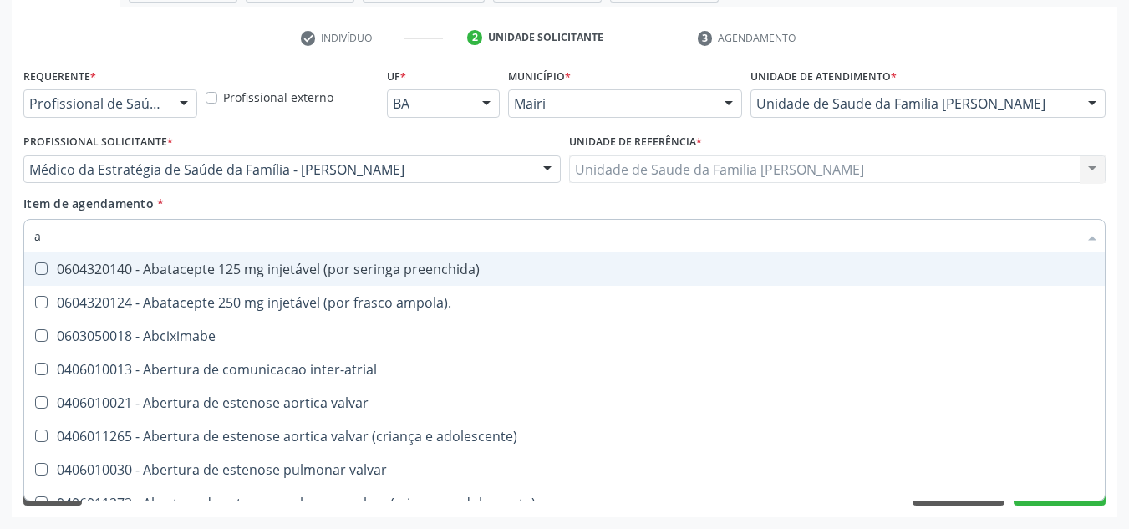
type input "ac"
checkbox população "true"
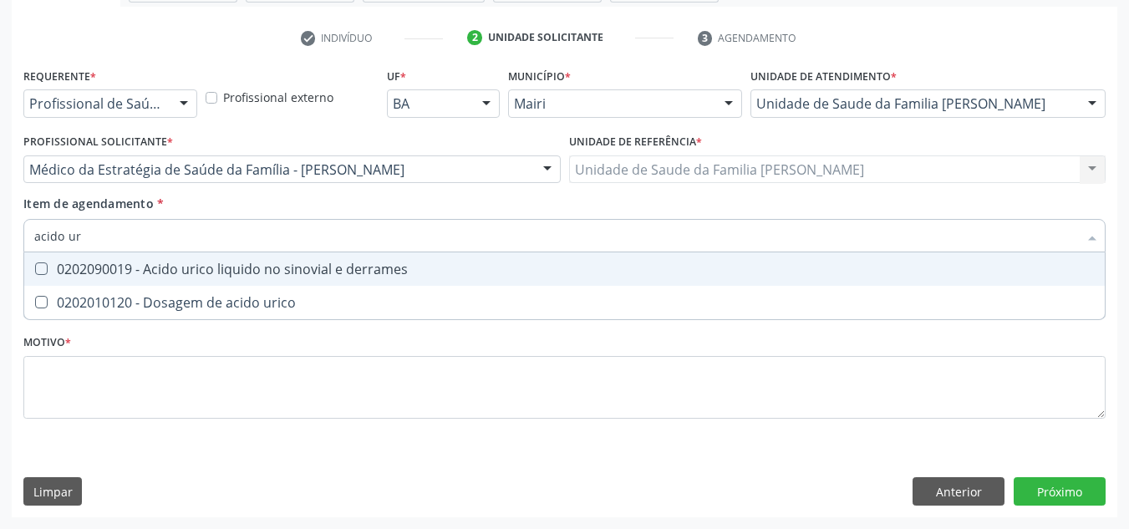
type input "acido uri"
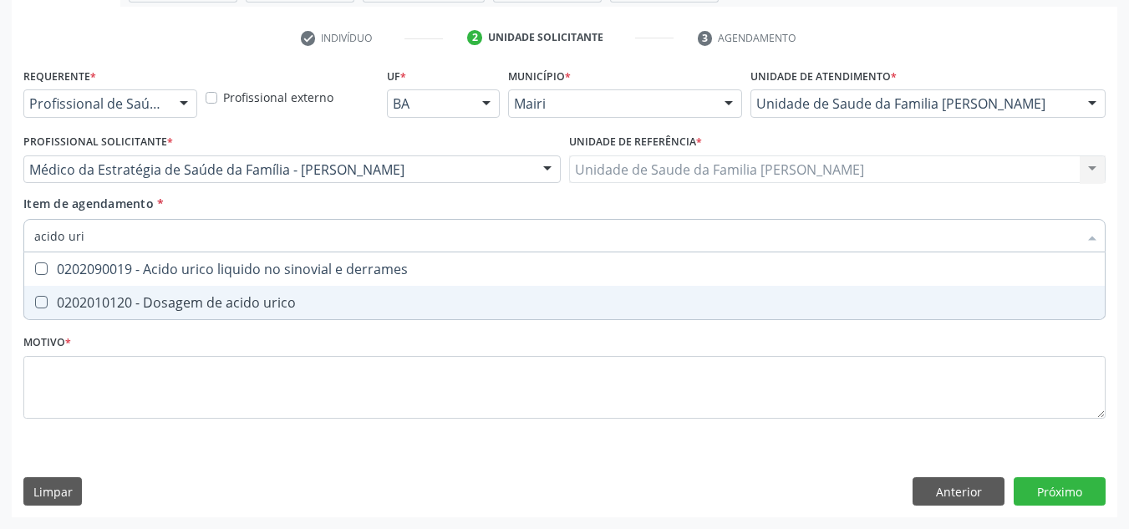
click at [40, 295] on span "0202010120 - Dosagem de acido urico" at bounding box center [564, 302] width 1081 height 33
checkbox urico "true"
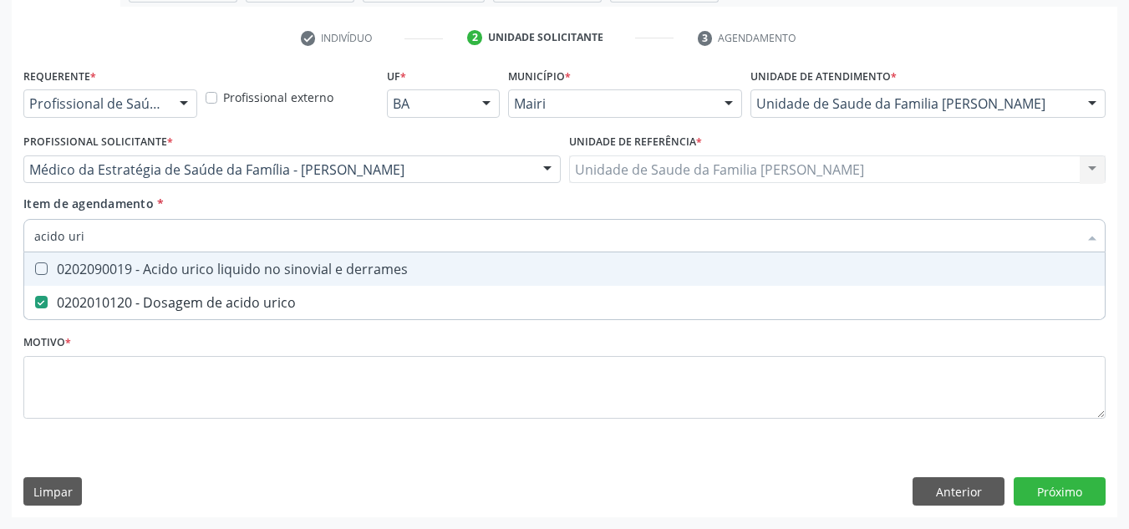
click at [94, 248] on input "acido uri" at bounding box center [556, 235] width 1044 height 33
click at [96, 240] on input "acido uri" at bounding box center [556, 235] width 1044 height 33
type input "acido"
checkbox urico "false"
type input "a"
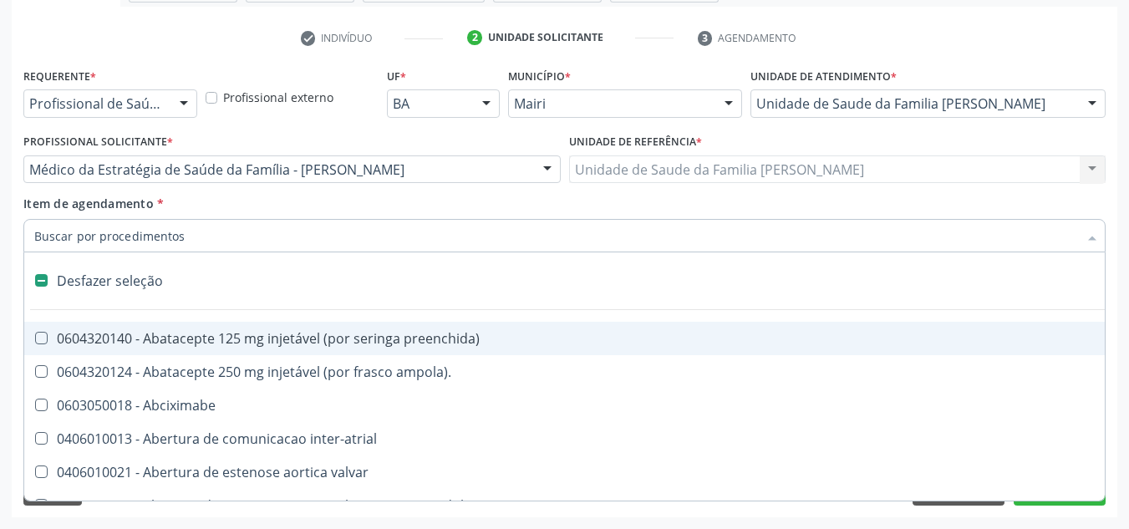
type input "h"
checkbox lactente\) "true"
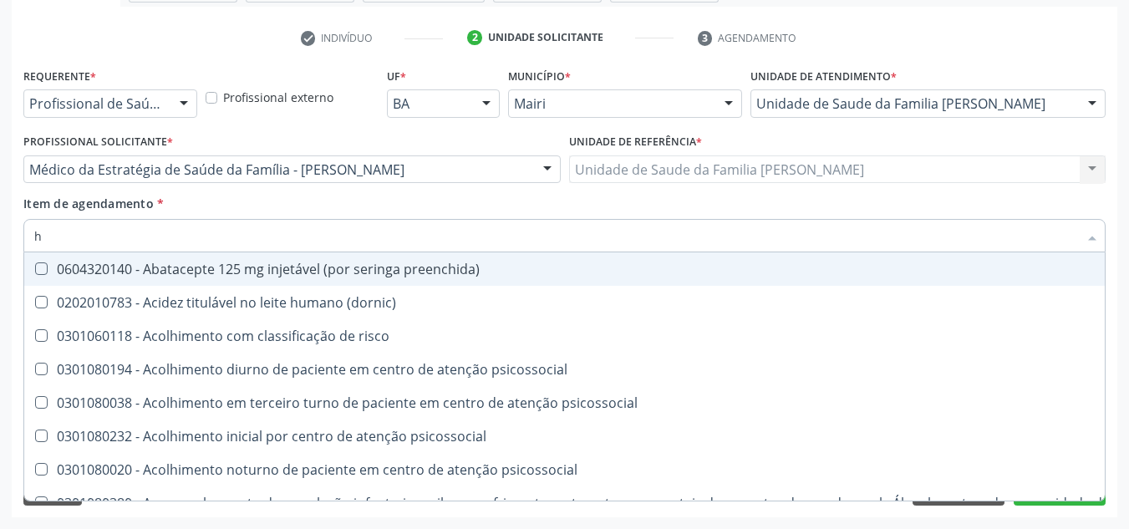
type input "he"
checkbox removível "true"
checkbox hdl "false"
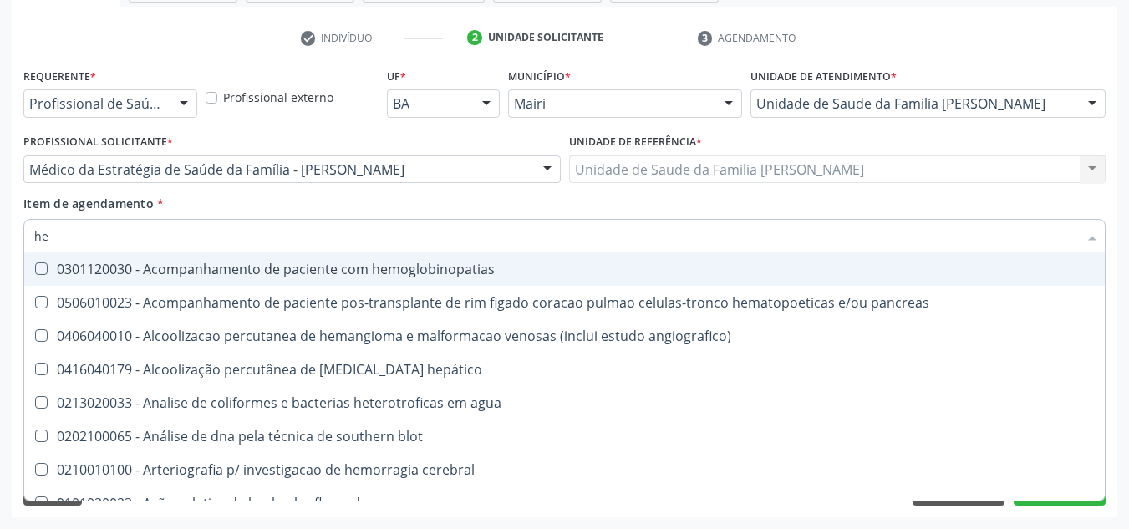
type input "hem"
checkbox transplante "true"
checkbox completo "false"
type input "hemo"
checkbox retro-retal "true"
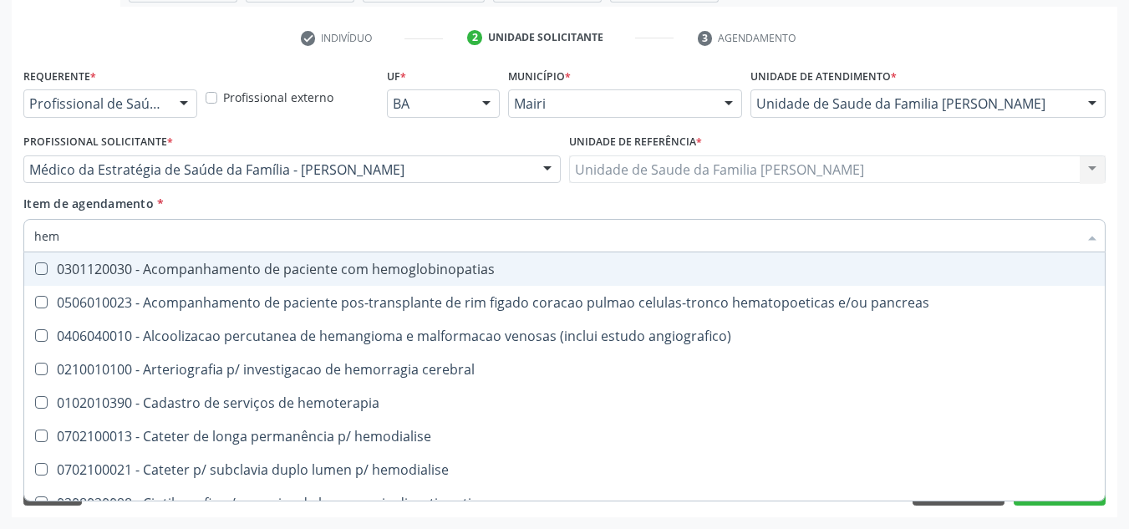
checkbox completo "false"
type input "hemog"
checkbox transplante "true"
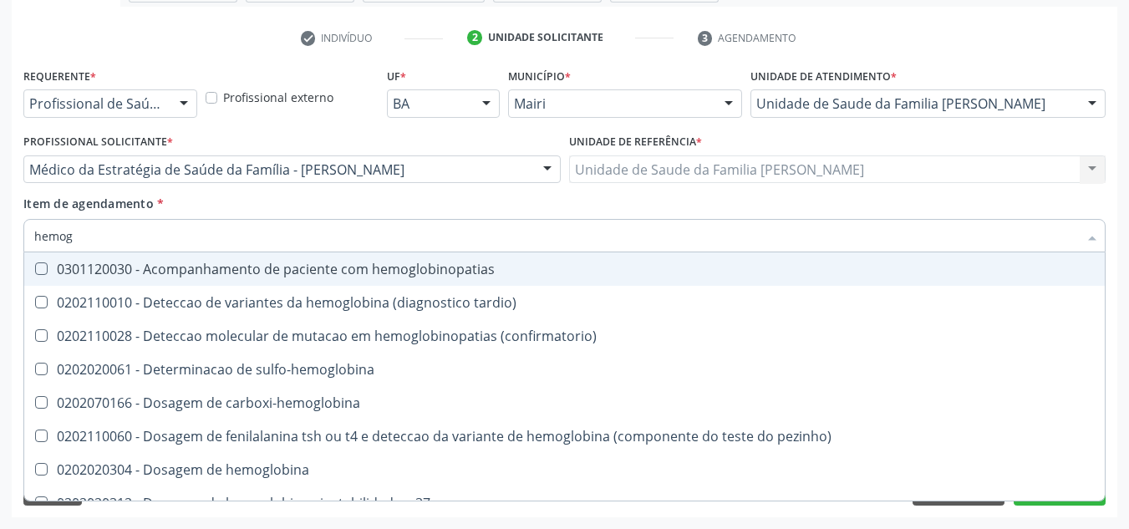
type input "hemogl"
checkbox completo "false"
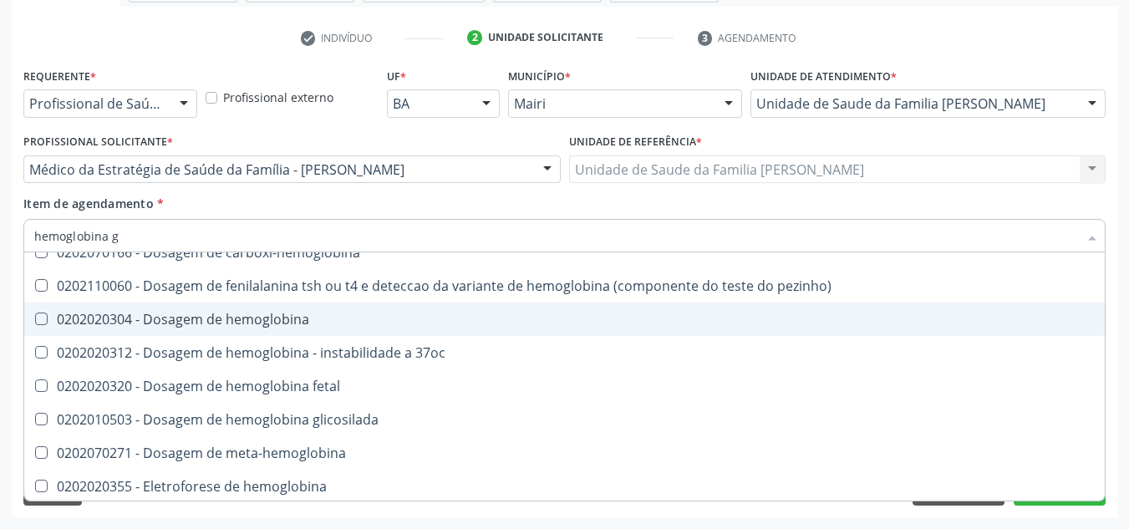
scroll to position [0, 0]
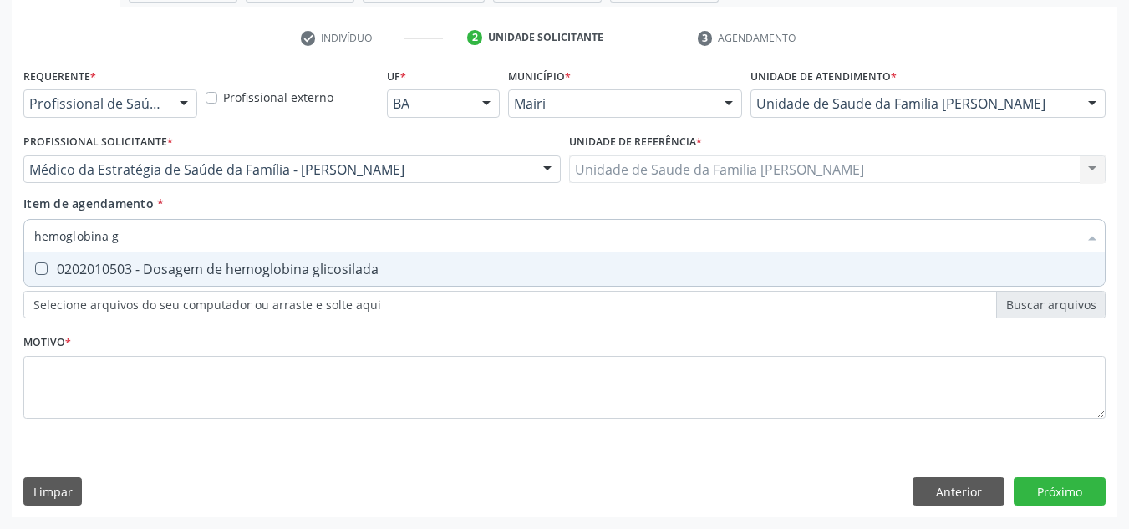
type input "hemoglobina gl"
click at [43, 263] on glicosilada at bounding box center [41, 268] width 13 height 13
click at [35, 263] on glicosilada "checkbox" at bounding box center [29, 268] width 11 height 11
checkbox glicosilada "true"
click at [137, 237] on input "hemoglobina gl" at bounding box center [556, 235] width 1044 height 33
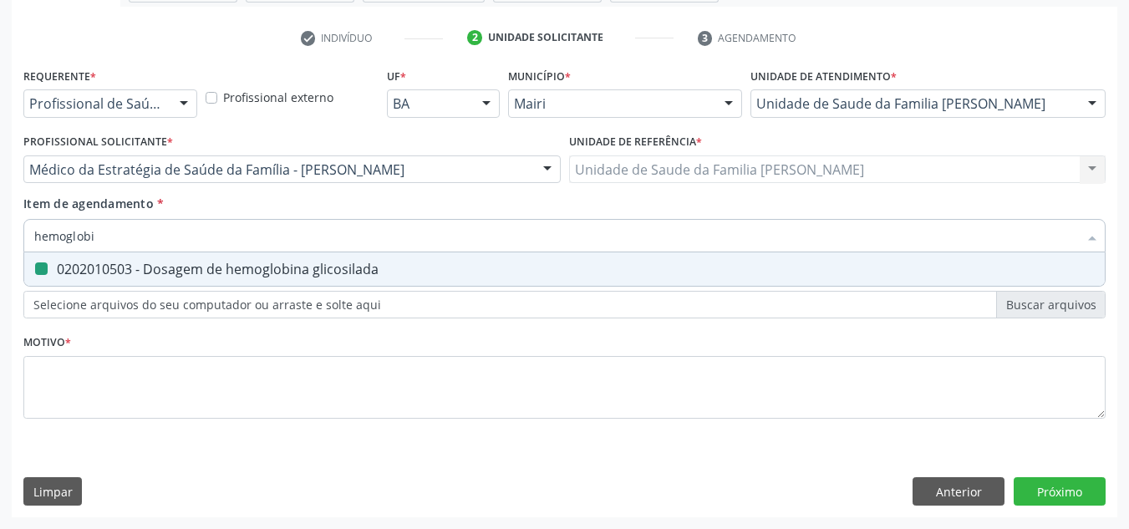
type input "hemoglob"
checkbox glicosilada "false"
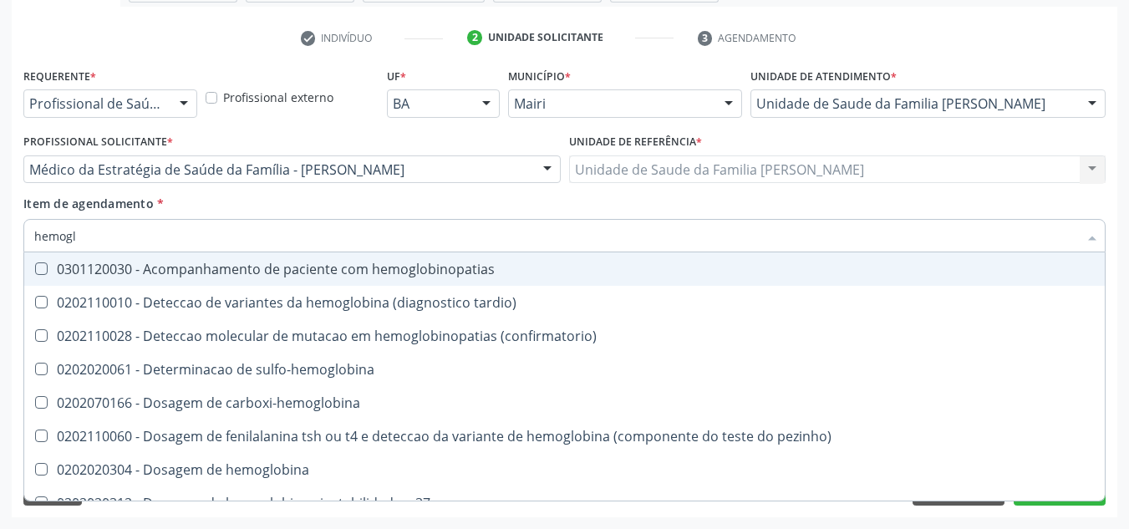
type input "hemog"
checkbox s "true"
type input "h"
checkbox glicosilada "false"
checkbox s "false"
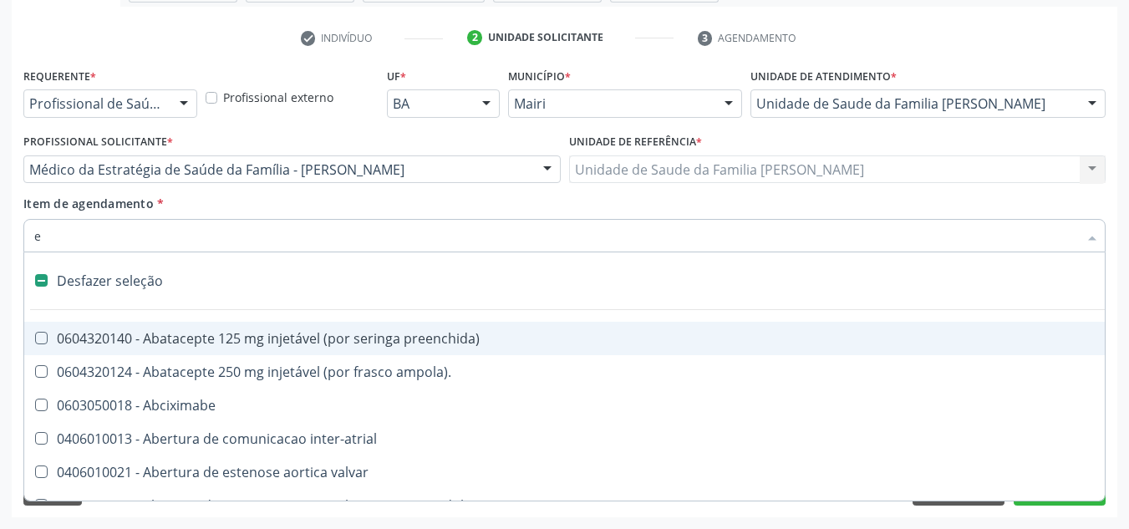
type input "ea"
checkbox hepático "true"
